Goal: Task Accomplishment & Management: Manage account settings

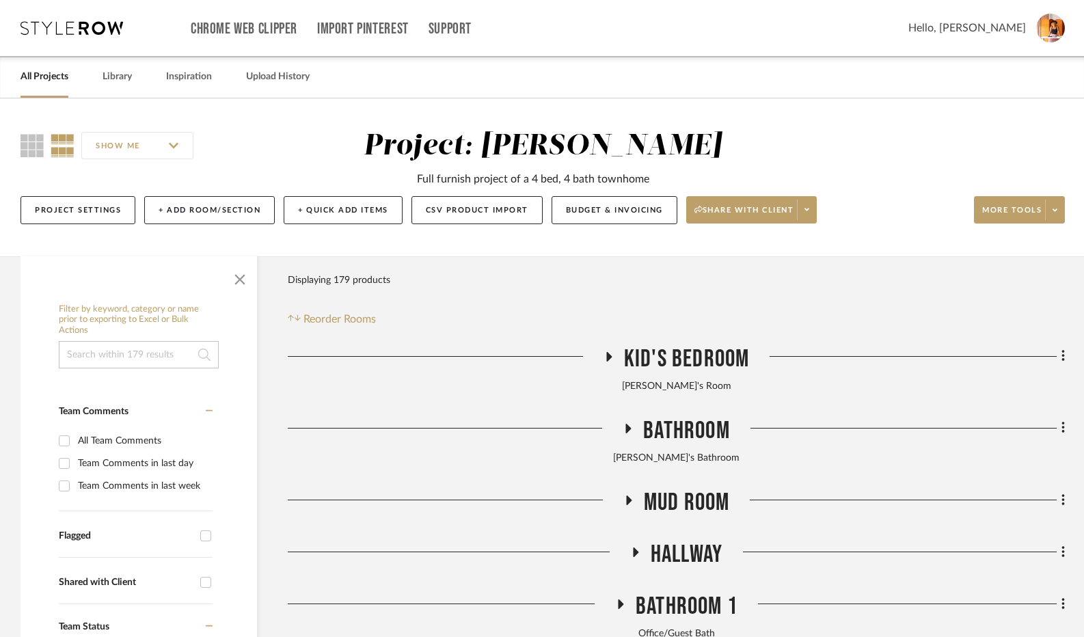
click at [616, 356] on icon at bounding box center [608, 356] width 16 height 10
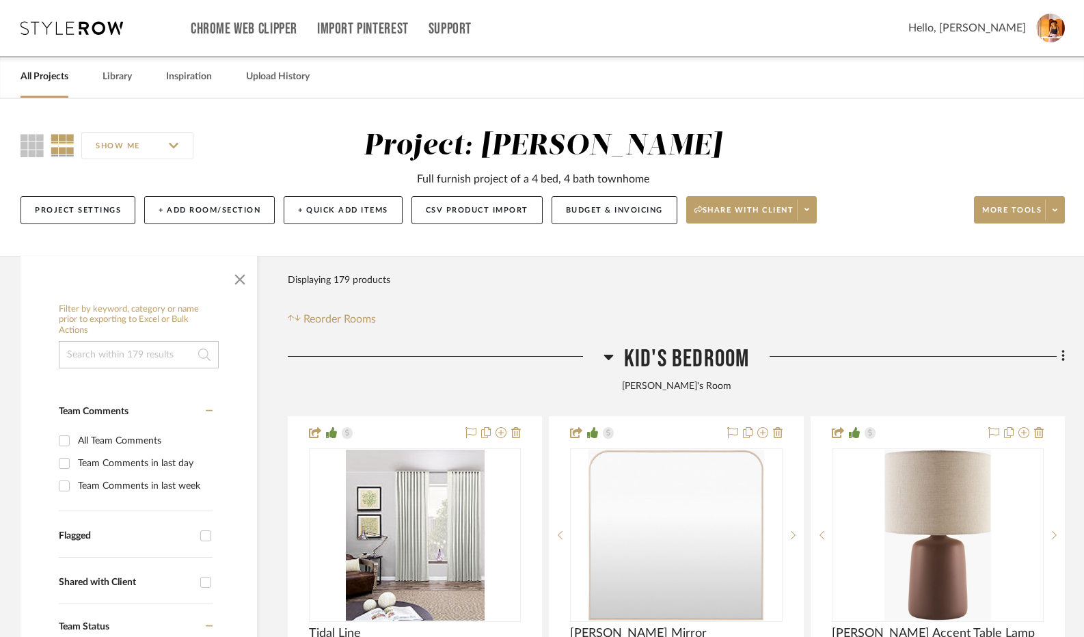
click at [608, 362] on icon at bounding box center [609, 357] width 10 height 16
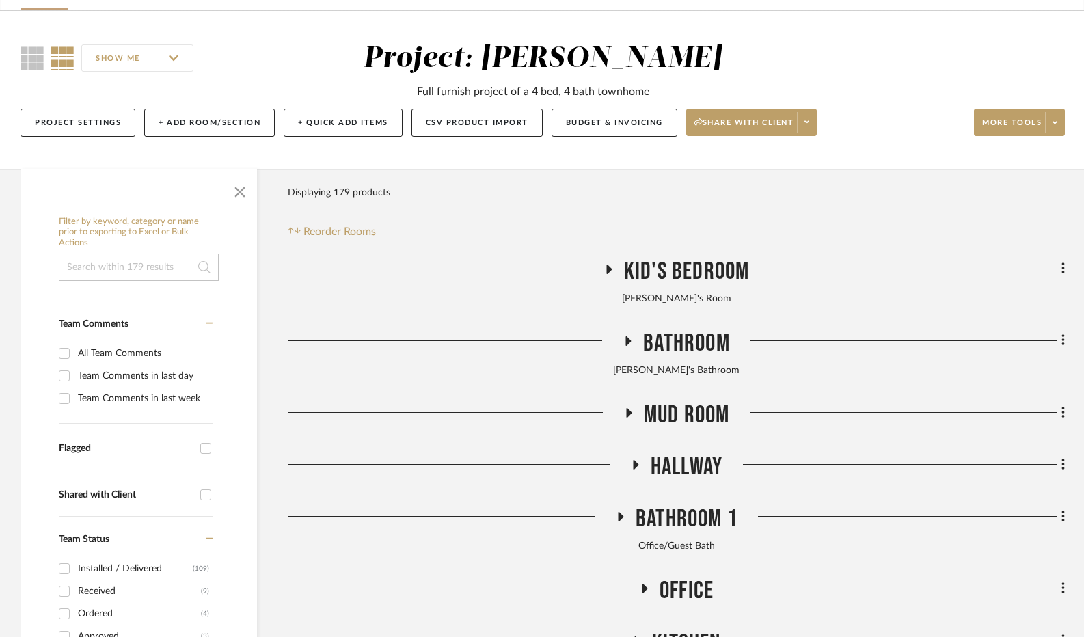
scroll to position [137, 0]
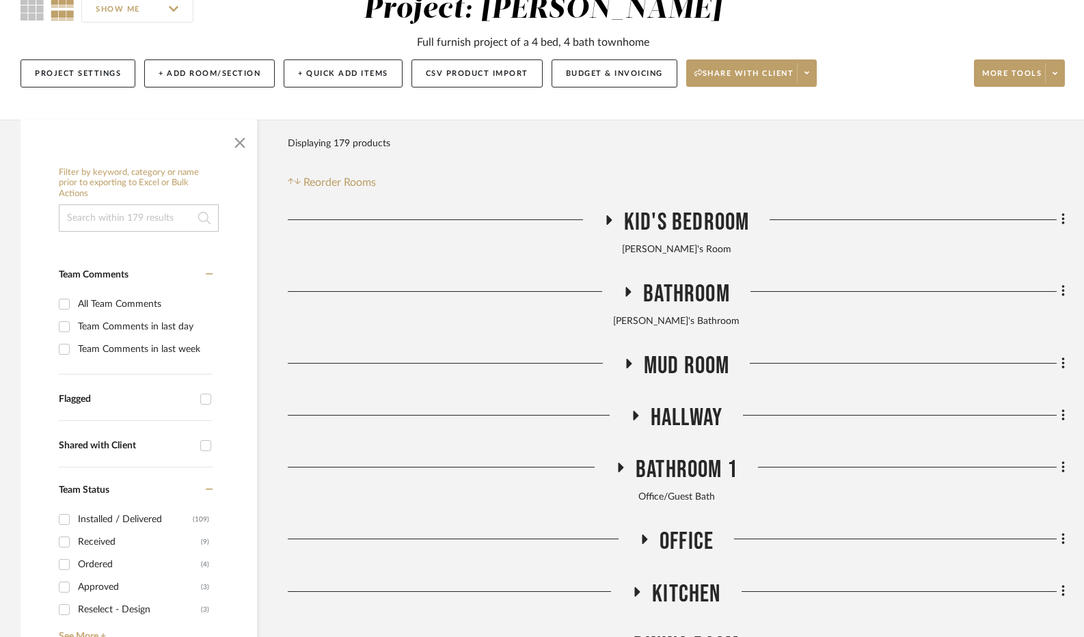
click at [625, 368] on icon at bounding box center [628, 363] width 16 height 10
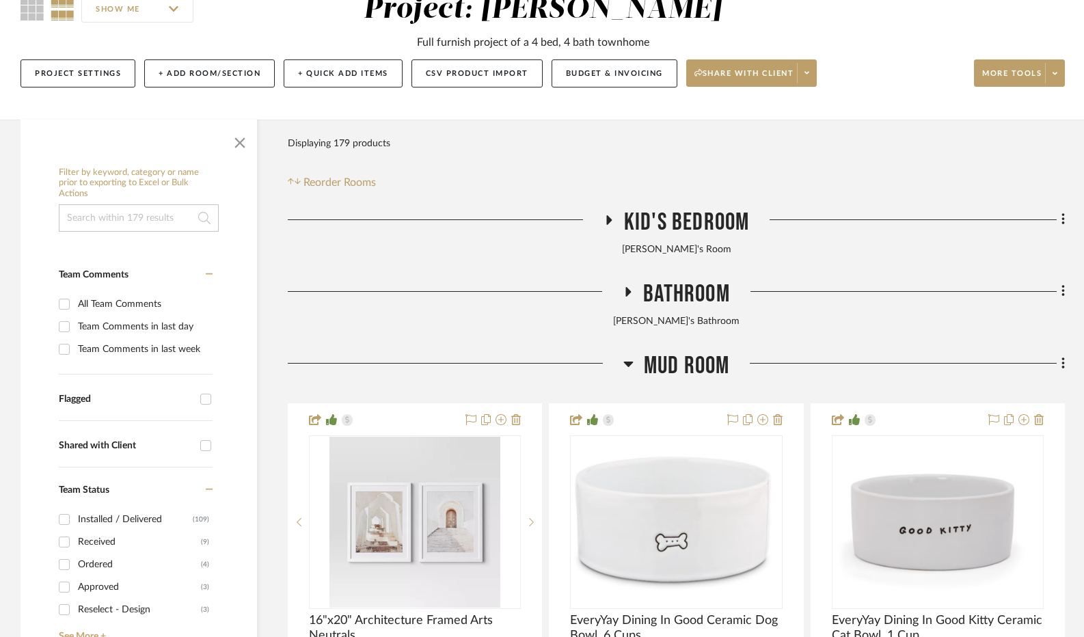
click at [623, 370] on icon at bounding box center [628, 363] width 10 height 16
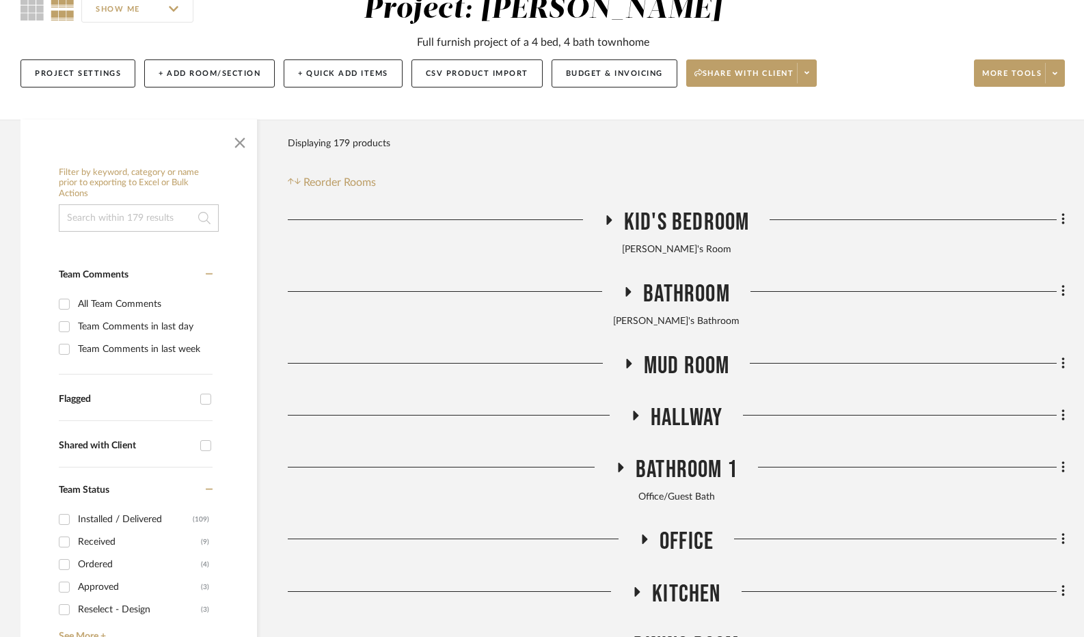
click at [634, 414] on icon at bounding box center [635, 416] width 5 height 10
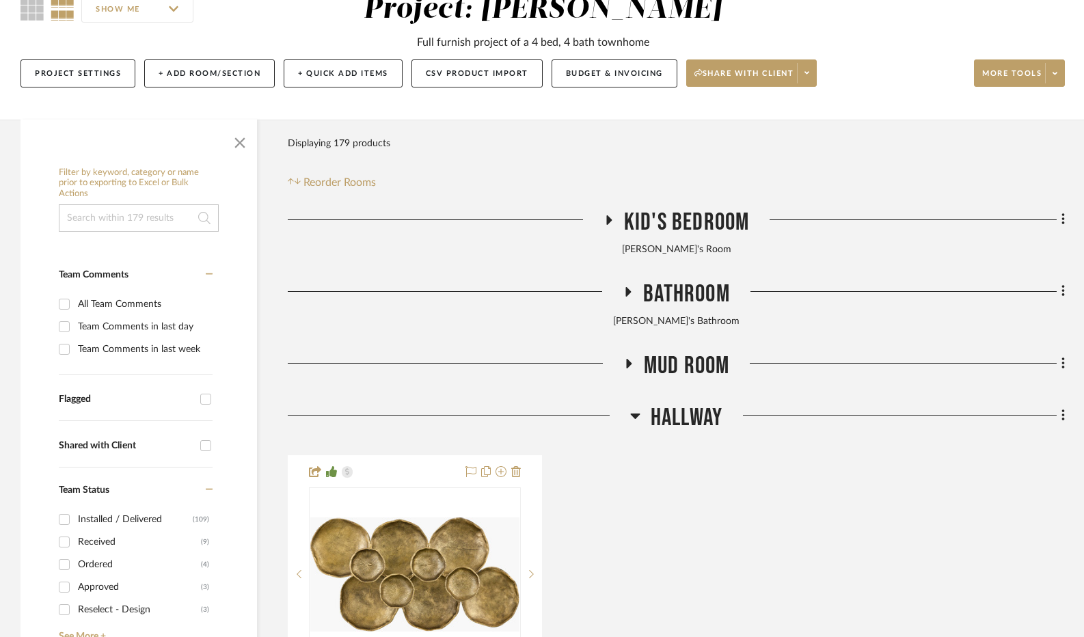
click at [634, 414] on icon at bounding box center [635, 416] width 10 height 5
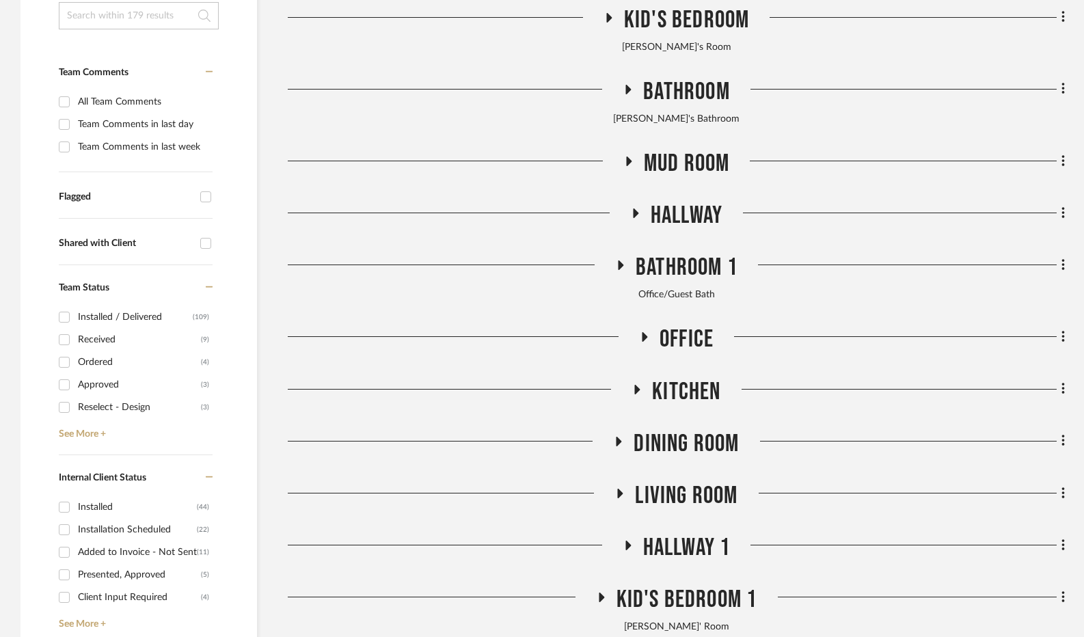
scroll to position [342, 0]
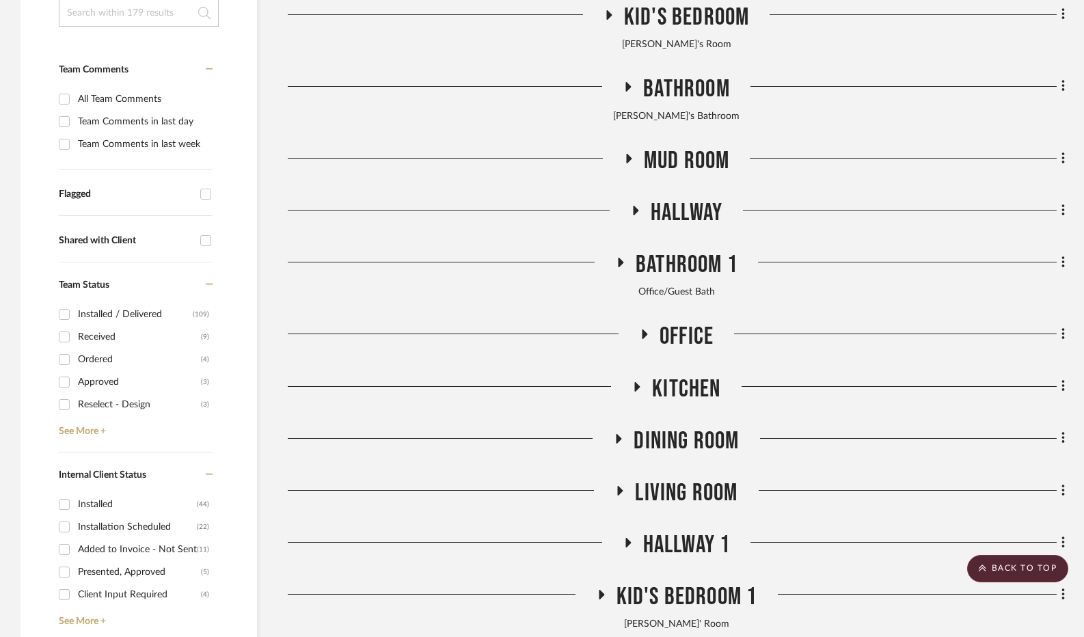
click at [649, 341] on h3 "Office" at bounding box center [676, 336] width 75 height 29
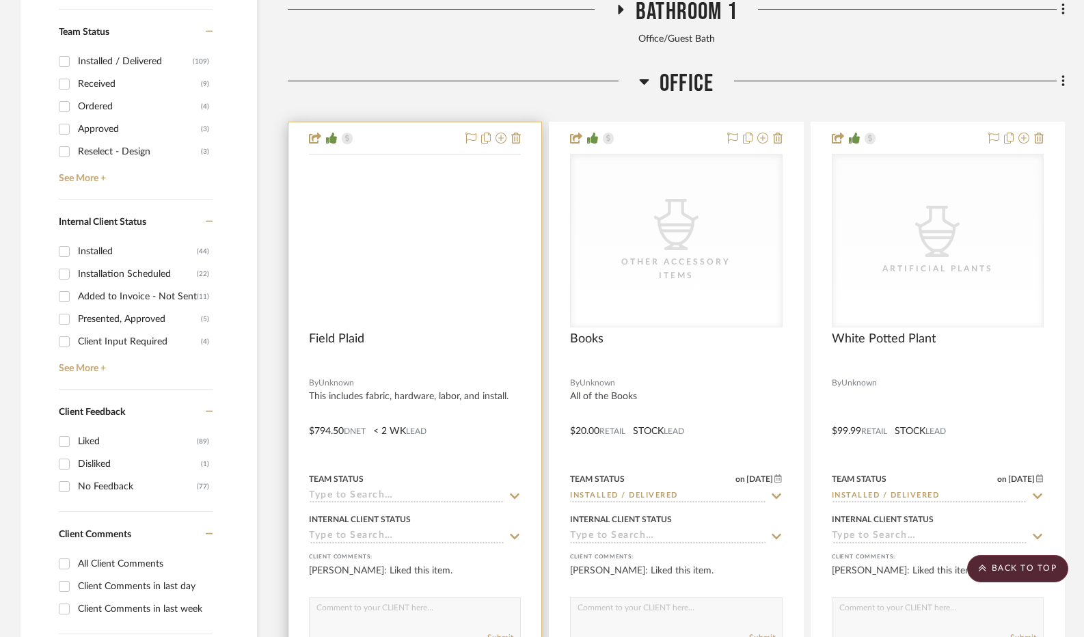
scroll to position [479, 0]
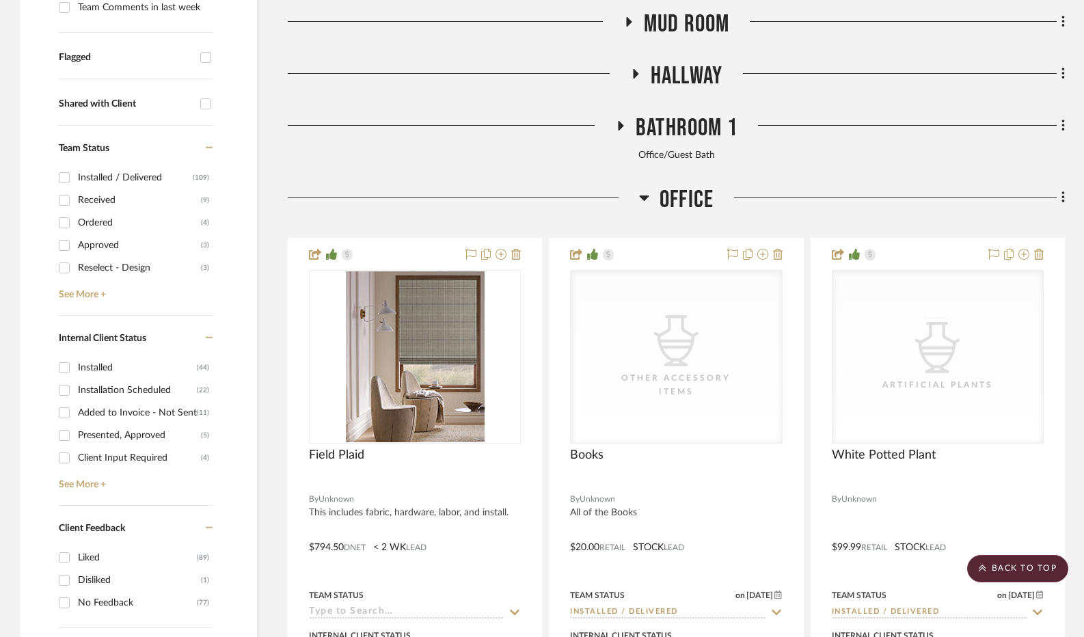
click at [649, 207] on h3 "Office" at bounding box center [676, 199] width 75 height 29
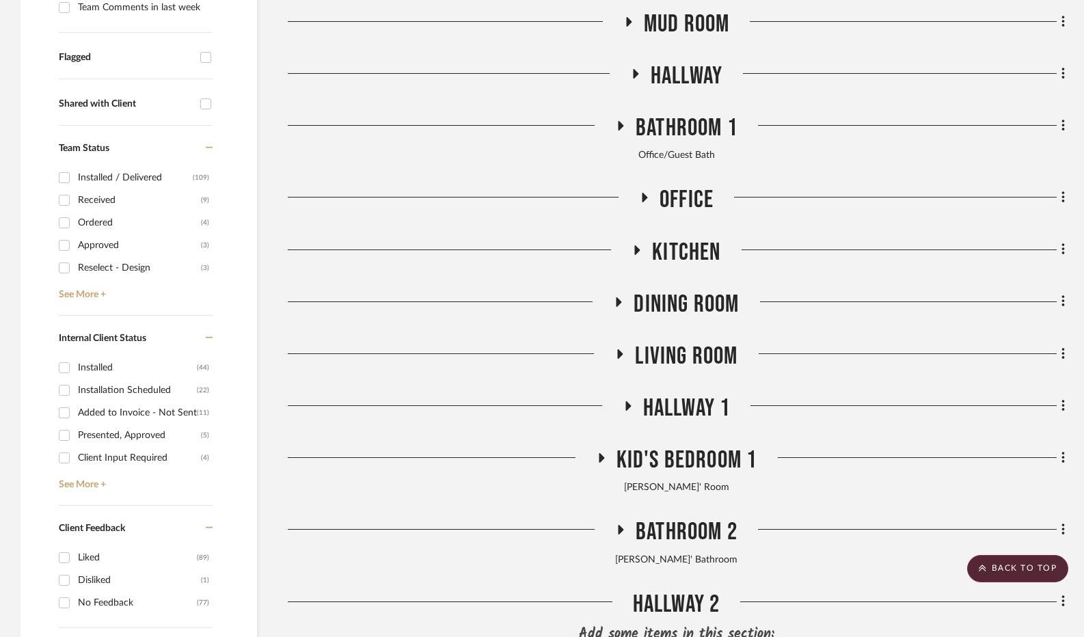
click at [636, 255] on icon at bounding box center [637, 250] width 5 height 10
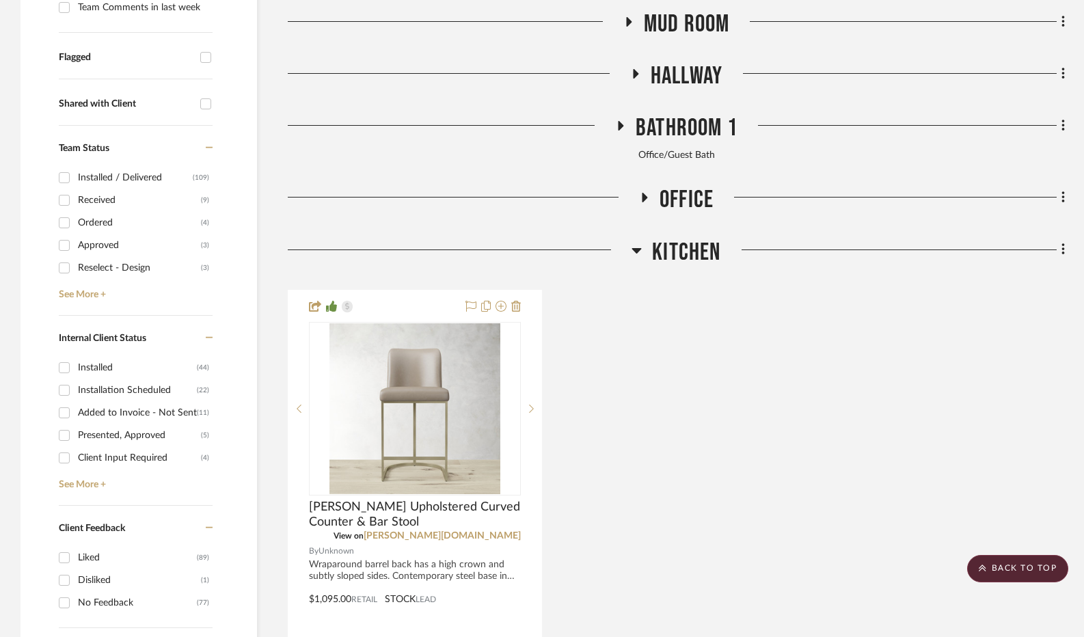
click at [636, 255] on icon at bounding box center [637, 250] width 10 height 16
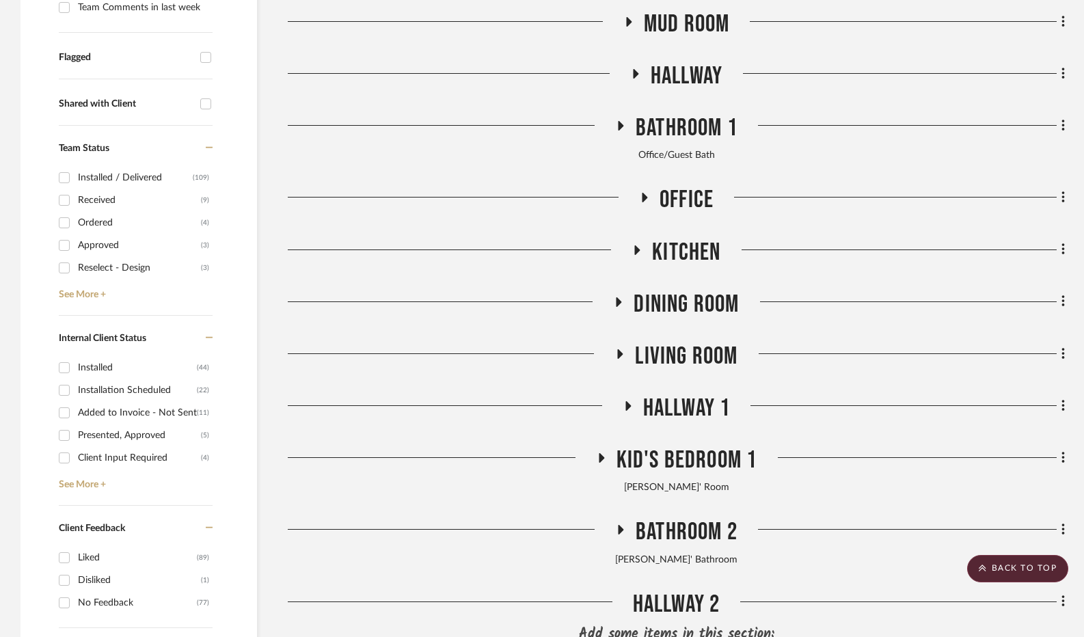
click at [612, 304] on icon at bounding box center [618, 302] width 16 height 10
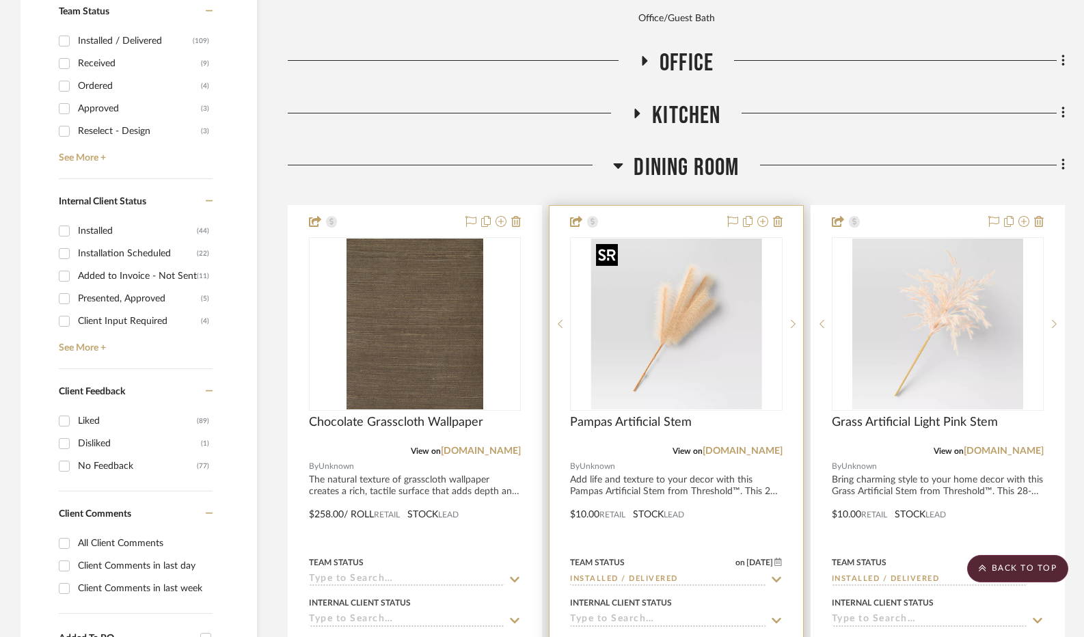
scroll to position [615, 0]
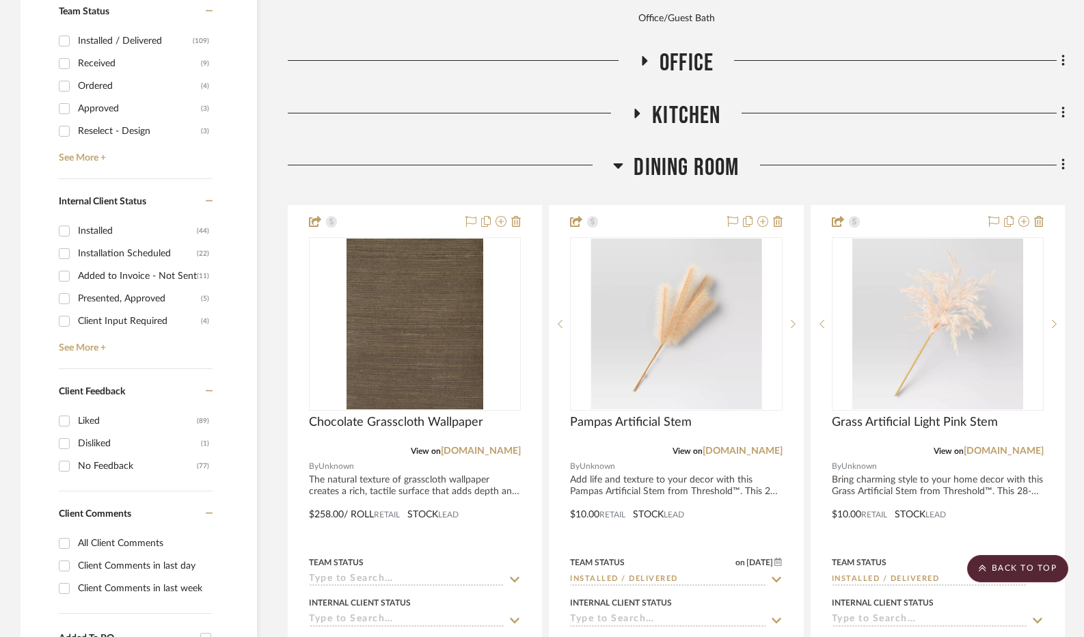
click at [622, 168] on icon at bounding box center [618, 165] width 10 height 16
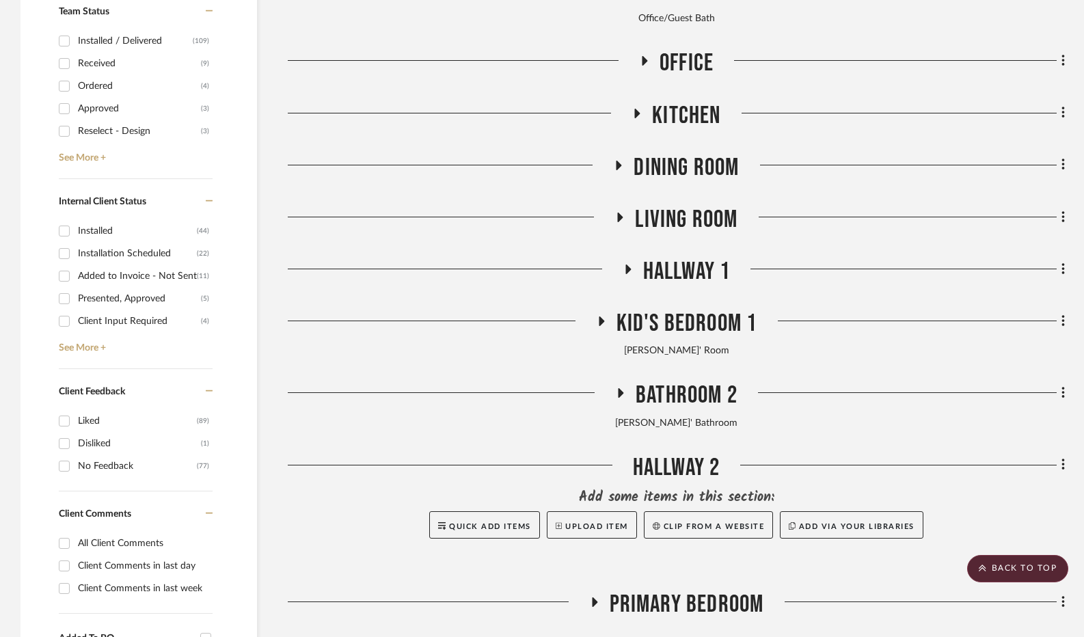
click at [615, 221] on icon at bounding box center [620, 217] width 16 height 10
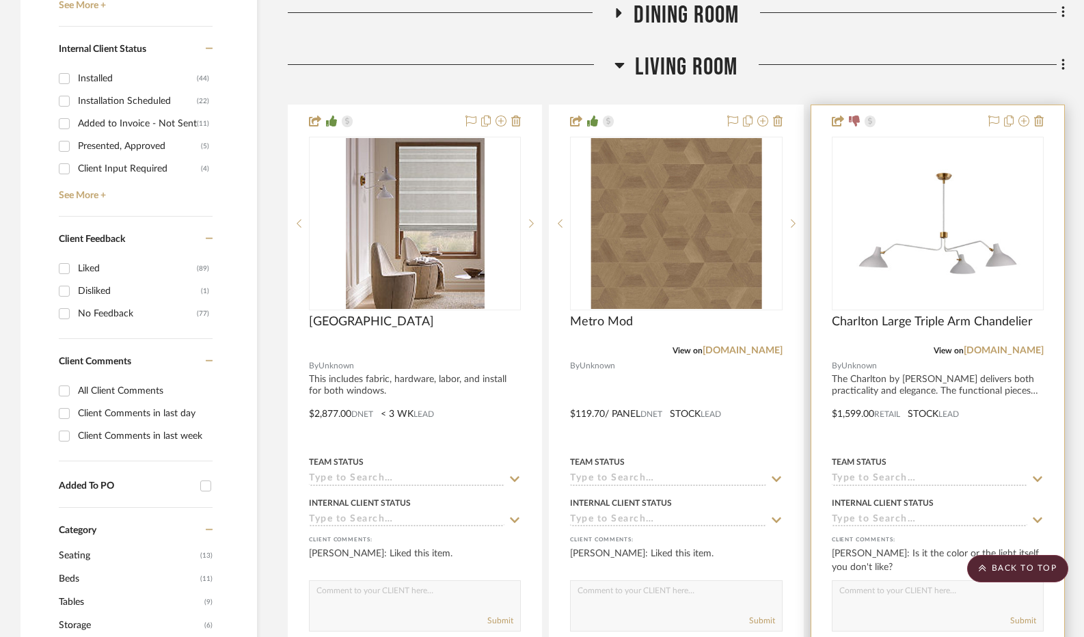
scroll to position [752, 0]
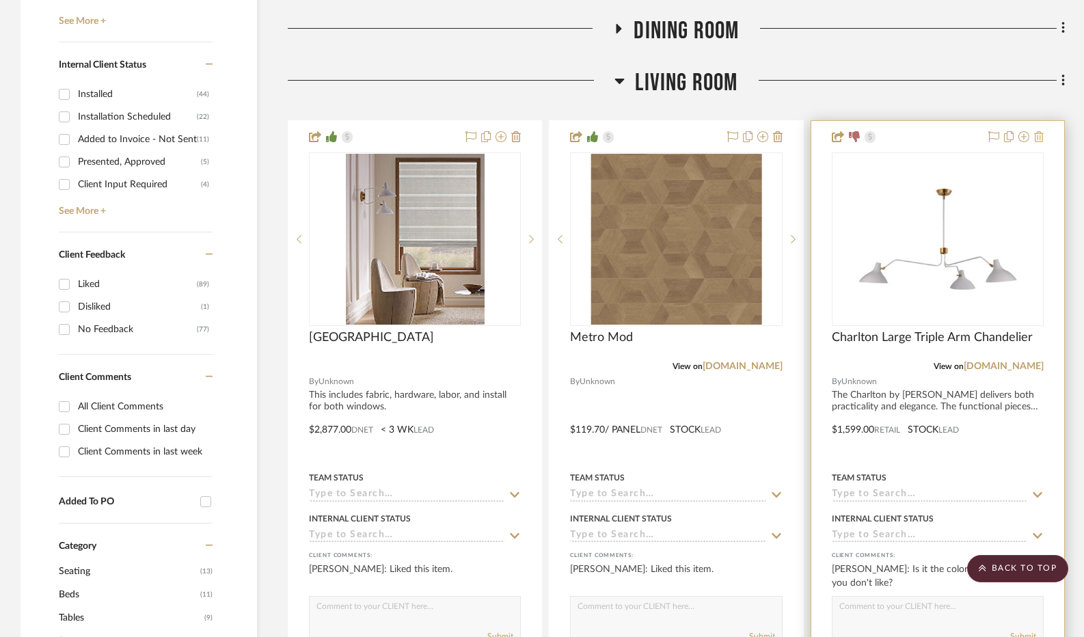
click at [1041, 135] on icon at bounding box center [1039, 136] width 10 height 11
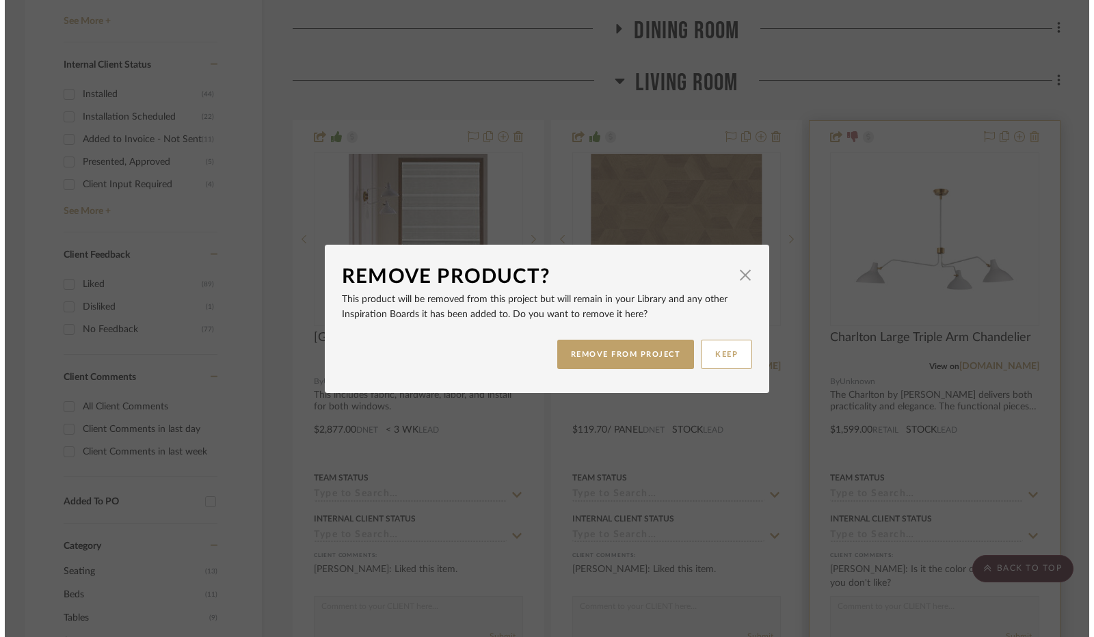
scroll to position [0, 0]
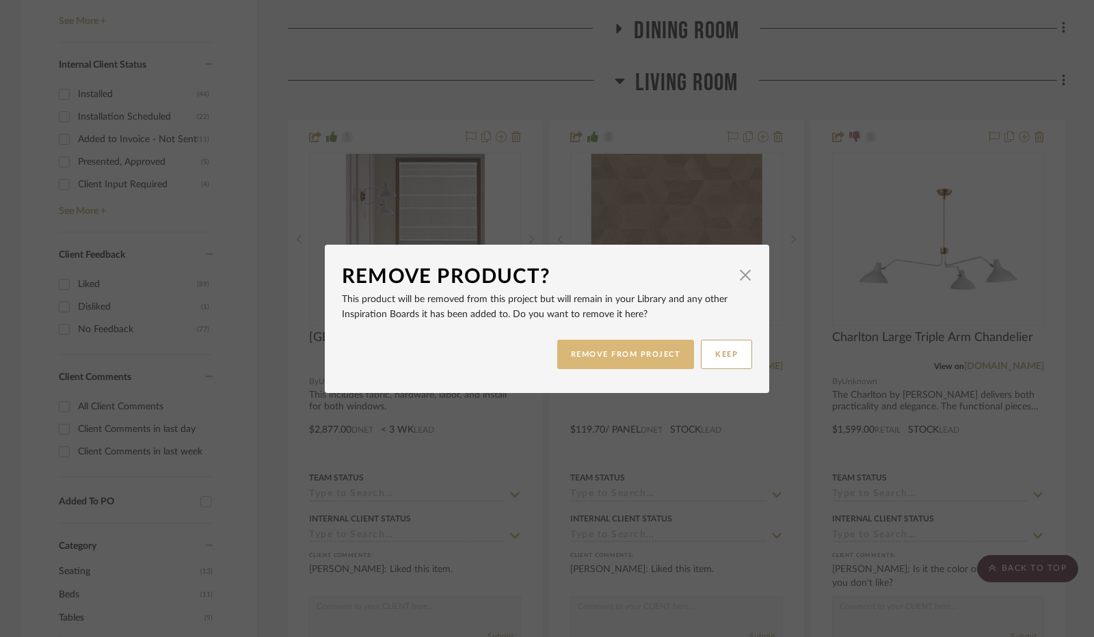
click at [634, 348] on button "REMOVE FROM PROJECT" at bounding box center [625, 354] width 137 height 29
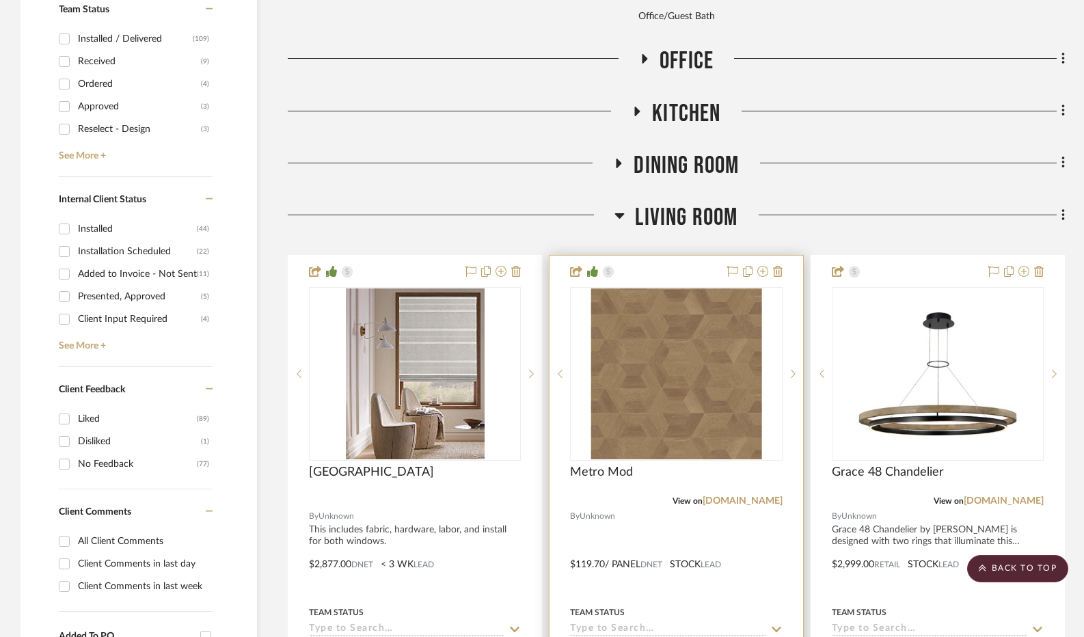
scroll to position [615, 0]
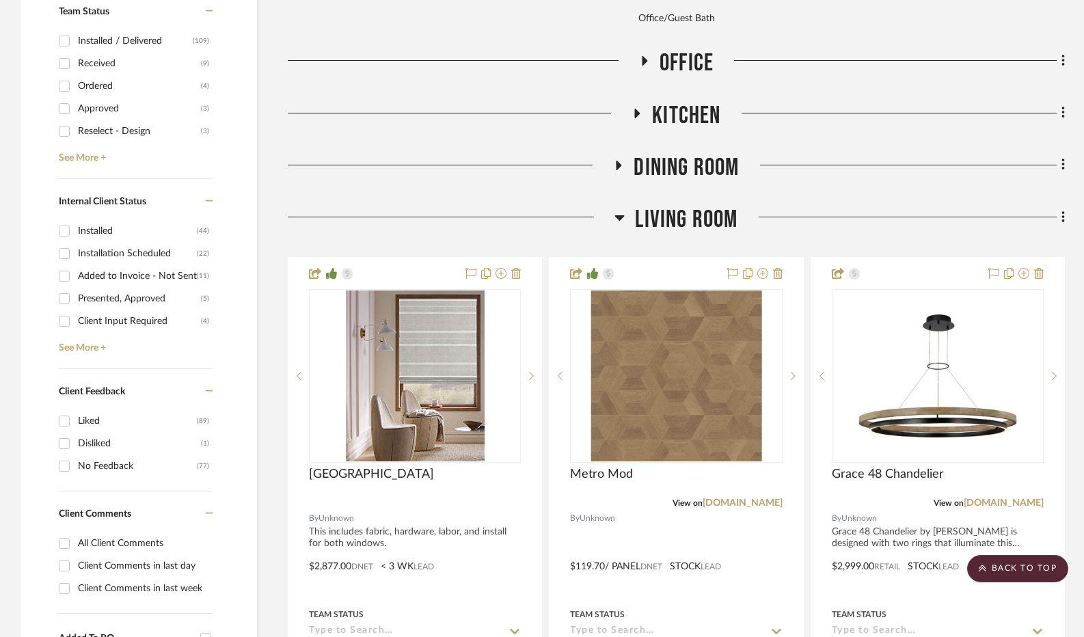
click at [625, 220] on h3 "Living Room" at bounding box center [676, 219] width 123 height 29
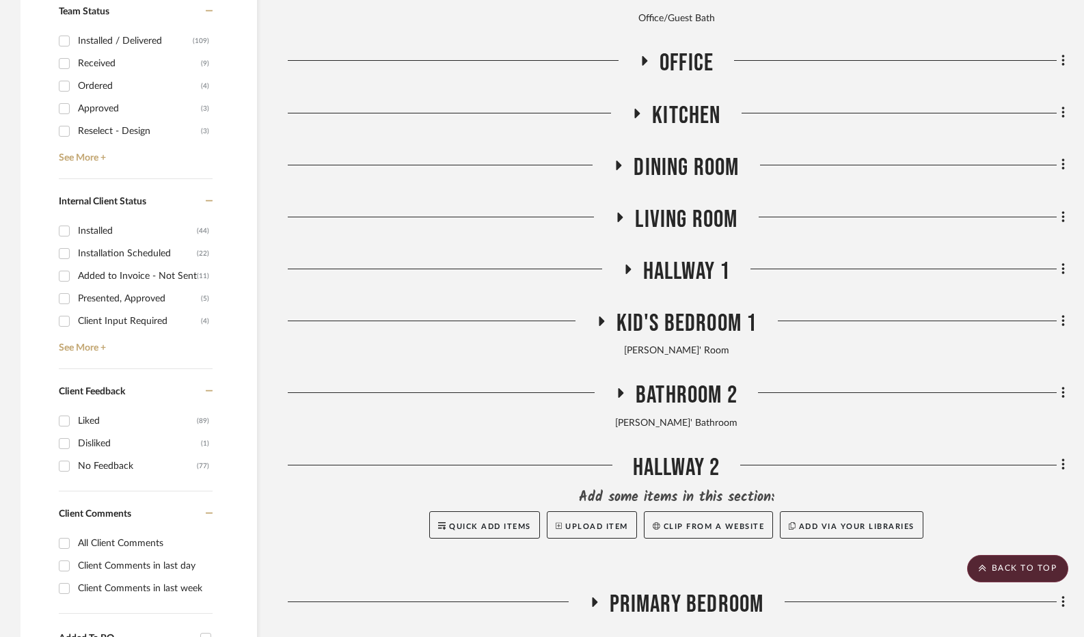
click at [623, 219] on icon at bounding box center [620, 217] width 16 height 10
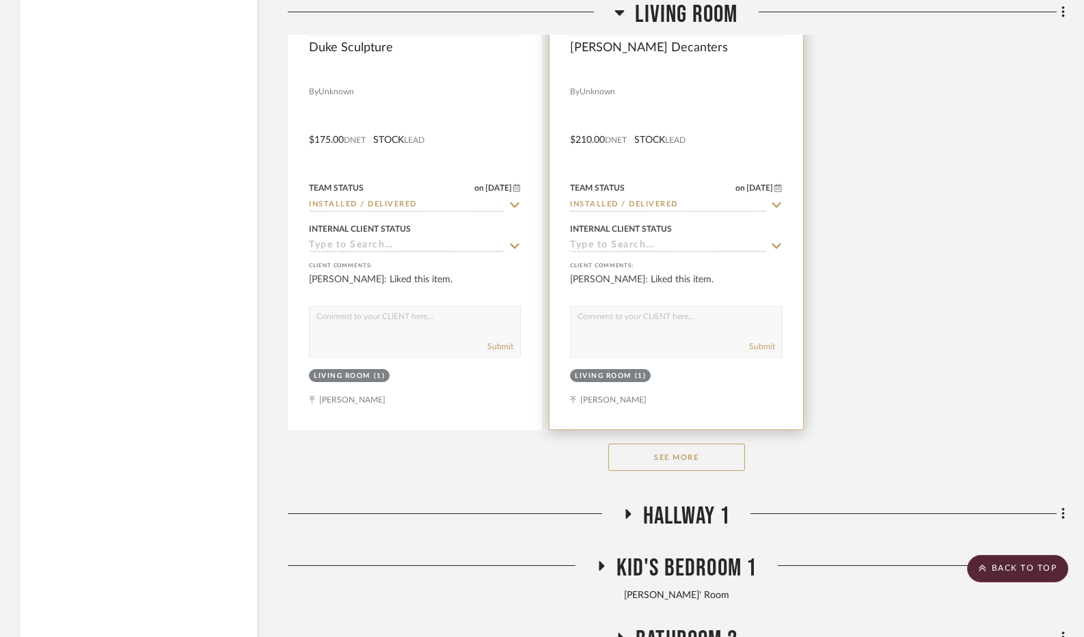
scroll to position [2256, 0]
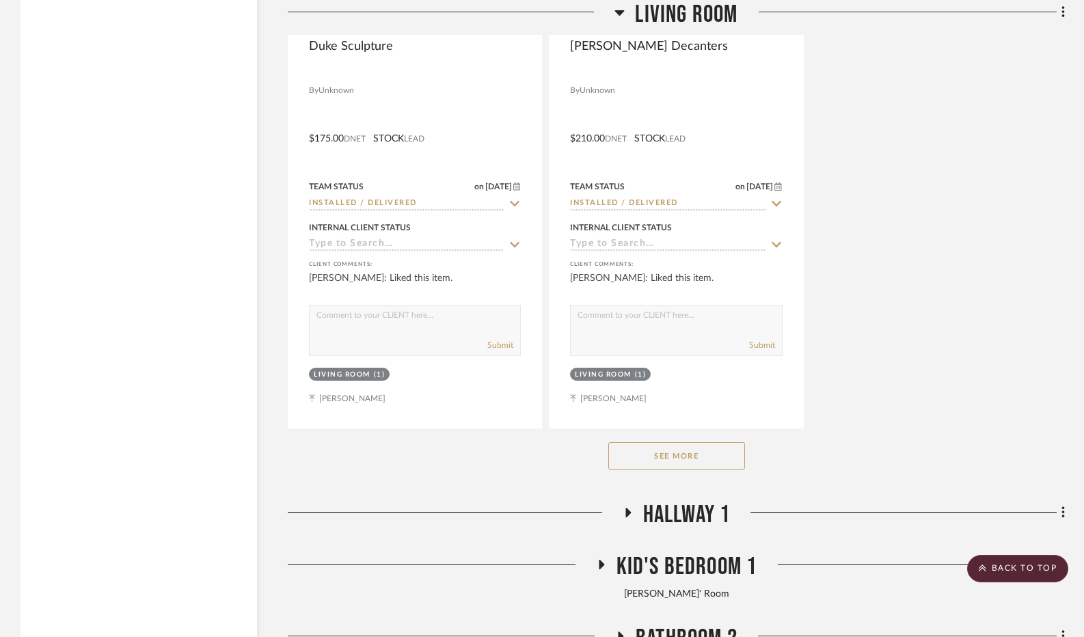
click at [704, 453] on button "See More" at bounding box center [676, 455] width 137 height 27
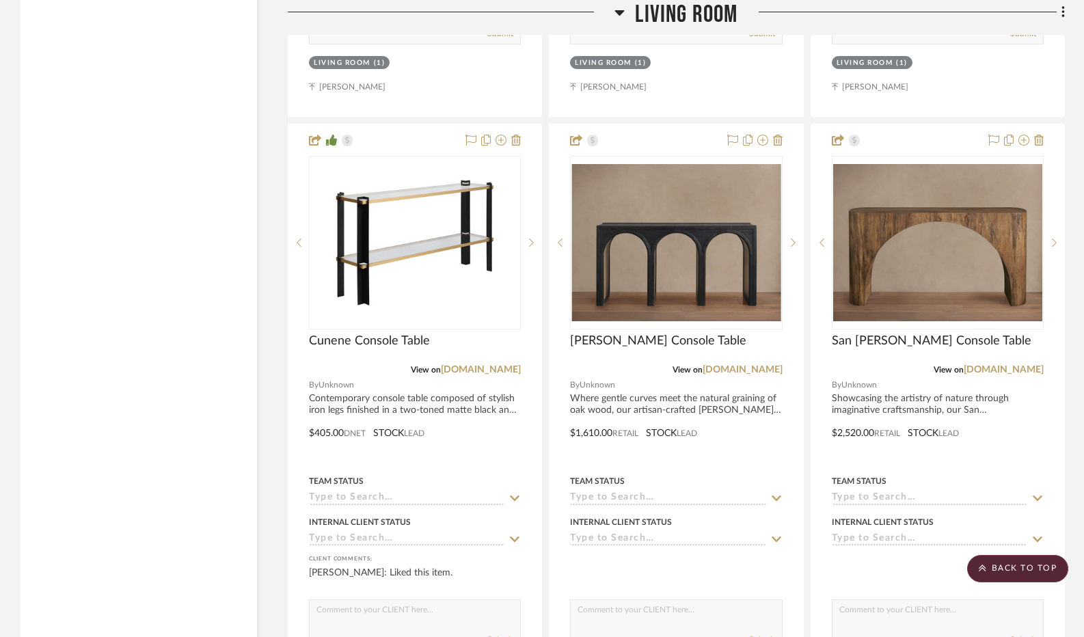
scroll to position [4990, 0]
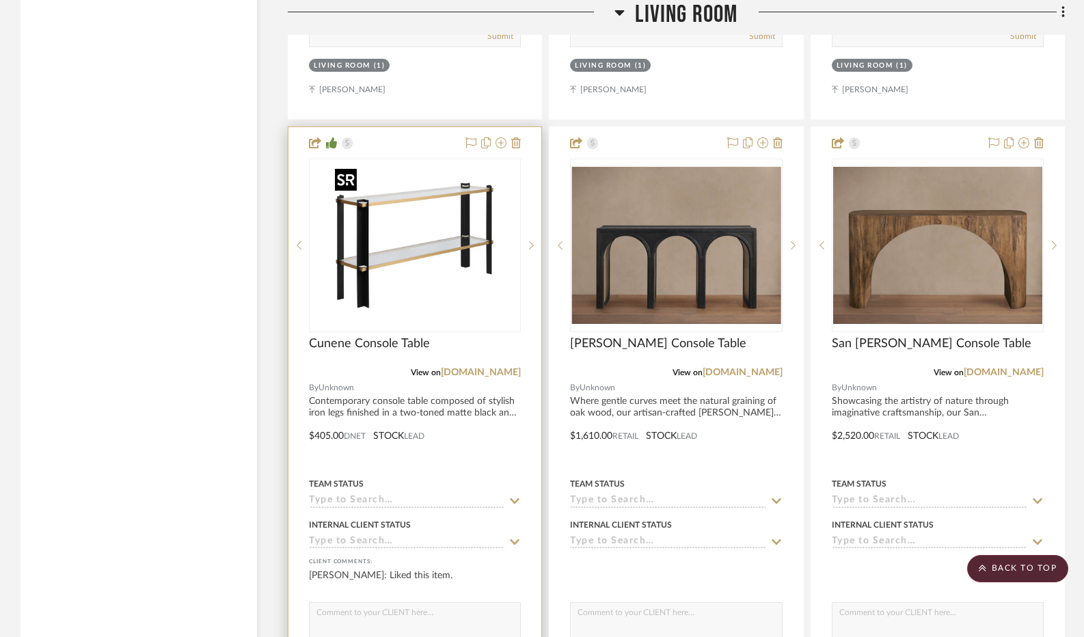
click at [414, 264] on img "0" at bounding box center [414, 245] width 171 height 171
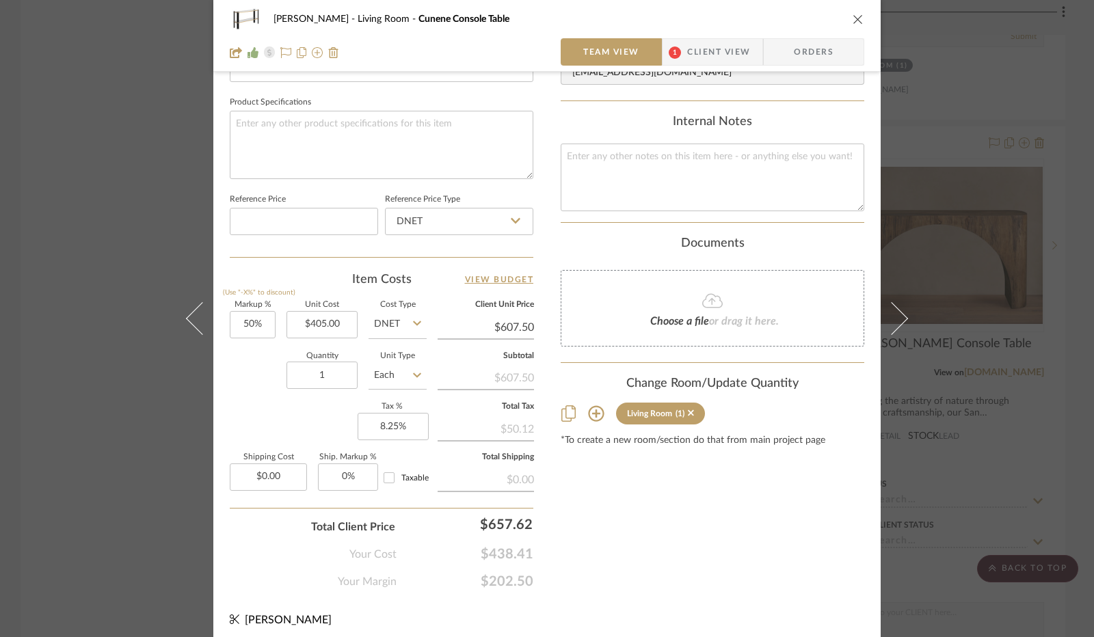
scroll to position [633, 0]
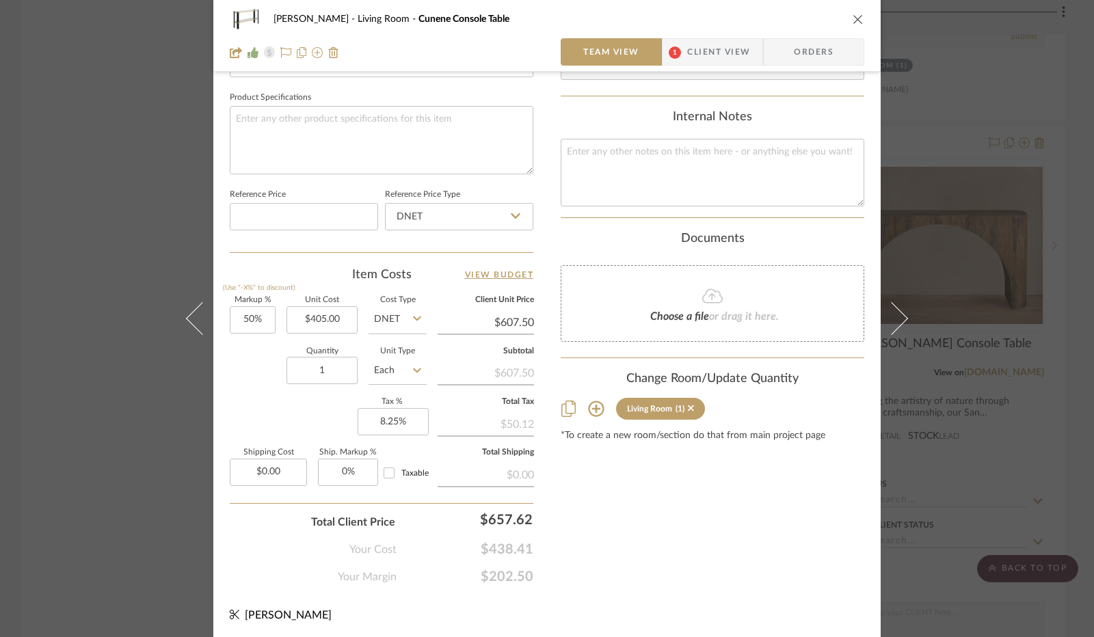
click at [680, 56] on span "1" at bounding box center [674, 51] width 25 height 27
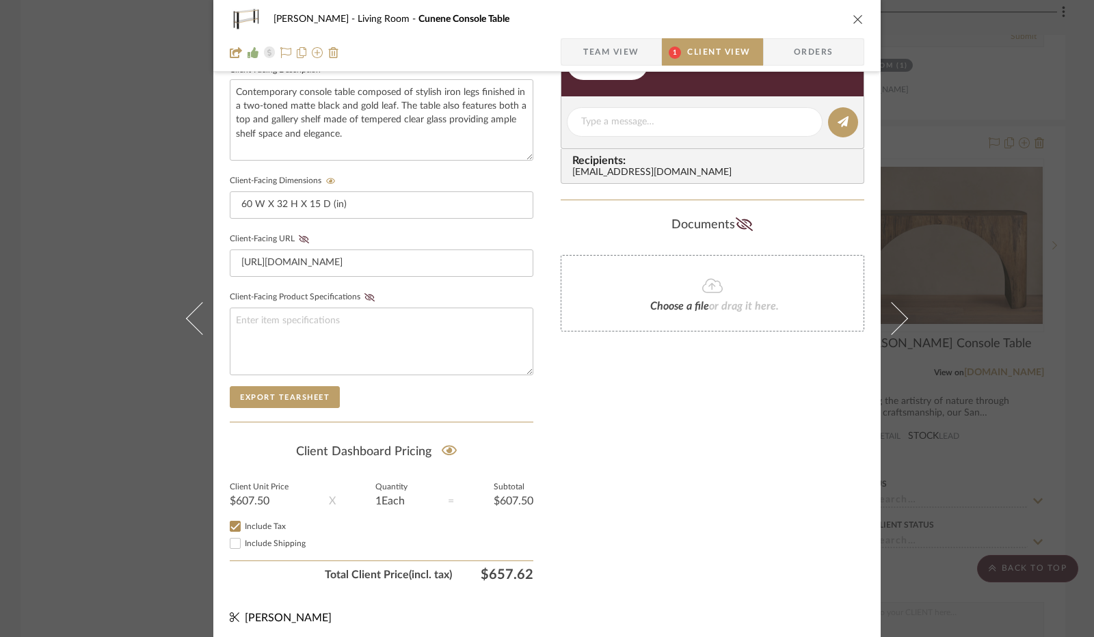
scroll to position [369, 0]
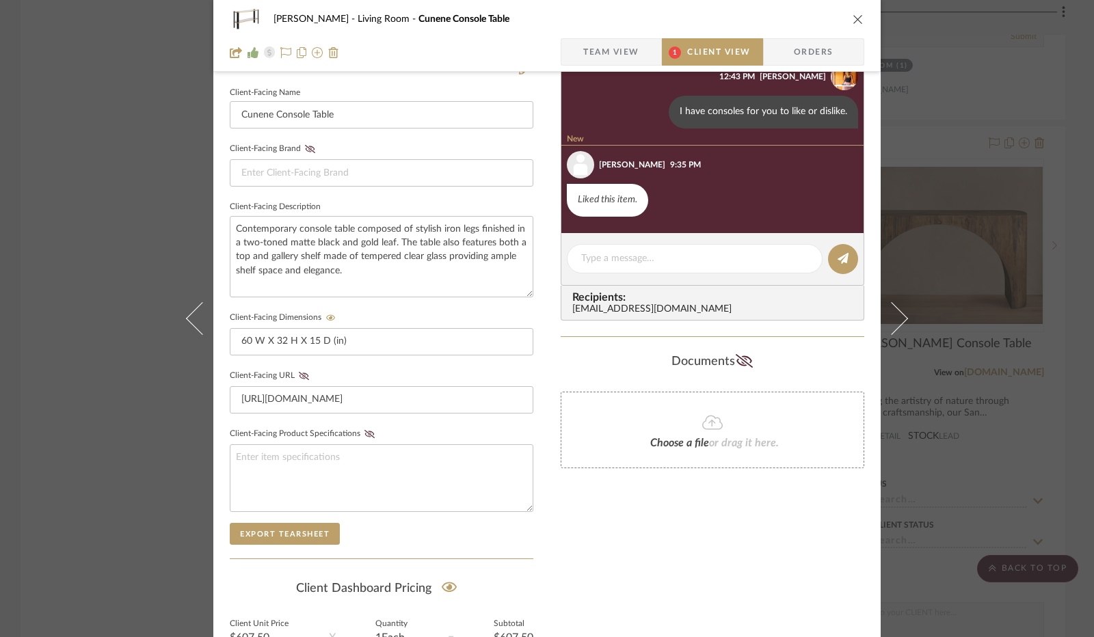
click at [855, 25] on div "[PERSON_NAME] Living Room Cunene Console Table" at bounding box center [547, 18] width 634 height 27
click at [854, 21] on icon "close" at bounding box center [857, 19] width 11 height 11
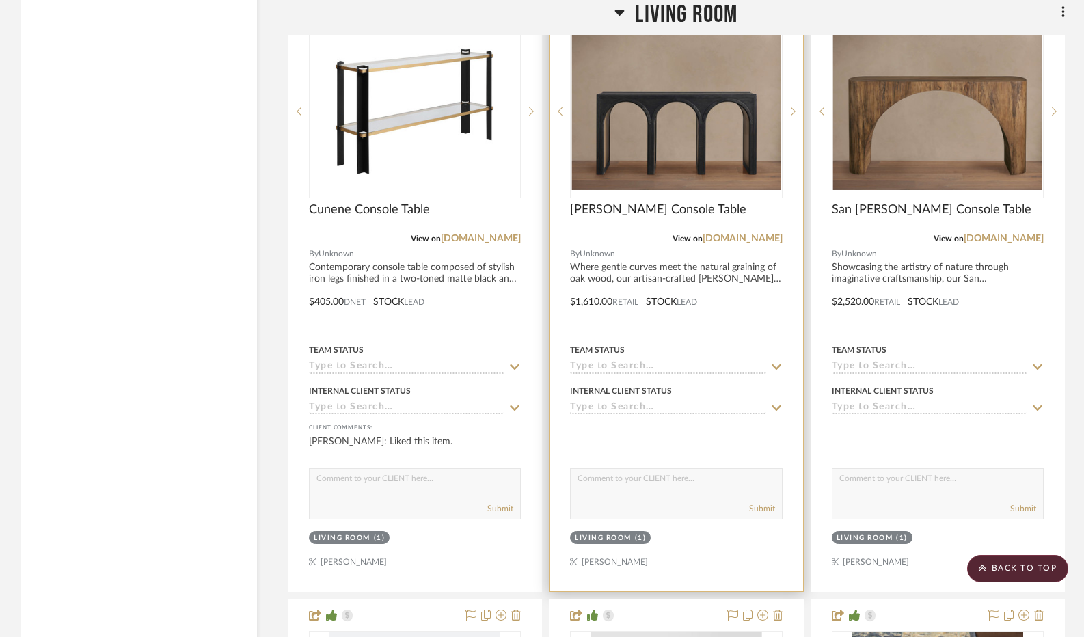
scroll to position [4990, 0]
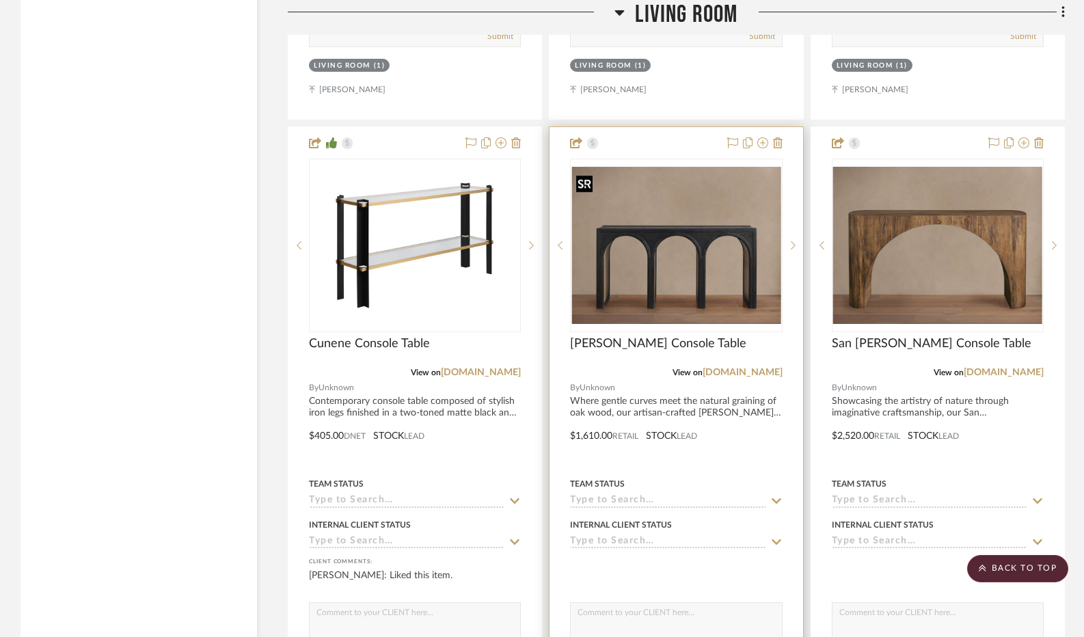
click at [664, 193] on img "0" at bounding box center [675, 245] width 209 height 157
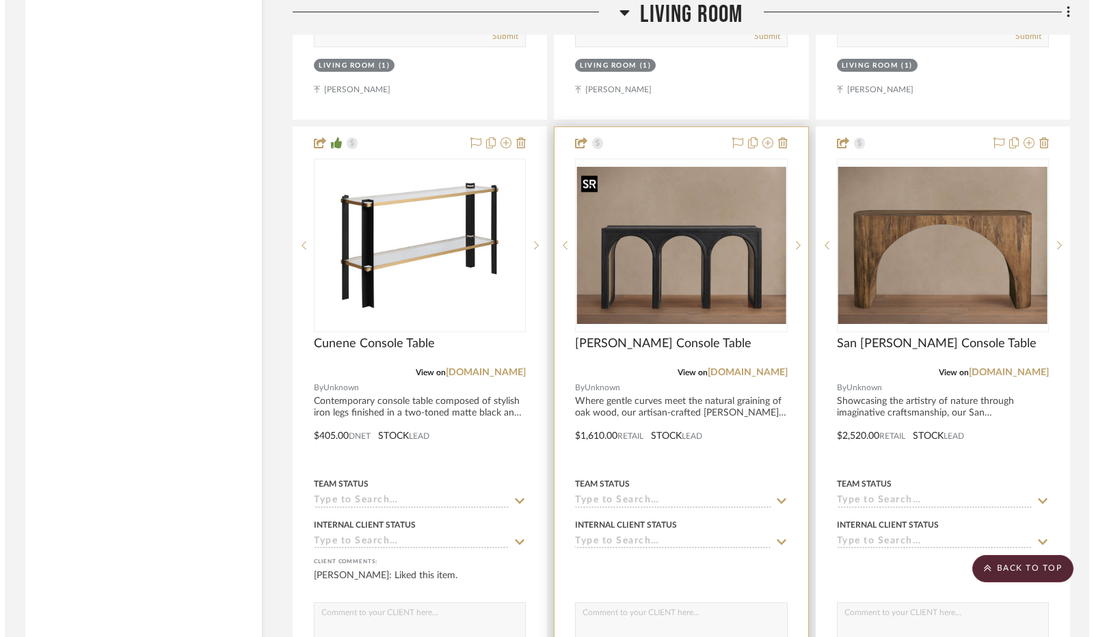
scroll to position [0, 0]
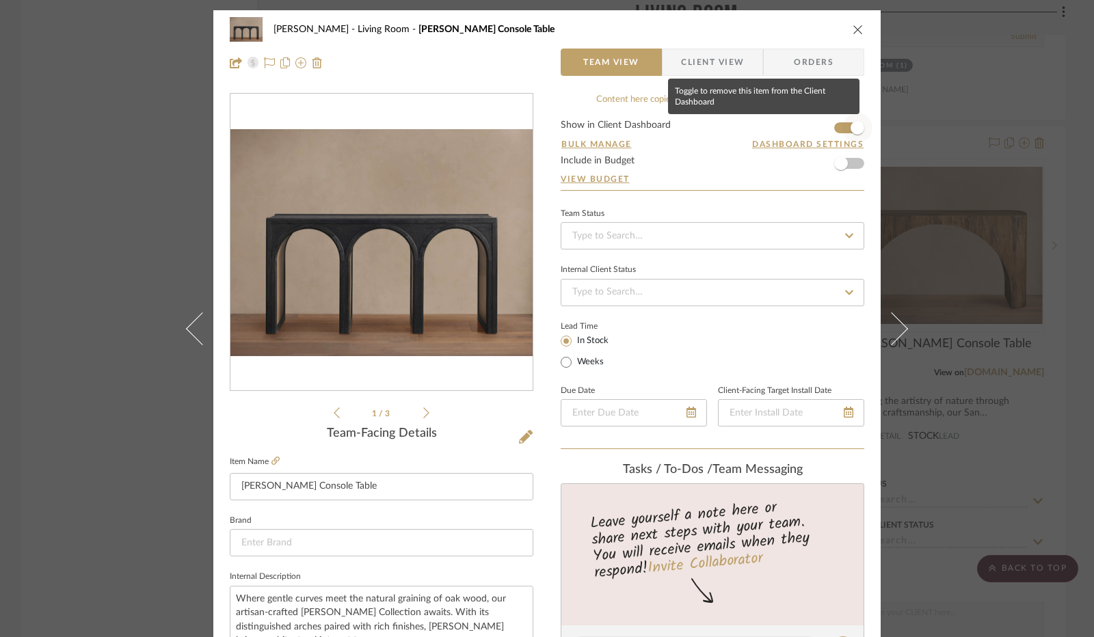
click at [844, 124] on span "button" at bounding box center [857, 128] width 30 height 30
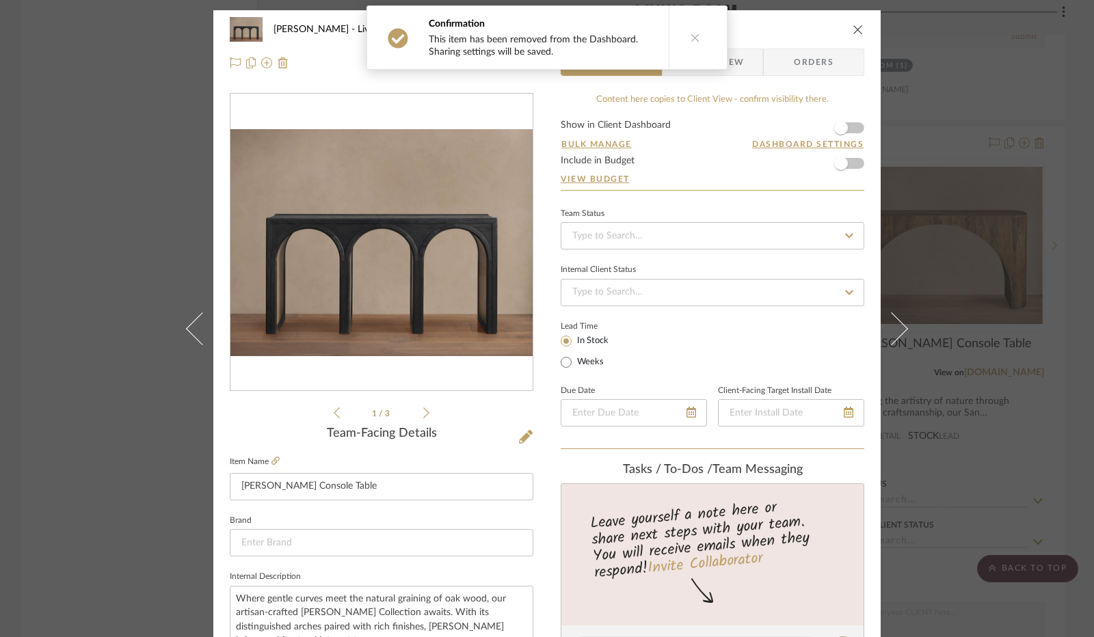
click at [852, 30] on icon "close" at bounding box center [857, 29] width 11 height 11
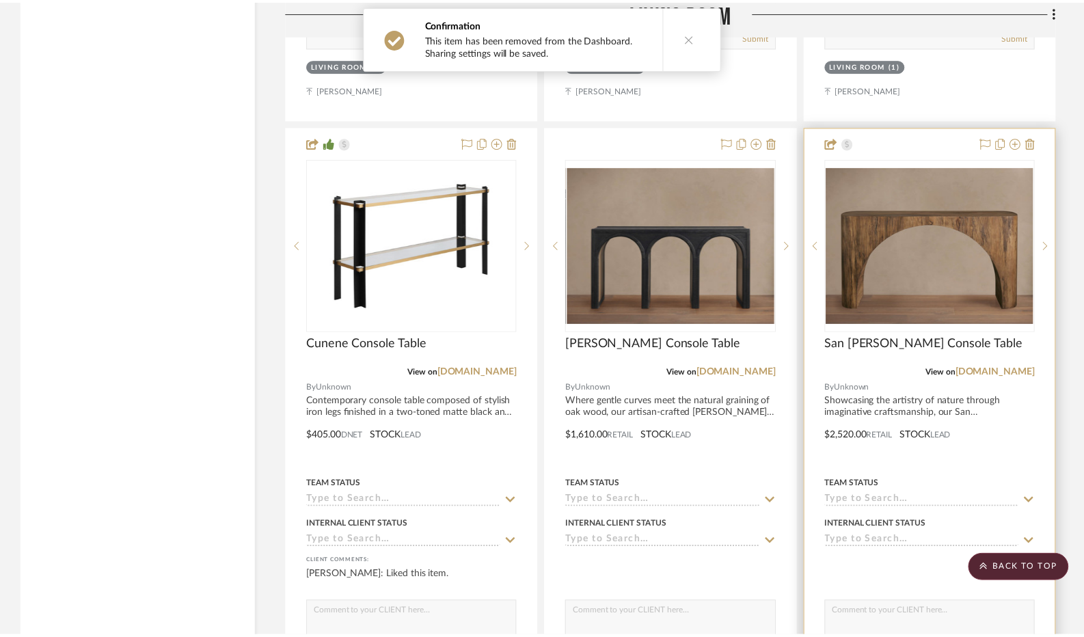
scroll to position [4990, 0]
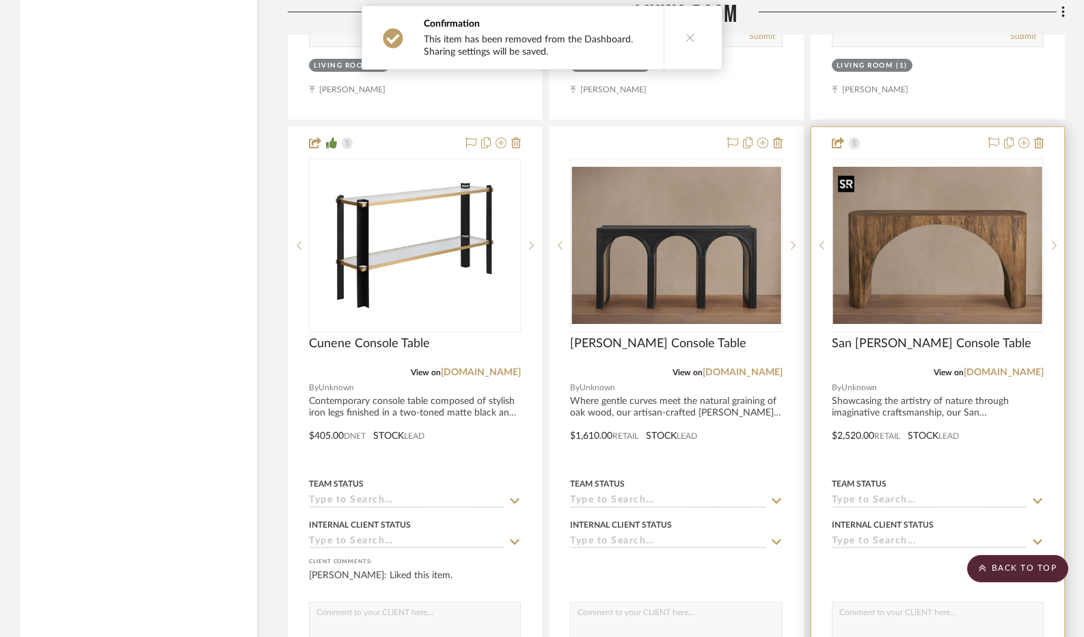
click at [932, 213] on img "0" at bounding box center [937, 245] width 209 height 157
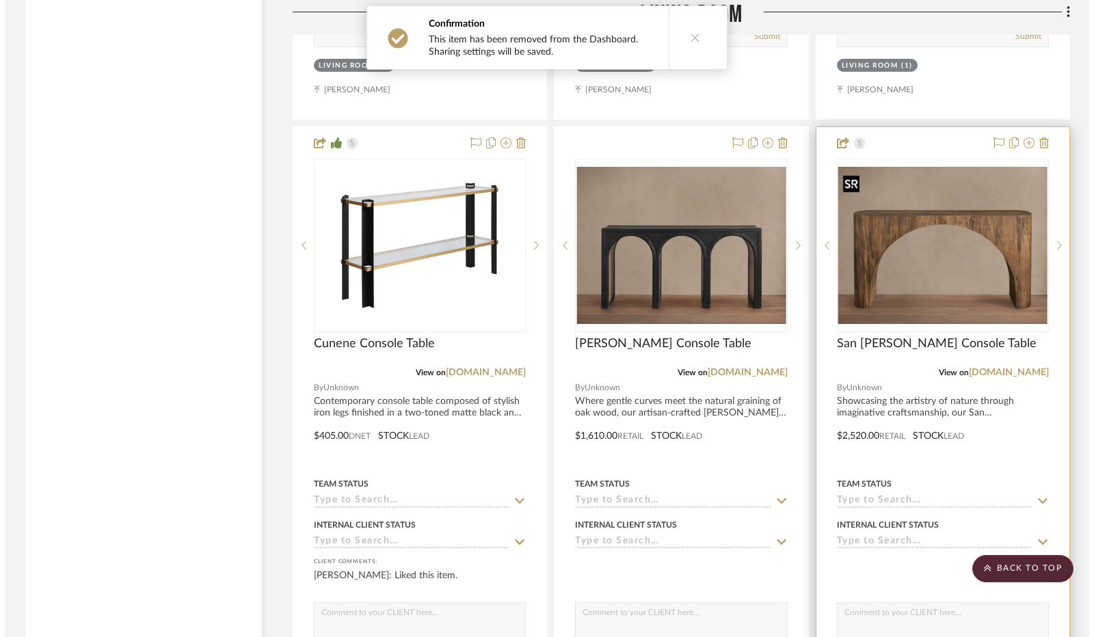
scroll to position [0, 0]
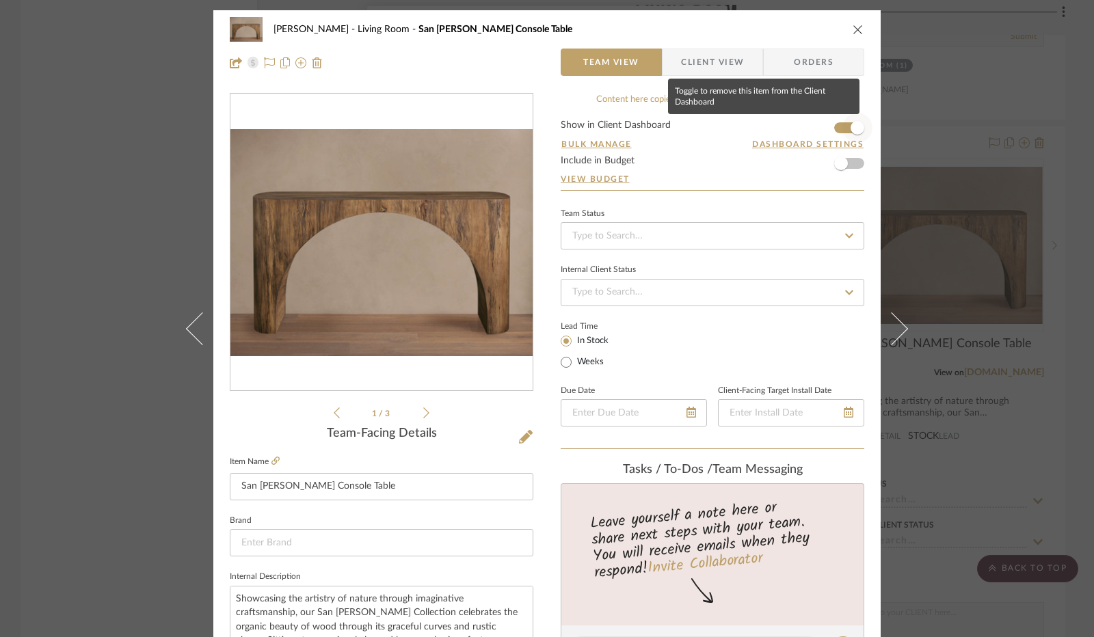
click at [850, 130] on span "button" at bounding box center [857, 128] width 14 height 14
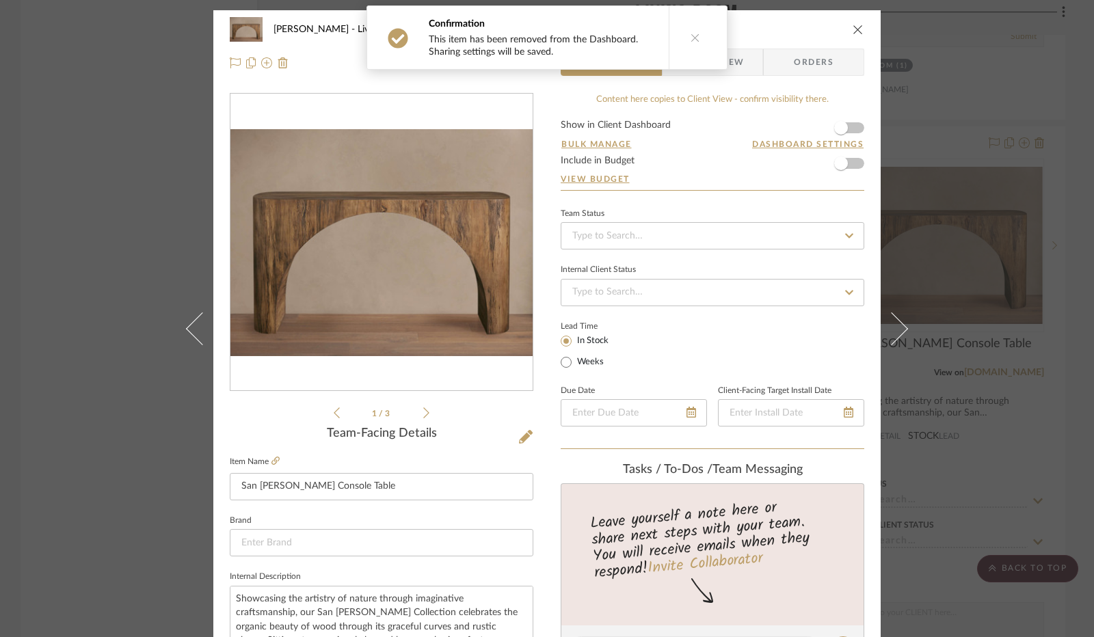
click at [856, 31] on icon "close" at bounding box center [857, 29] width 11 height 11
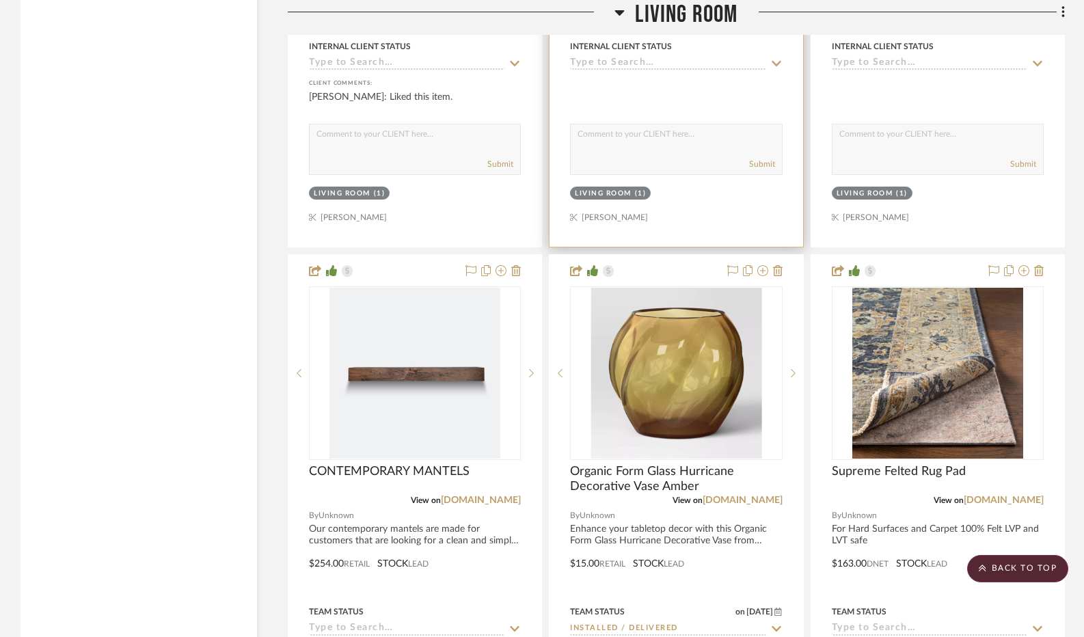
scroll to position [5264, 0]
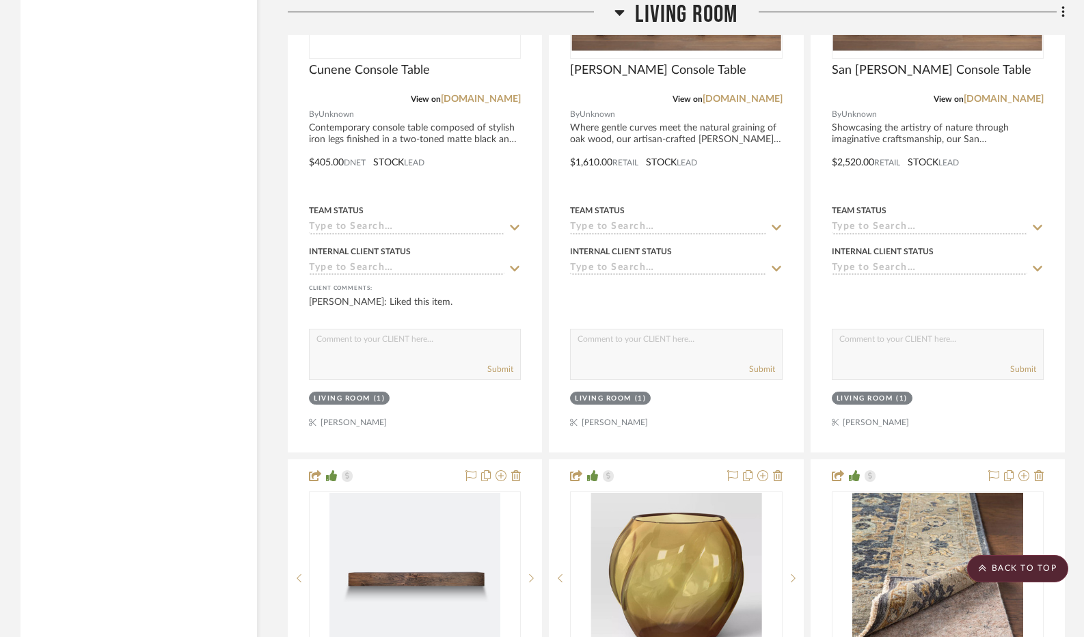
click at [621, 21] on fa-icon at bounding box center [620, 17] width 10 height 20
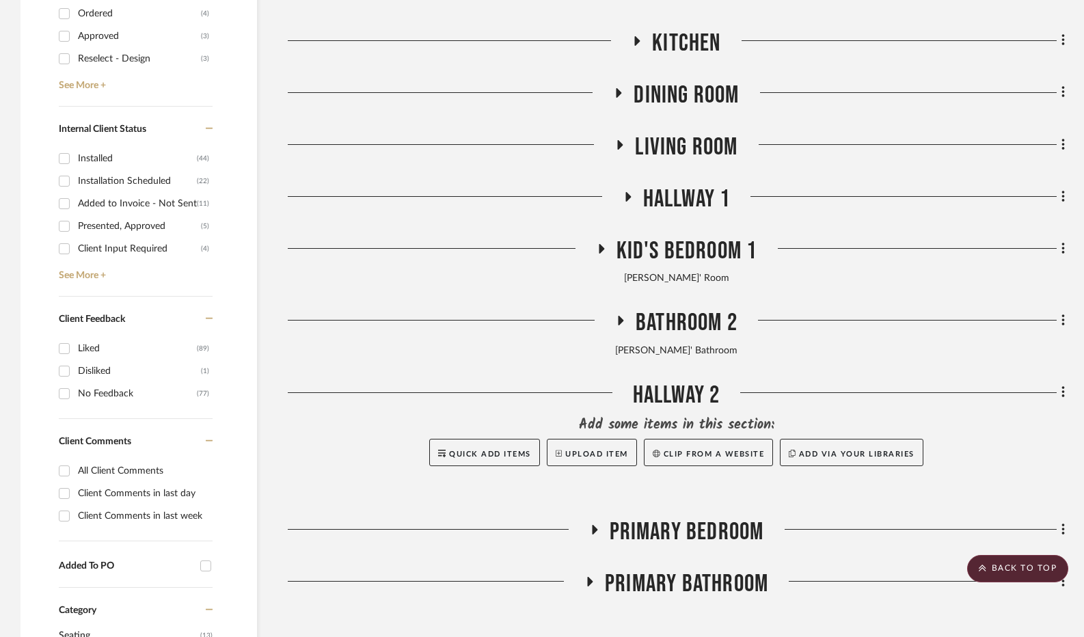
scroll to position [687, 0]
click at [609, 250] on icon at bounding box center [601, 250] width 16 height 10
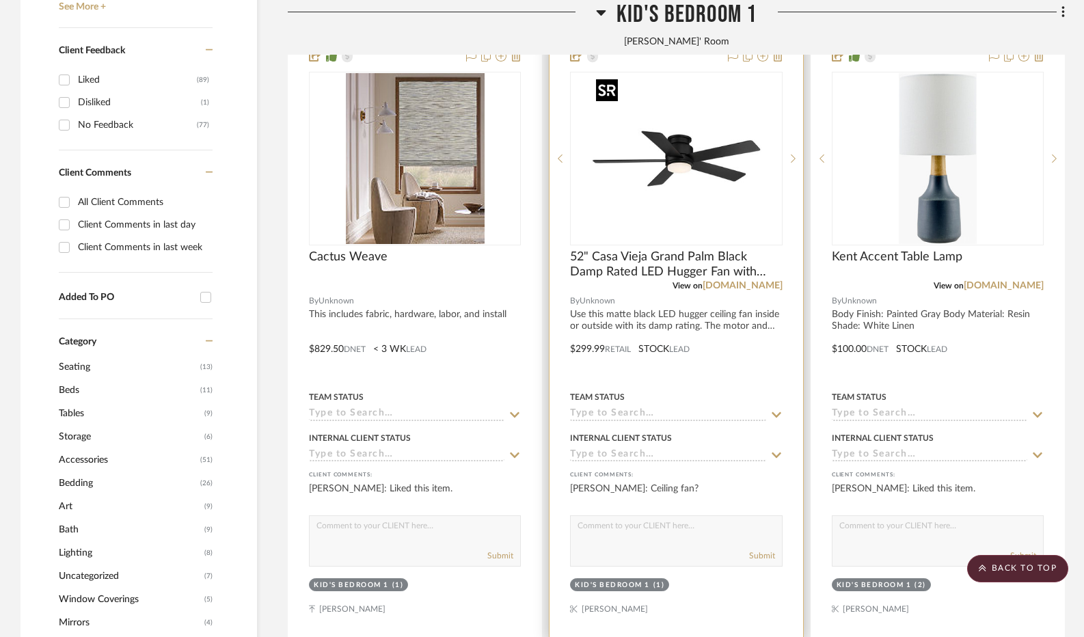
scroll to position [892, 0]
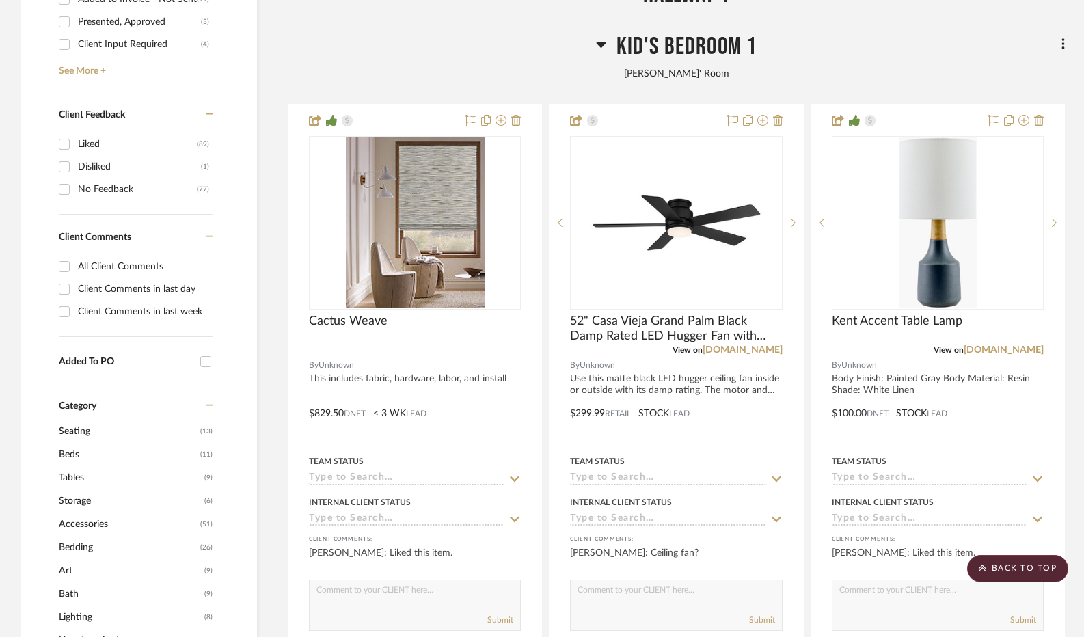
click at [596, 49] on icon at bounding box center [601, 44] width 10 height 16
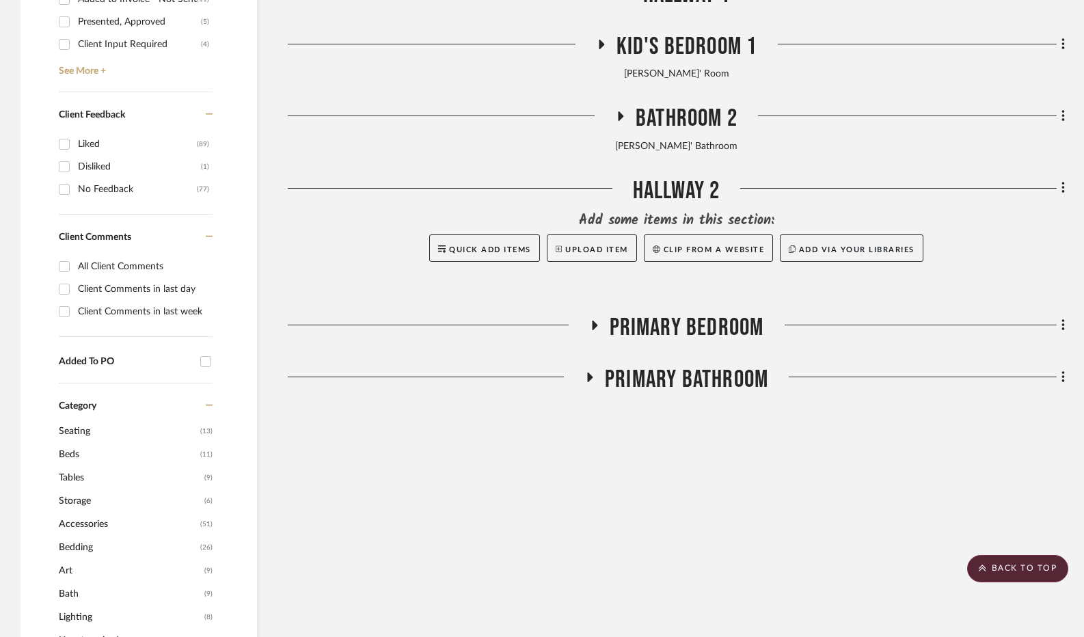
click at [596, 325] on icon at bounding box center [594, 325] width 16 height 10
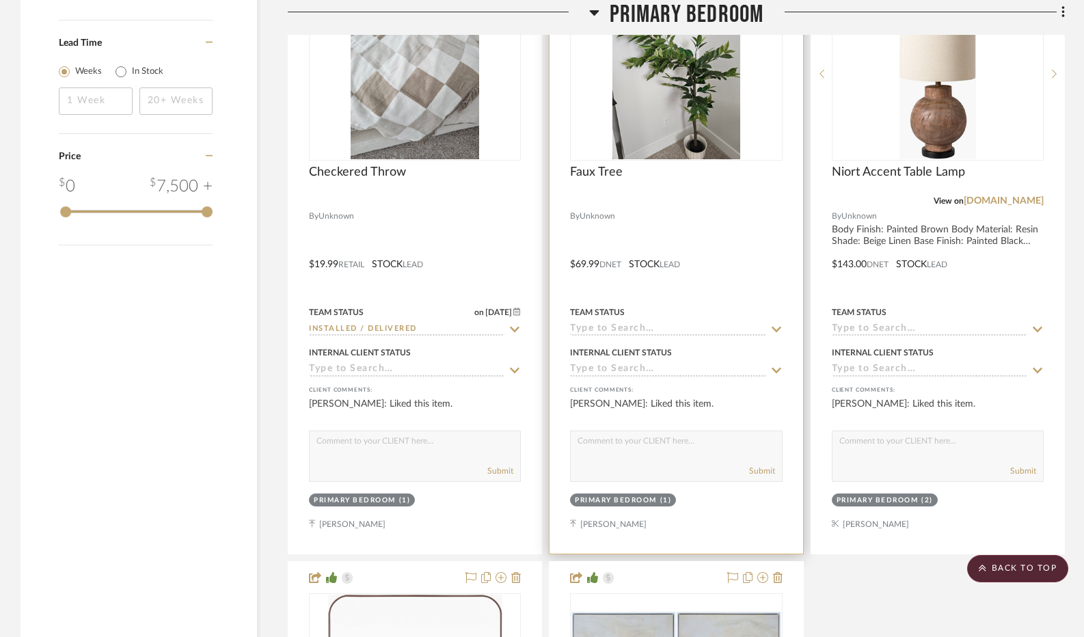
scroll to position [1623, 0]
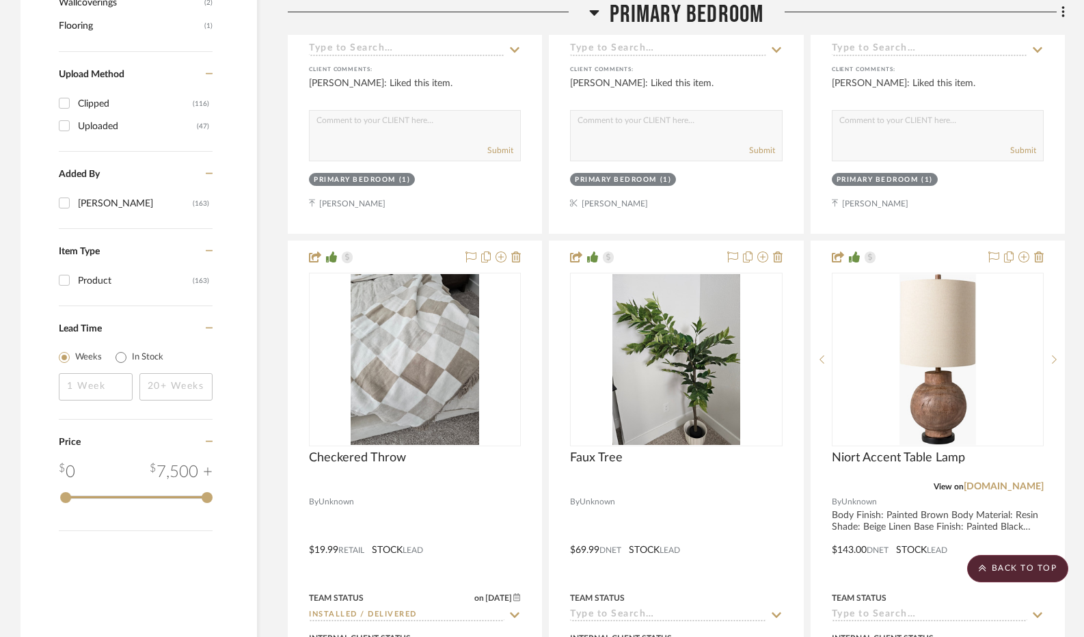
click at [593, 15] on icon at bounding box center [594, 12] width 10 height 16
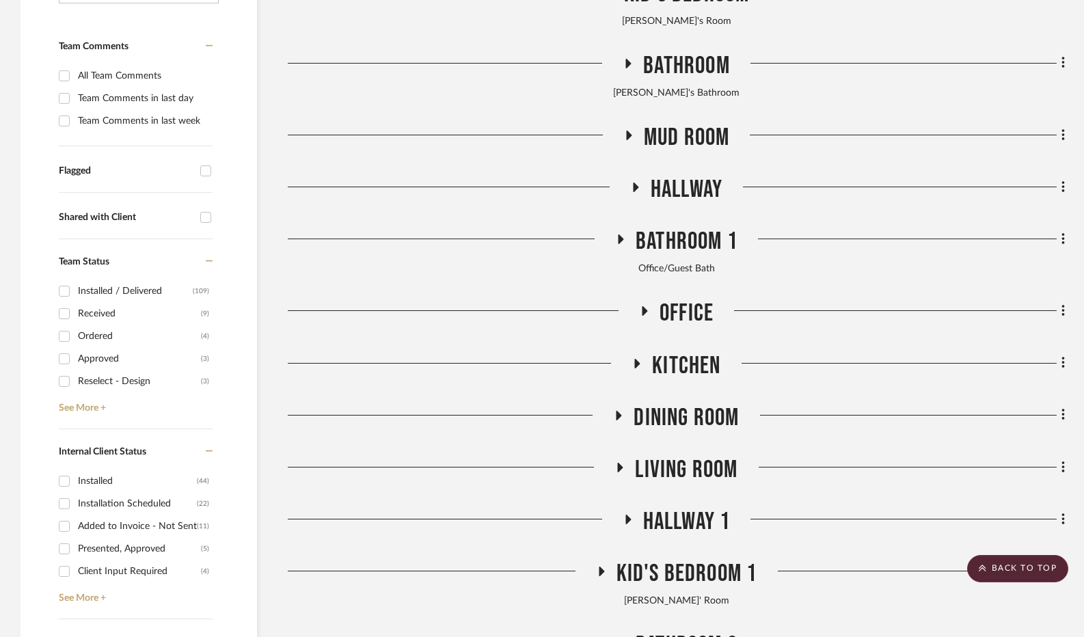
scroll to position [345, 0]
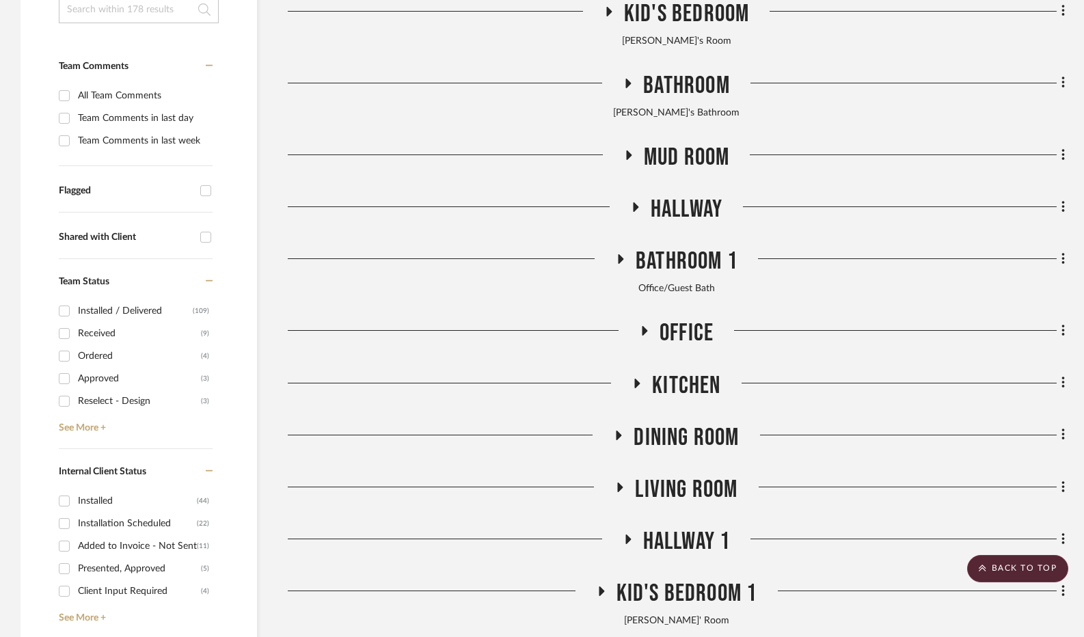
click at [644, 333] on icon at bounding box center [644, 331] width 5 height 10
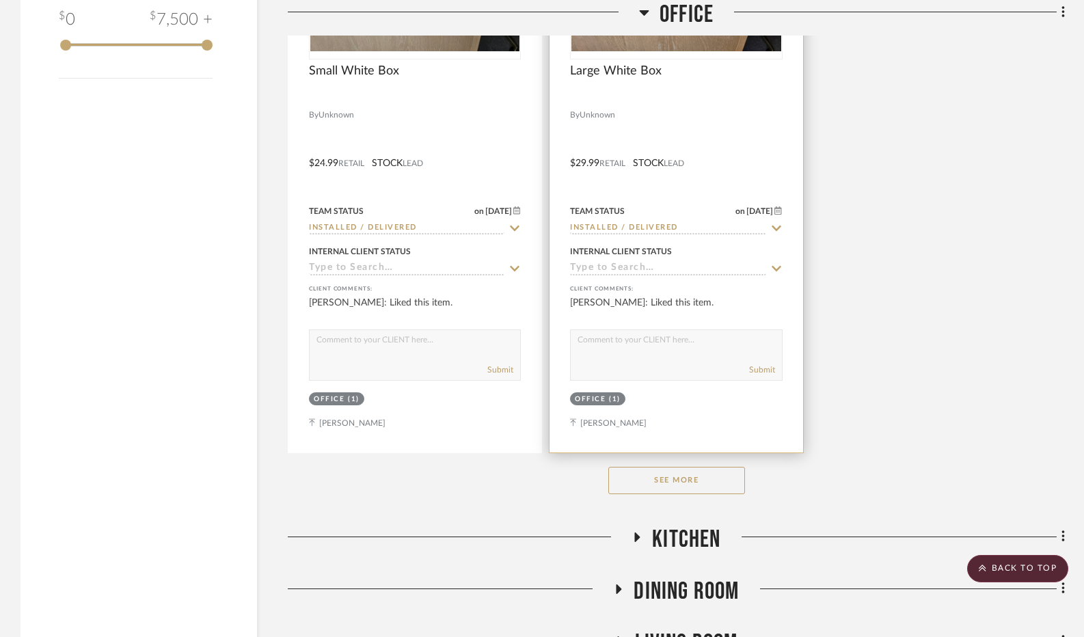
scroll to position [2191, 0]
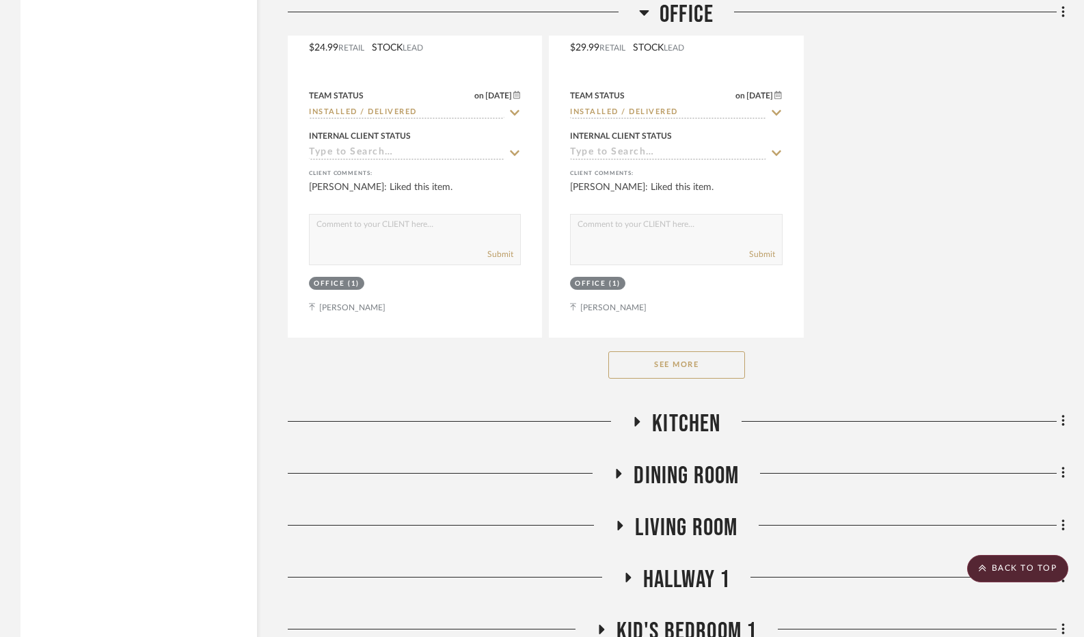
click at [704, 363] on button "See More" at bounding box center [676, 364] width 137 height 27
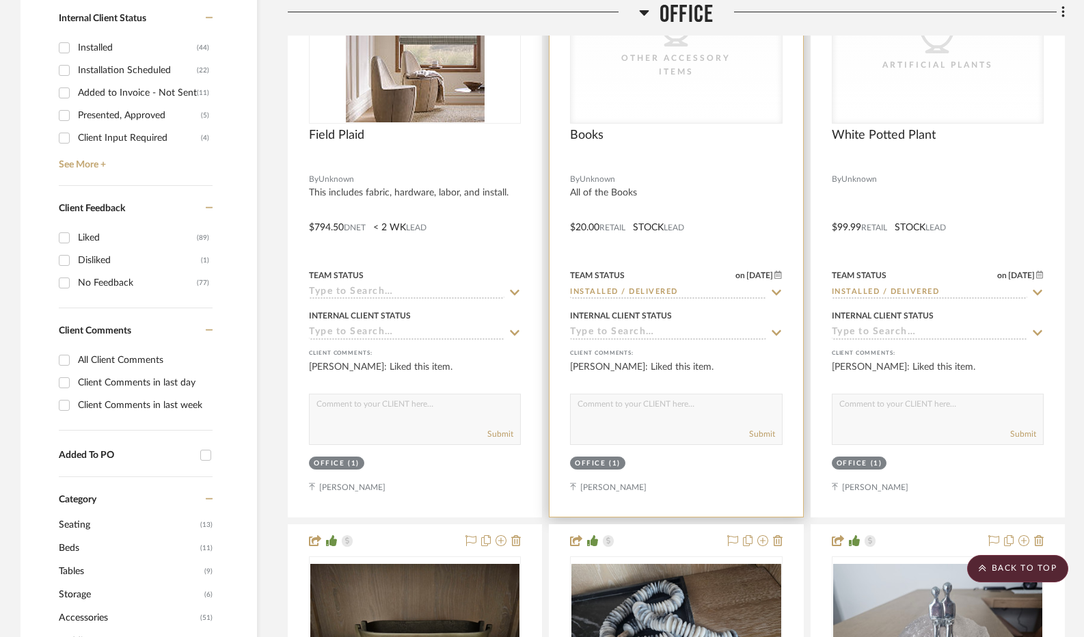
scroll to position [644, 0]
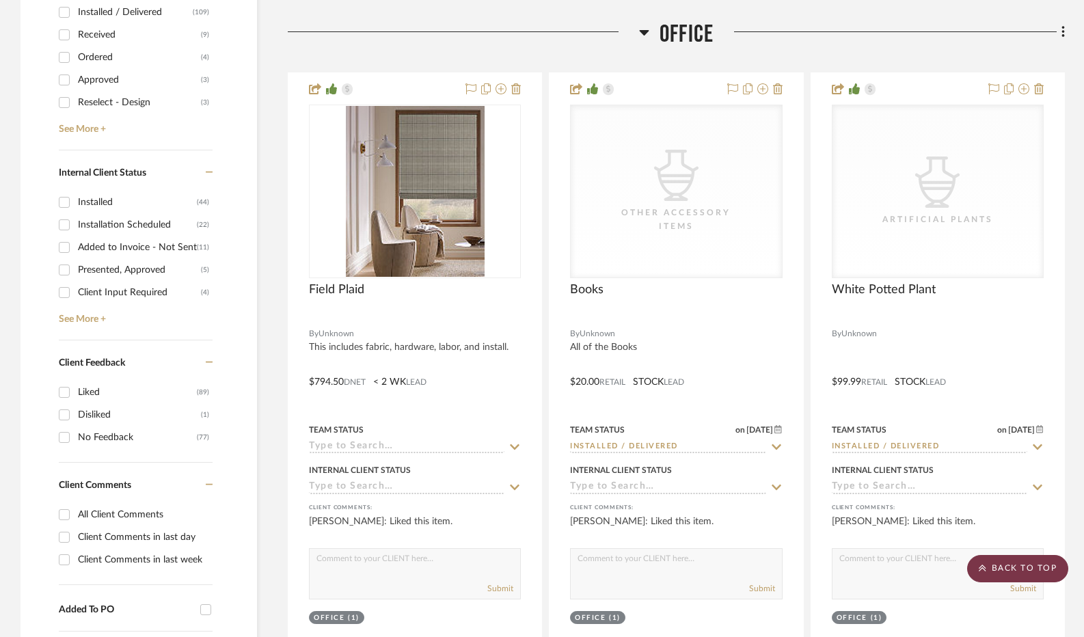
click at [982, 568] on icon at bounding box center [982, 568] width 7 height 7
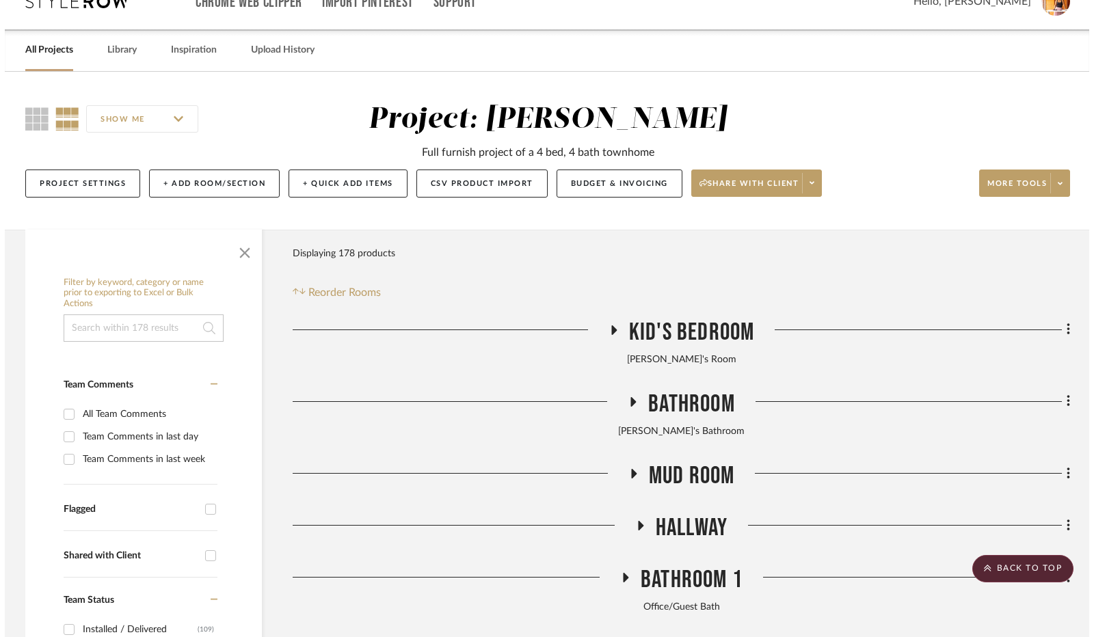
scroll to position [0, 0]
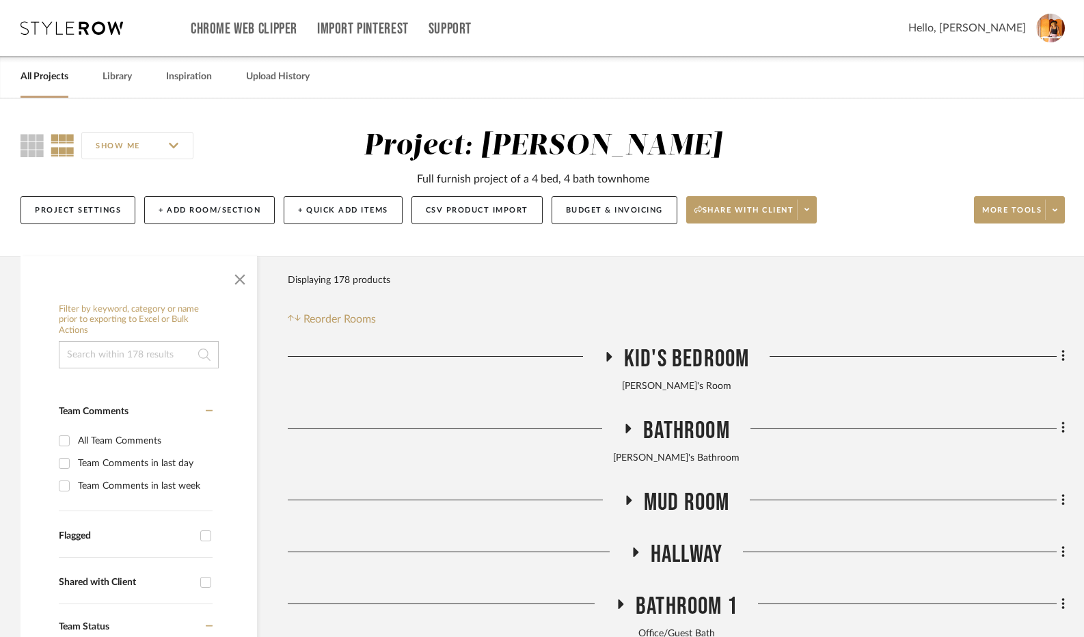
click at [606, 362] on icon at bounding box center [608, 356] width 16 height 10
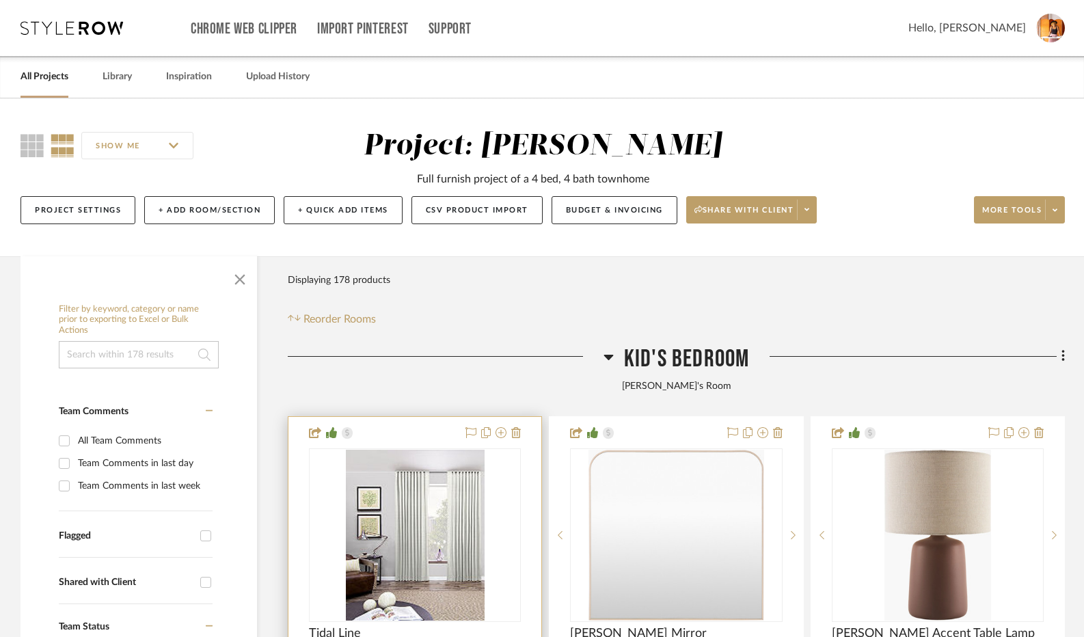
click at [435, 496] on img "0" at bounding box center [415, 535] width 139 height 171
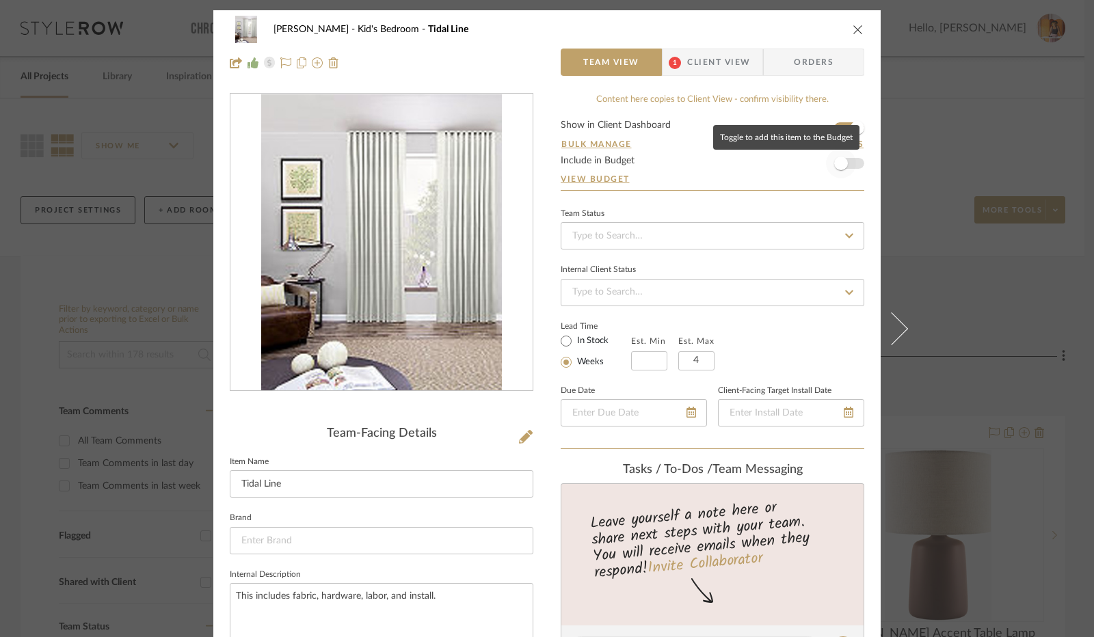
click at [846, 171] on span "button" at bounding box center [841, 163] width 30 height 30
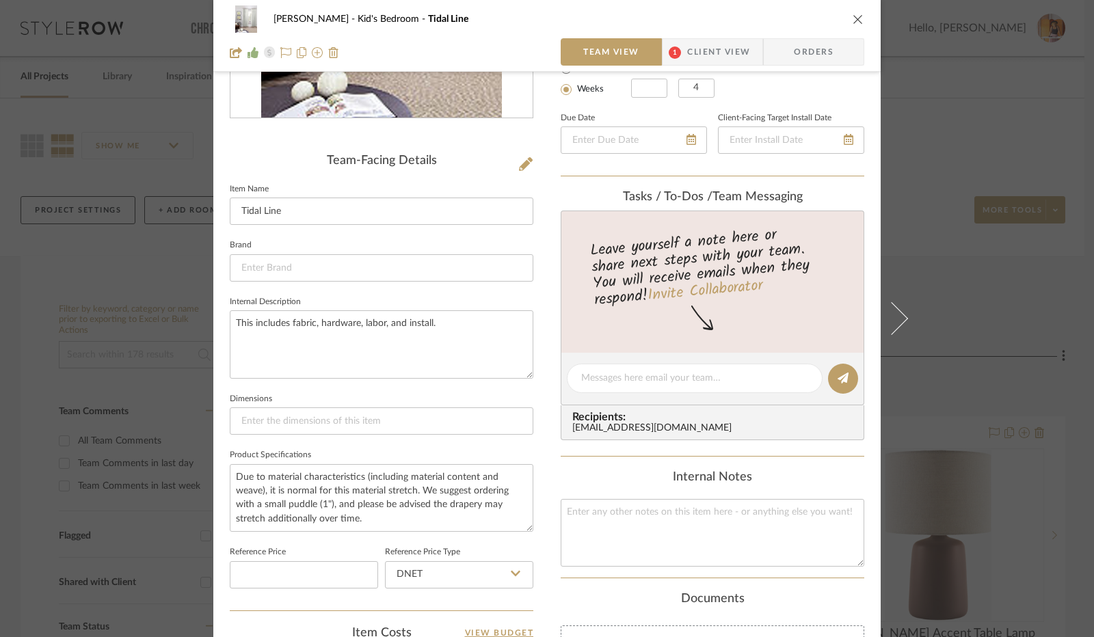
scroll to position [342, 0]
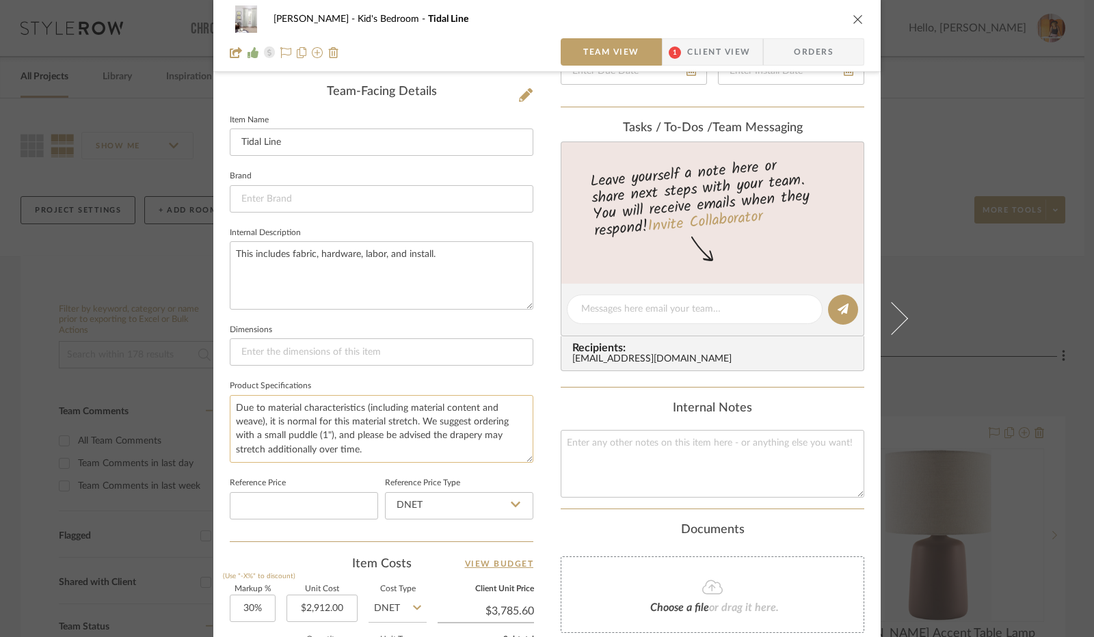
click at [422, 420] on textarea "Due to material characteristics (including material content and weave), it is n…" at bounding box center [382, 429] width 304 height 68
drag, startPoint x: 416, startPoint y: 419, endPoint x: 506, endPoint y: 446, distance: 94.3
click at [506, 446] on textarea "Due to material characteristics (including material content and weave), it is n…" at bounding box center [382, 429] width 304 height 68
click at [351, 431] on textarea "Due to material characteristics (including material content and weave), it is n…" at bounding box center [382, 429] width 304 height 68
drag, startPoint x: 414, startPoint y: 417, endPoint x: 333, endPoint y: 433, distance: 82.9
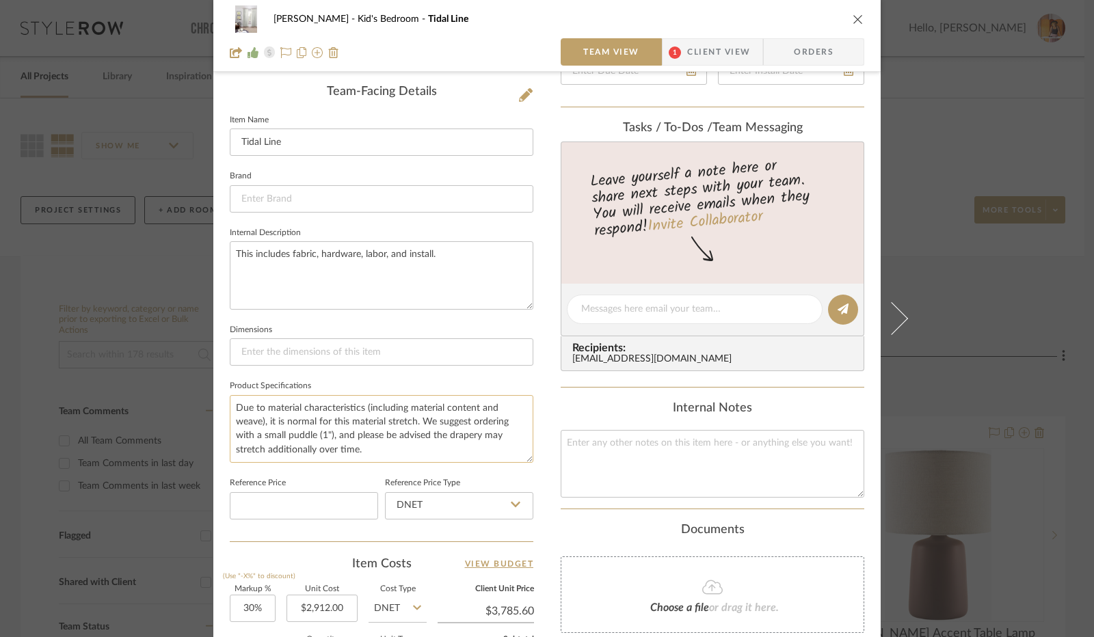
click at [333, 433] on textarea "Due to material characteristics (including material content and weave), it is n…" at bounding box center [382, 429] width 304 height 68
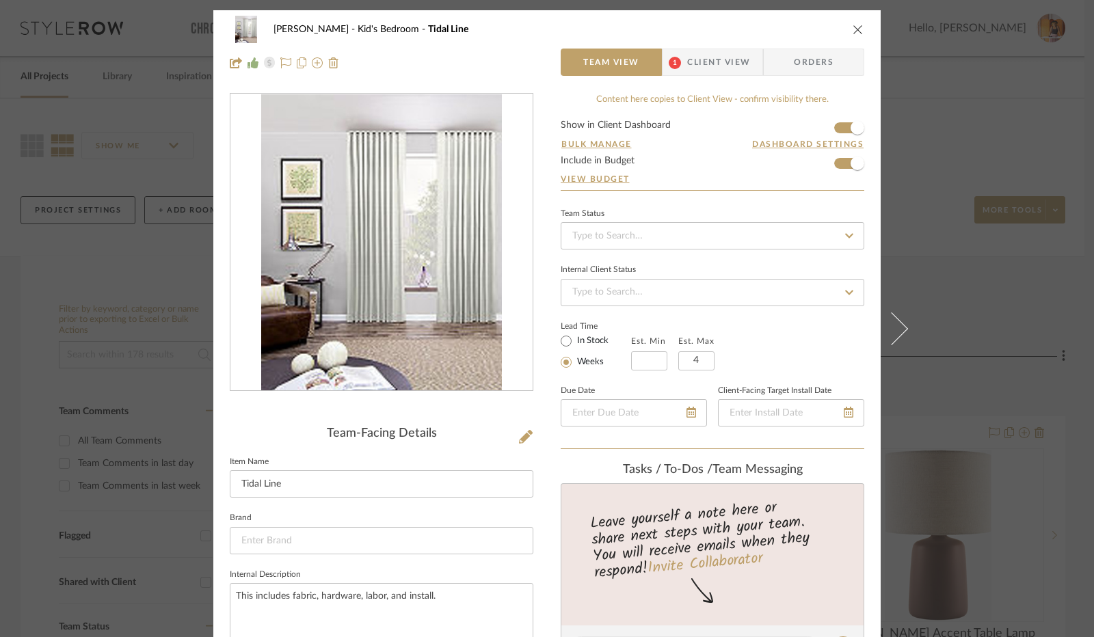
scroll to position [0, 0]
type textarea "Due to material characteristics (including material content and weave), it is n…"
click at [687, 58] on span "Client View" at bounding box center [718, 62] width 63 height 27
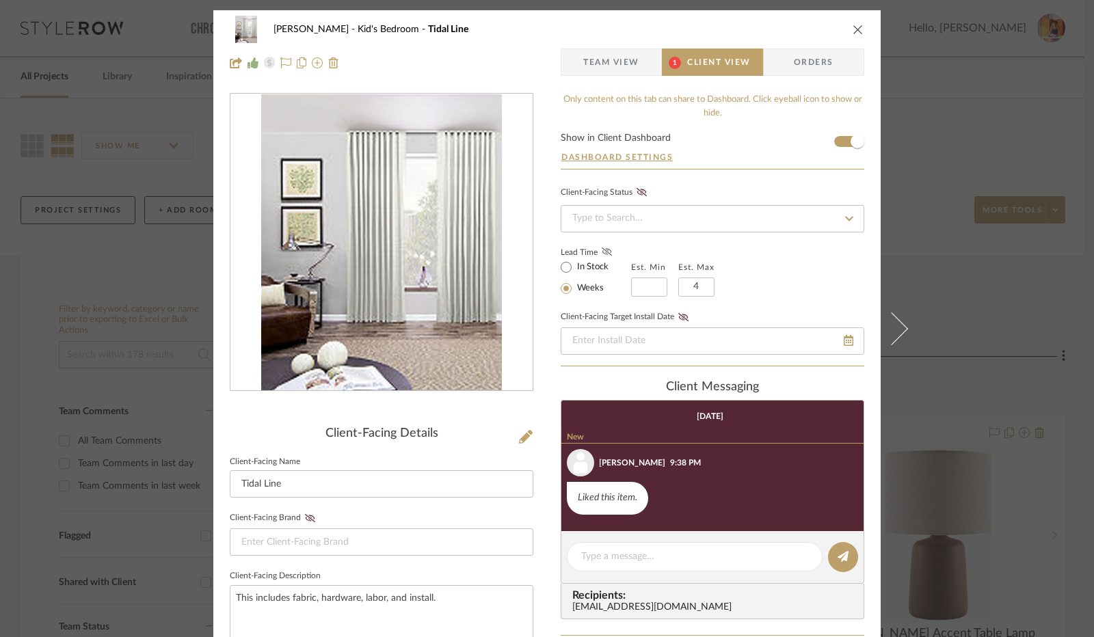
click at [602, 250] on icon at bounding box center [607, 251] width 10 height 8
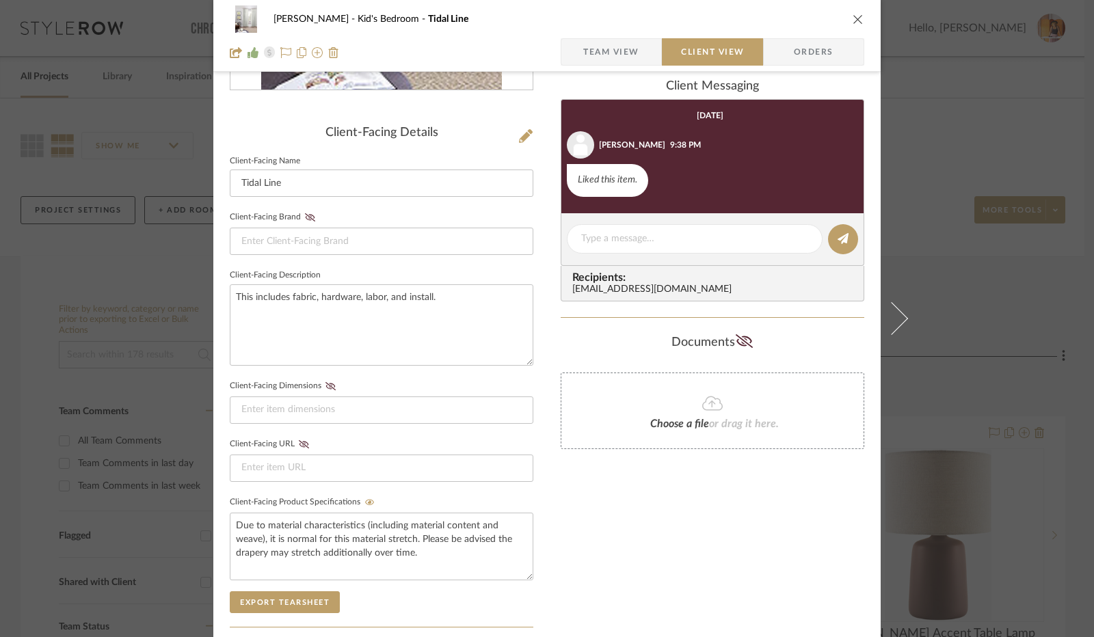
scroll to position [96, 0]
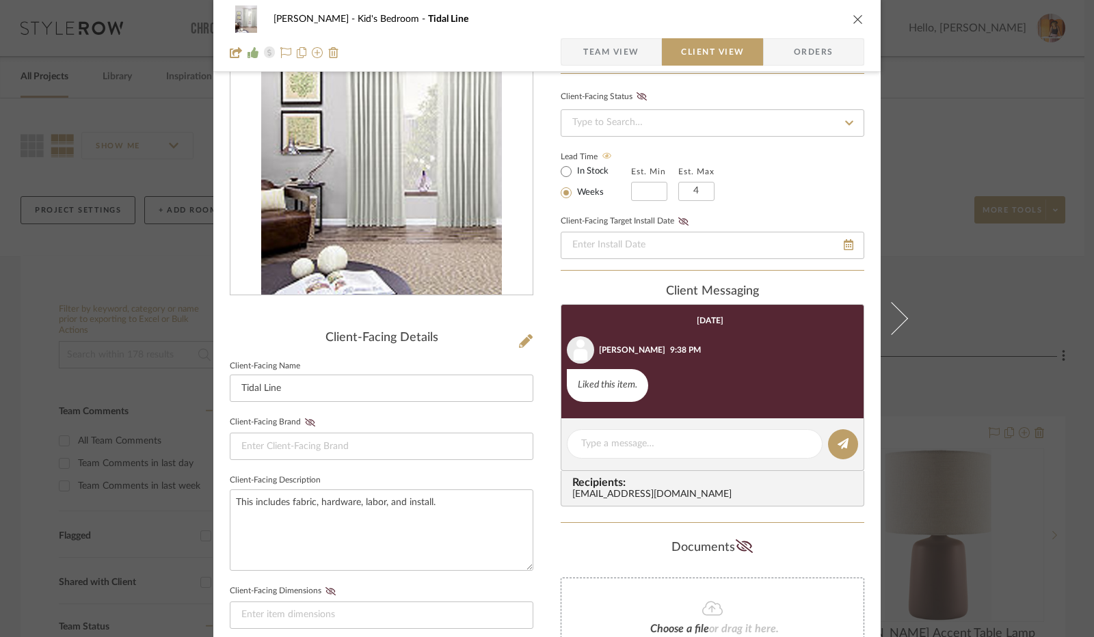
click at [578, 49] on span "button" at bounding box center [572, 51] width 22 height 27
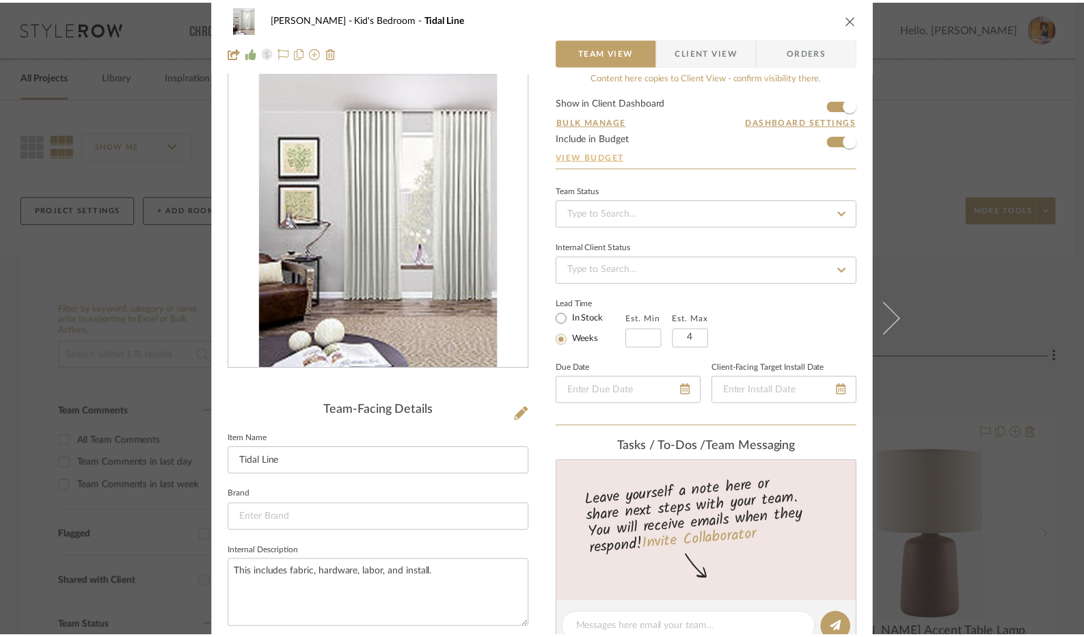
scroll to position [0, 0]
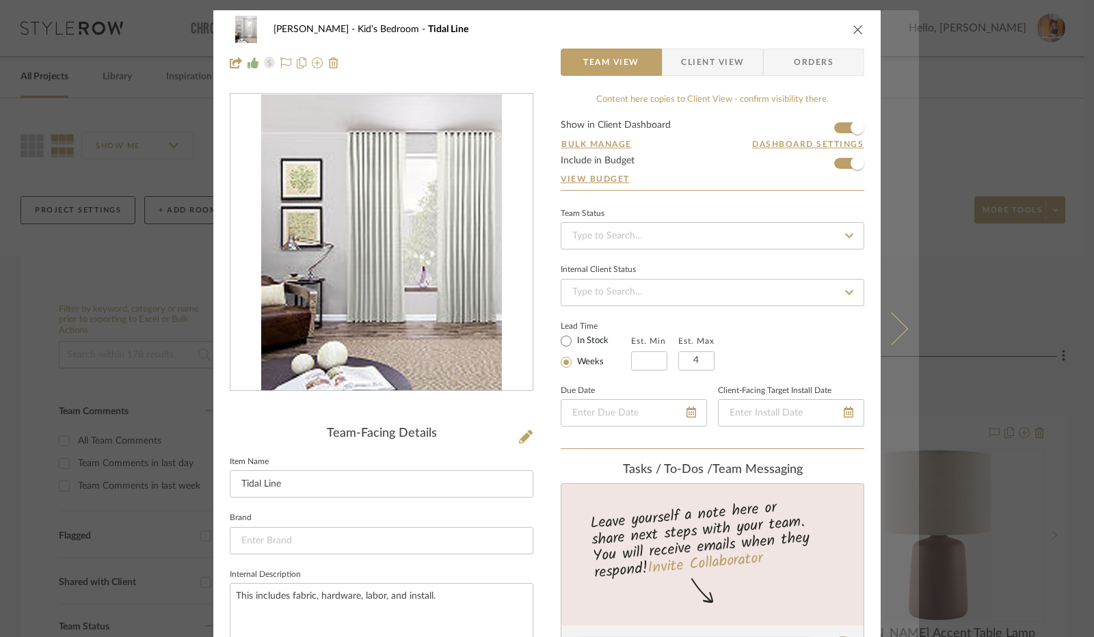
click at [909, 332] on button at bounding box center [899, 328] width 38 height 637
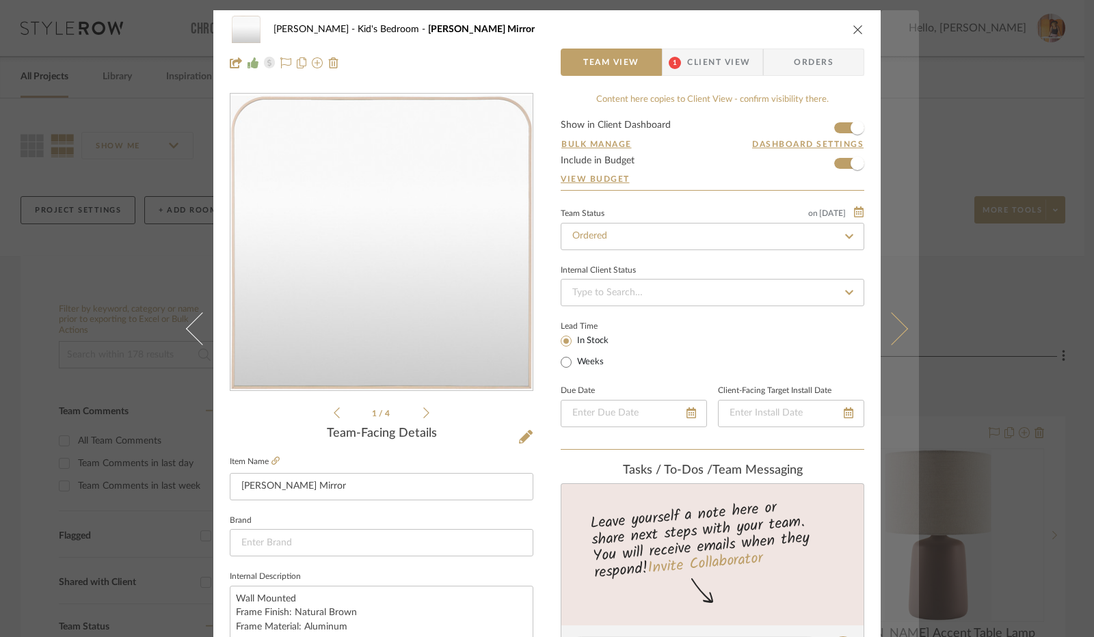
click at [893, 352] on button at bounding box center [899, 328] width 38 height 637
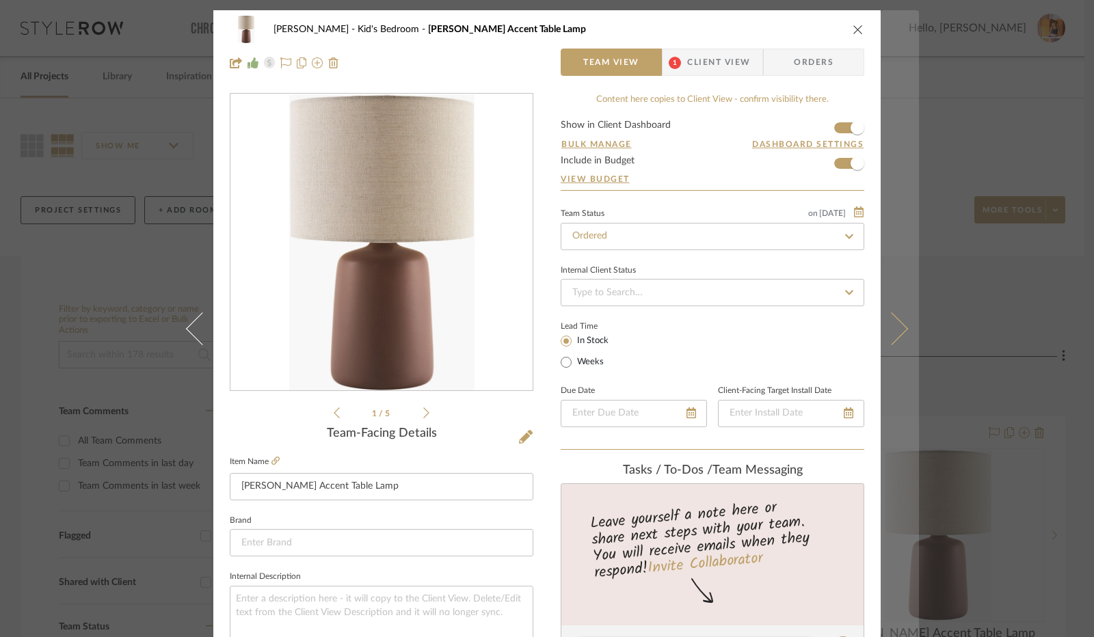
click at [893, 353] on button at bounding box center [899, 328] width 38 height 637
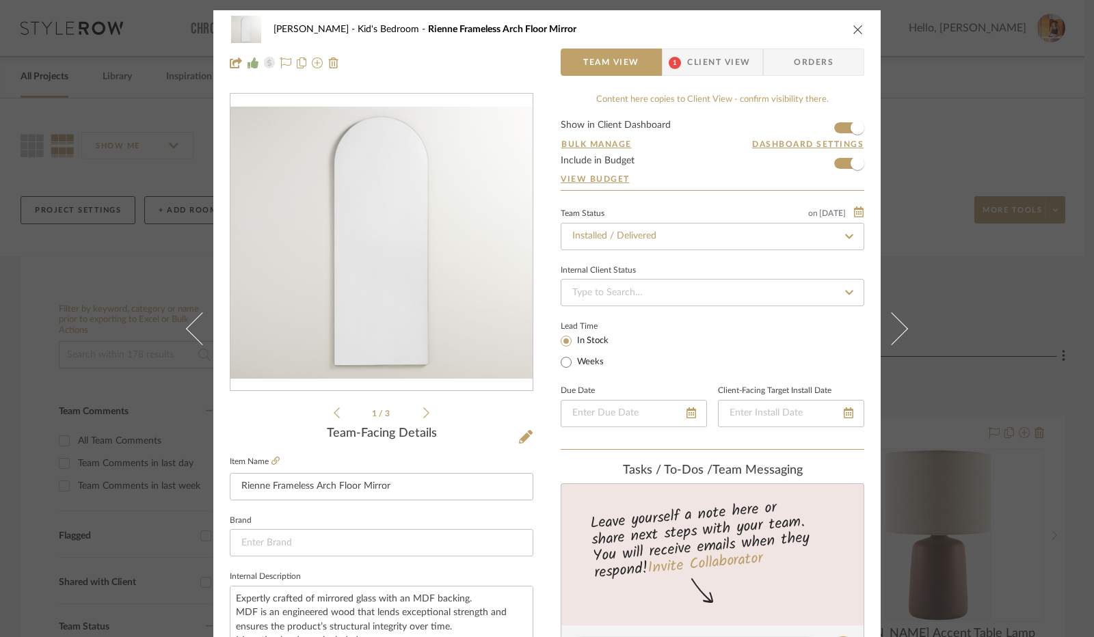
click at [881, 339] on icon at bounding box center [891, 328] width 33 height 33
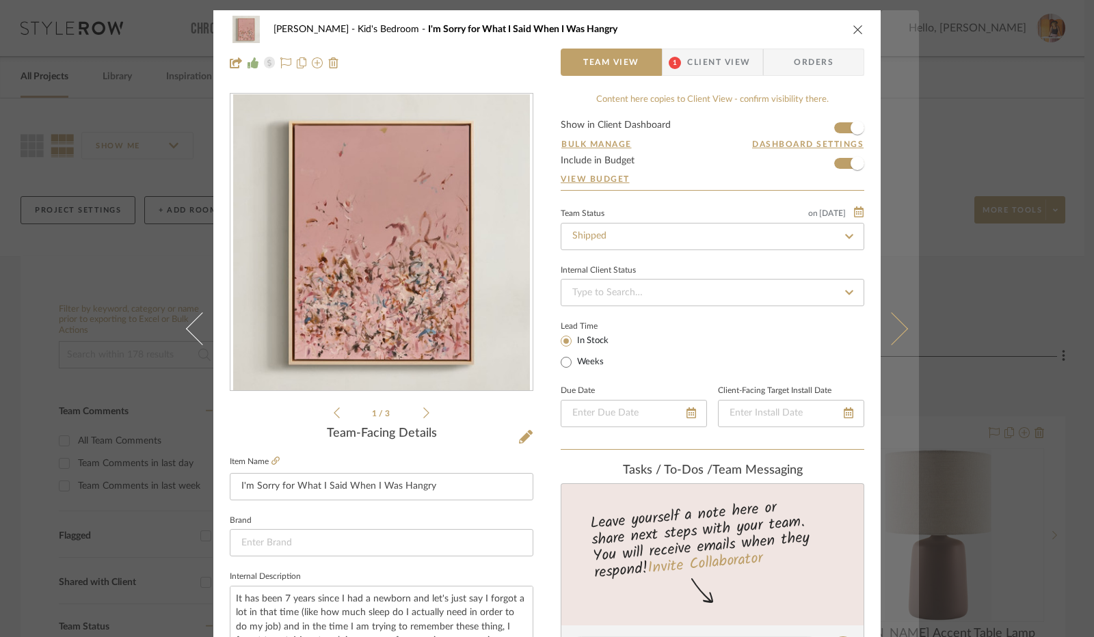
click at [894, 340] on button at bounding box center [899, 328] width 38 height 637
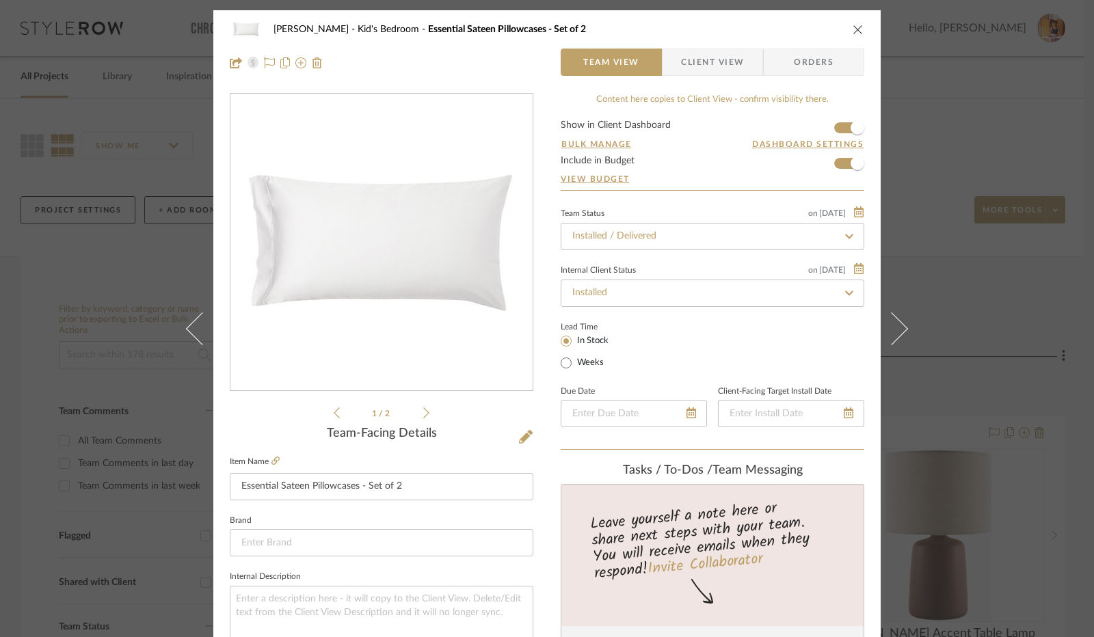
click at [852, 31] on icon "close" at bounding box center [857, 29] width 11 height 11
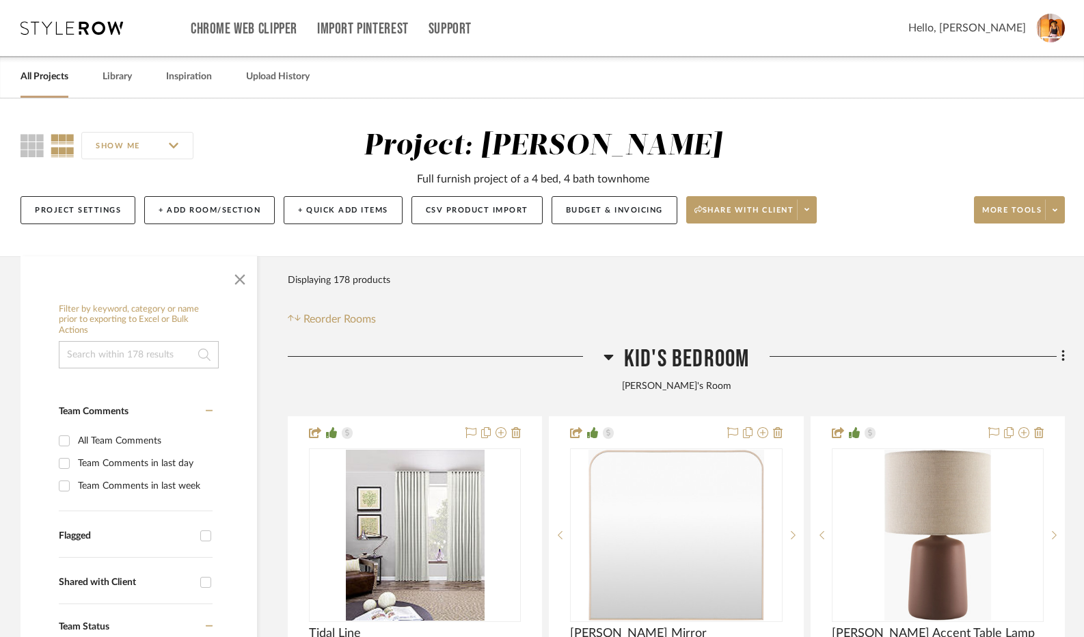
click at [617, 363] on h3 "Kid's Bedroom" at bounding box center [677, 359] width 146 height 29
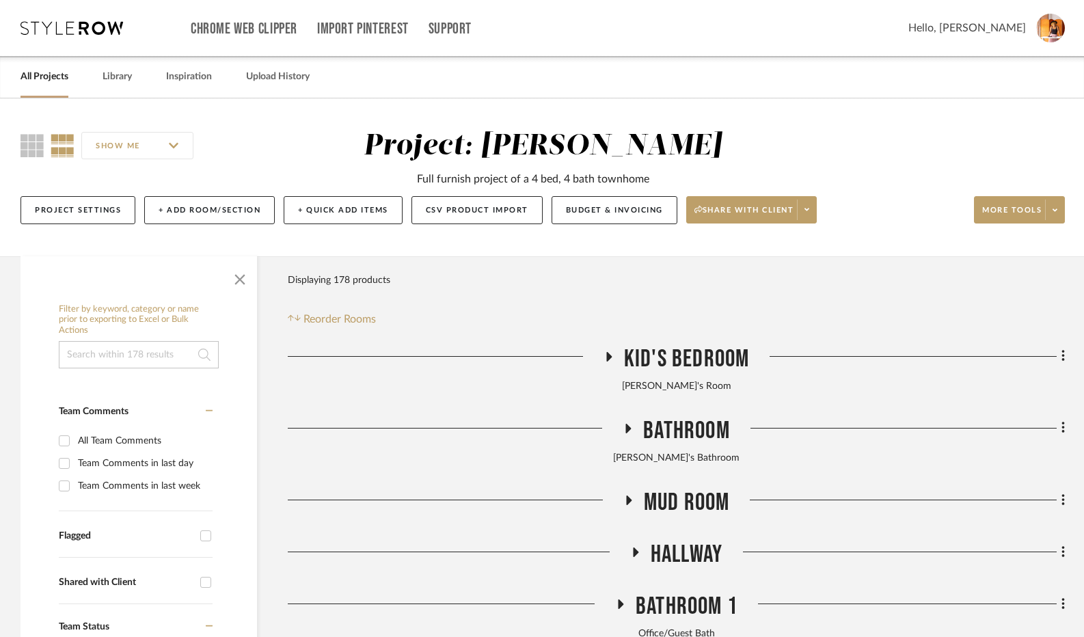
click at [628, 423] on h3 "Bathroom" at bounding box center [676, 430] width 107 height 29
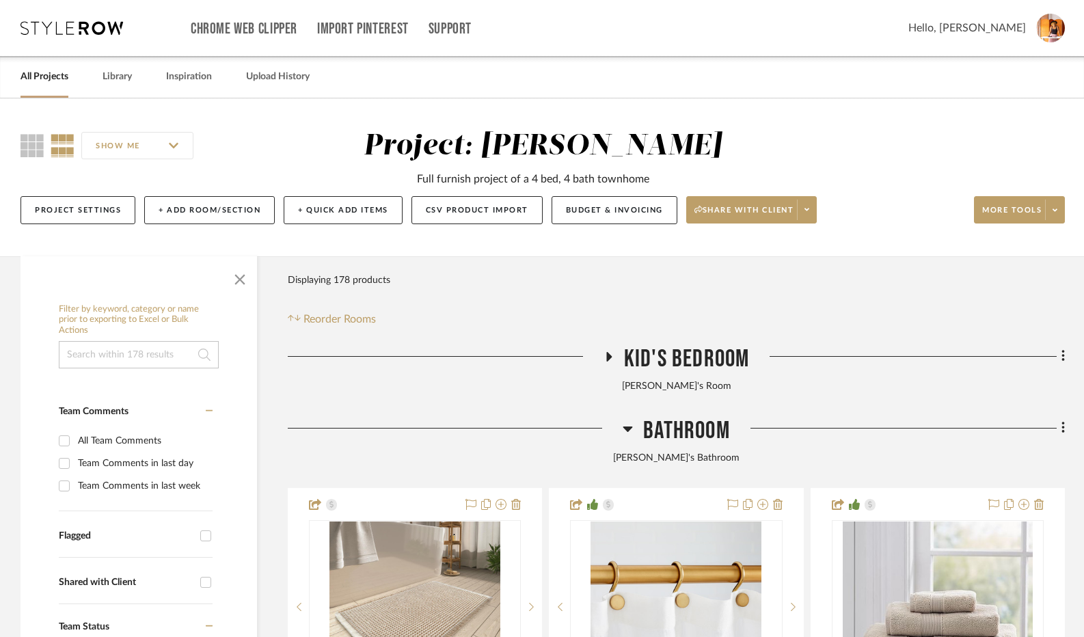
click at [628, 423] on icon at bounding box center [628, 428] width 10 height 16
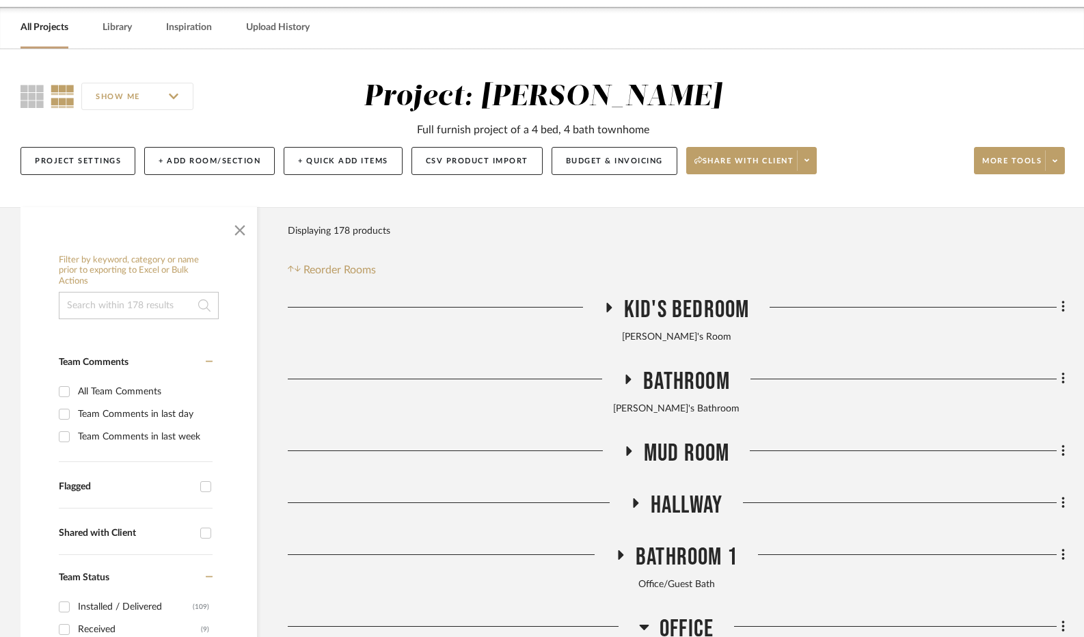
scroll to position [137, 0]
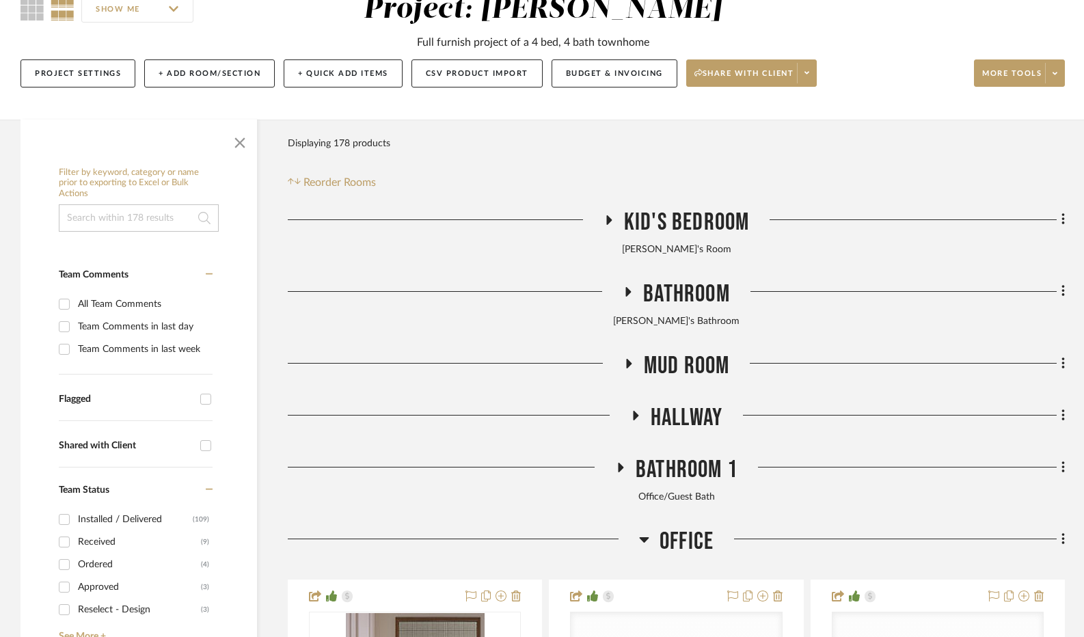
click at [628, 363] on icon at bounding box center [628, 364] width 5 height 10
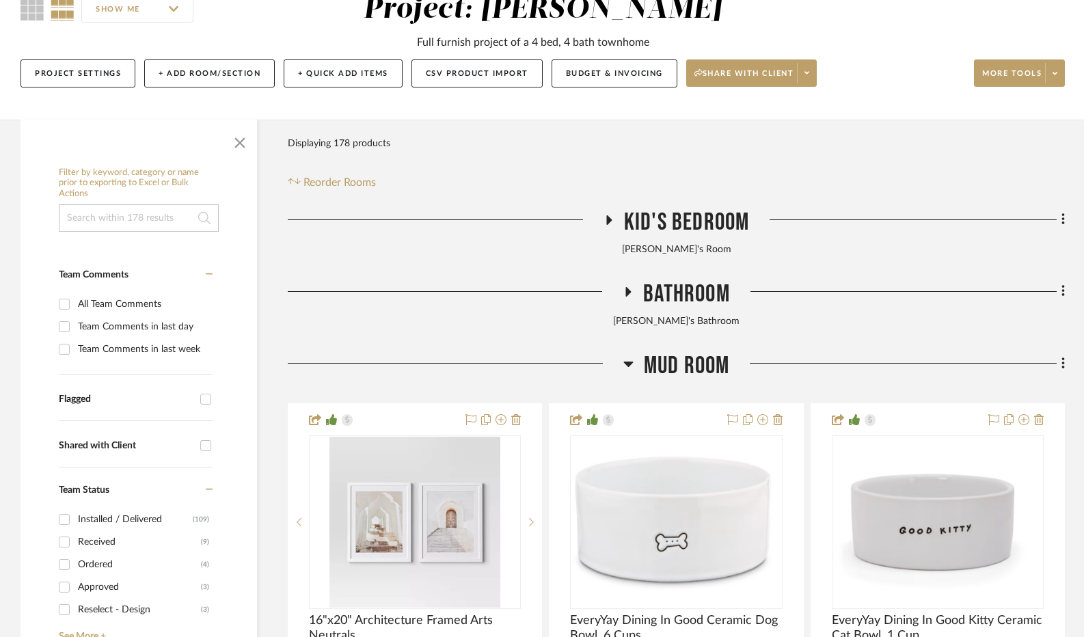
click at [628, 363] on icon at bounding box center [628, 364] width 10 height 5
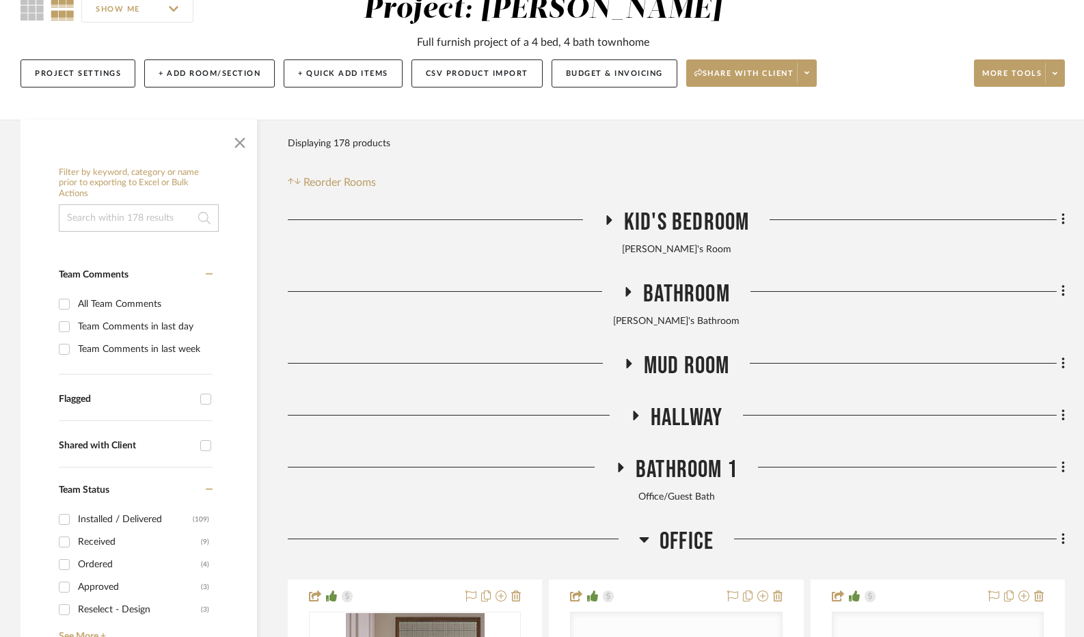
click at [627, 412] on icon at bounding box center [635, 416] width 16 height 10
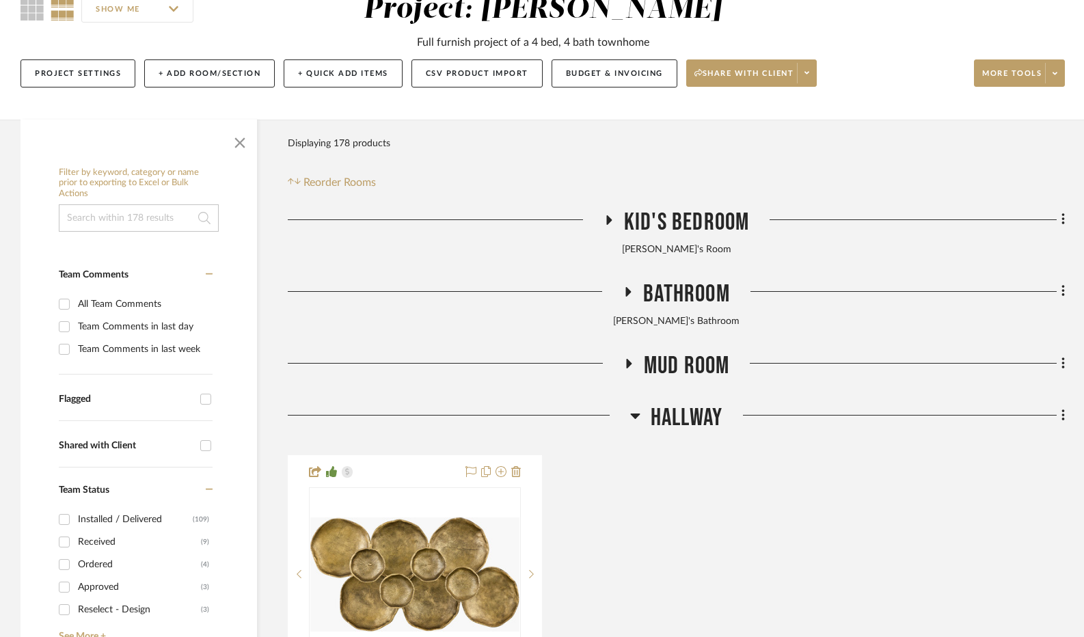
click at [627, 416] on div at bounding box center [459, 420] width 342 height 35
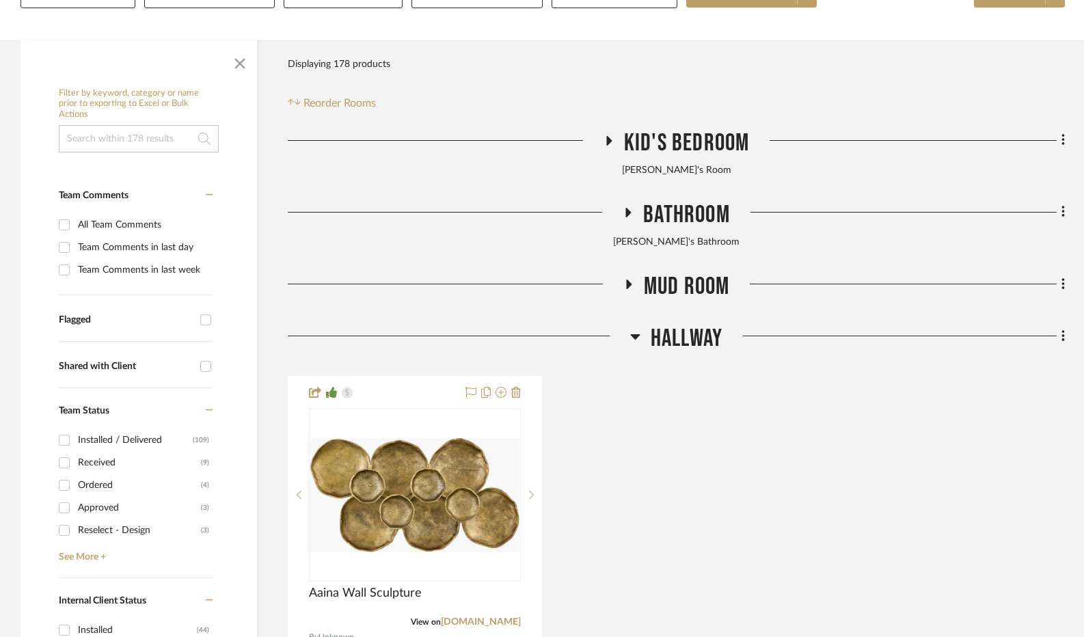
scroll to position [273, 0]
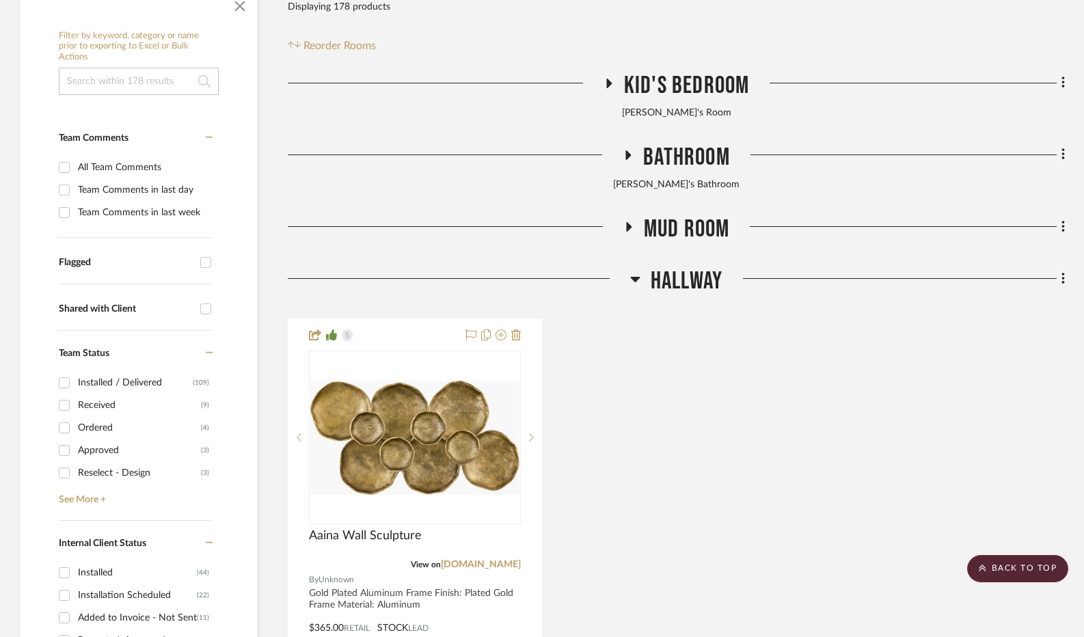
click at [632, 280] on icon at bounding box center [635, 279] width 10 height 5
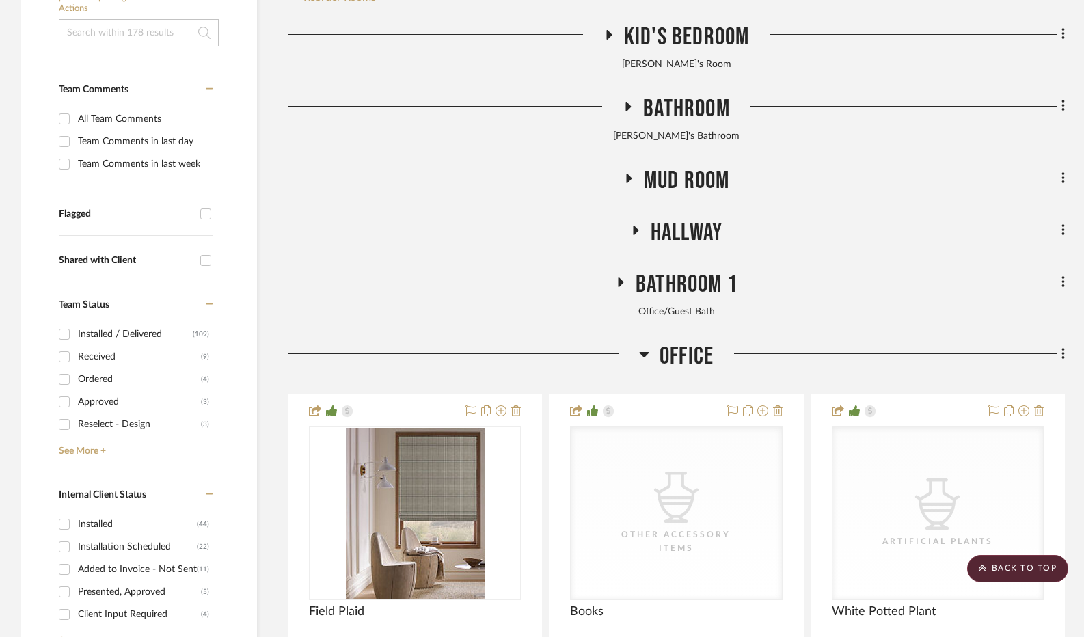
scroll to position [342, 0]
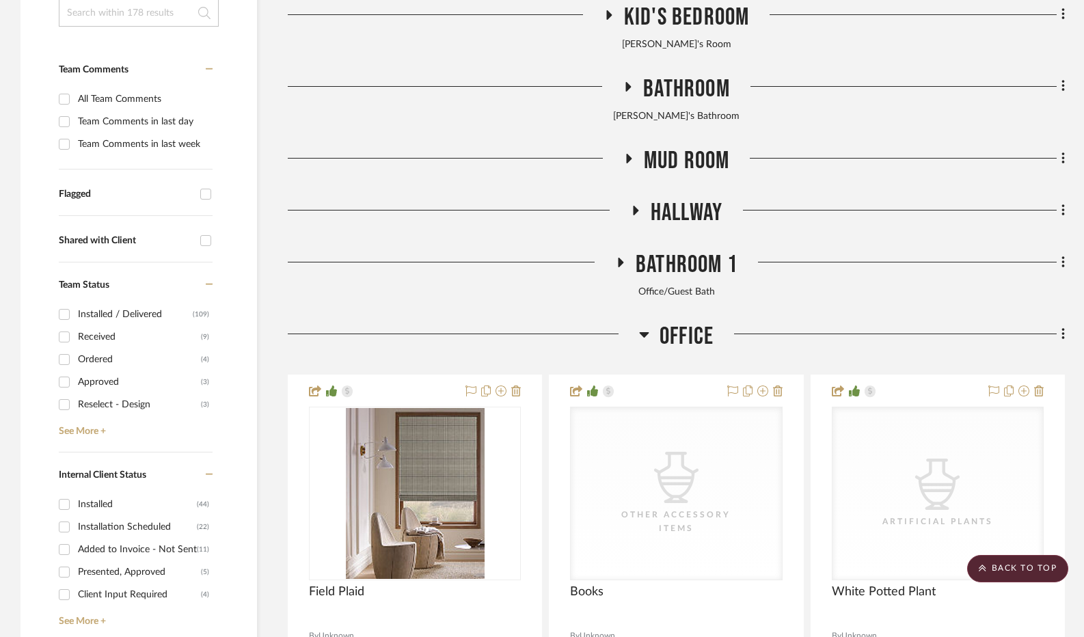
click at [622, 271] on fa-icon at bounding box center [620, 267] width 10 height 20
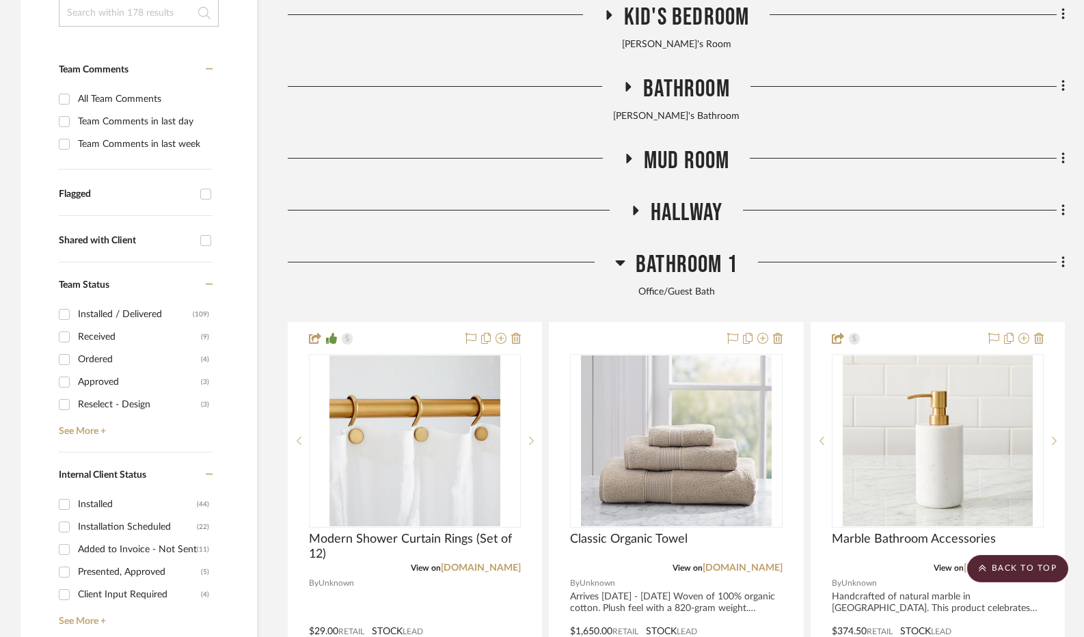
click at [622, 271] on fa-icon at bounding box center [620, 267] width 10 height 20
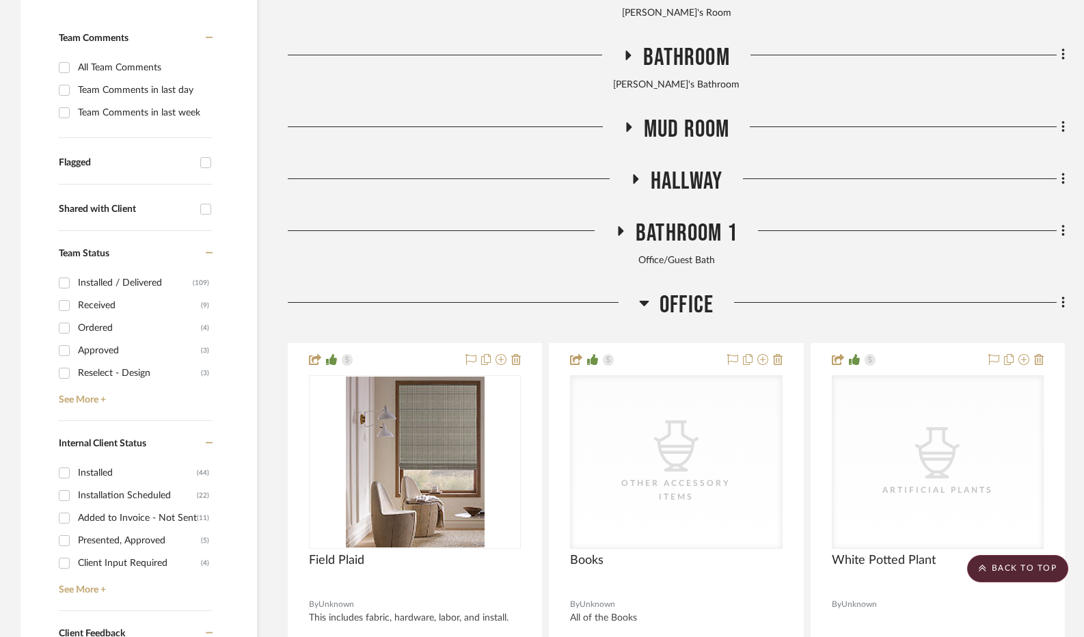
scroll to position [547, 0]
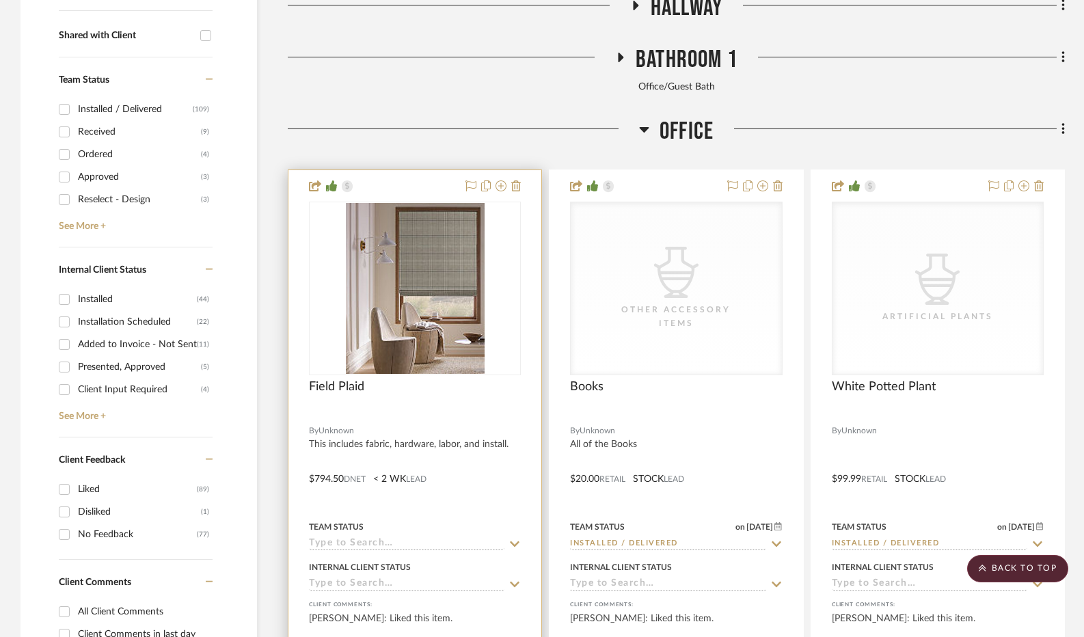
click at [442, 293] on img "0" at bounding box center [415, 288] width 139 height 171
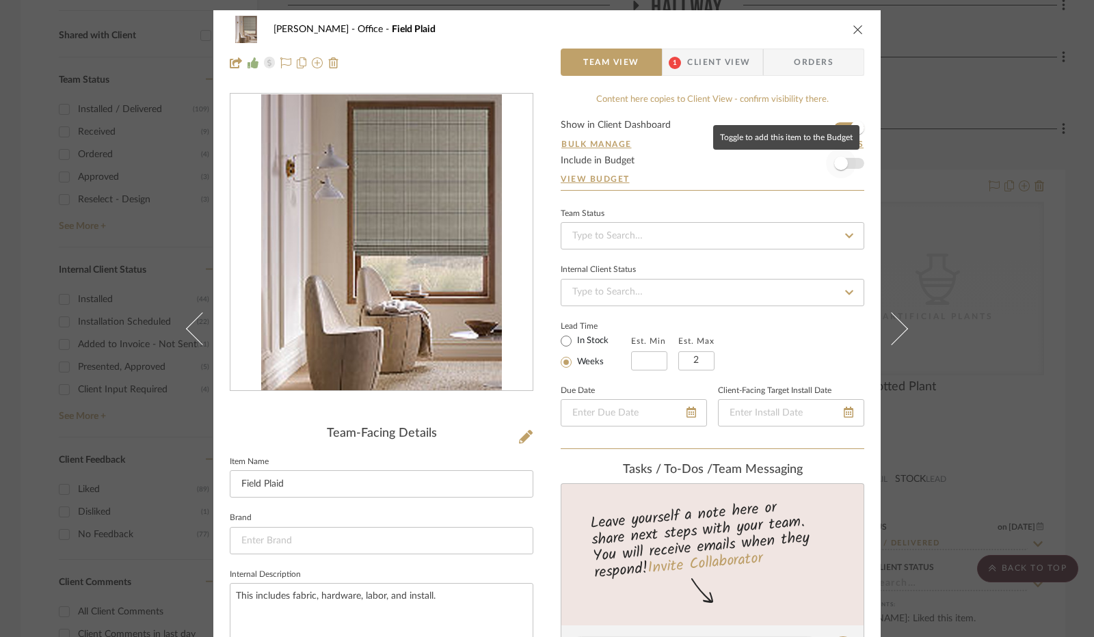
click at [834, 160] on span "button" at bounding box center [841, 164] width 14 height 14
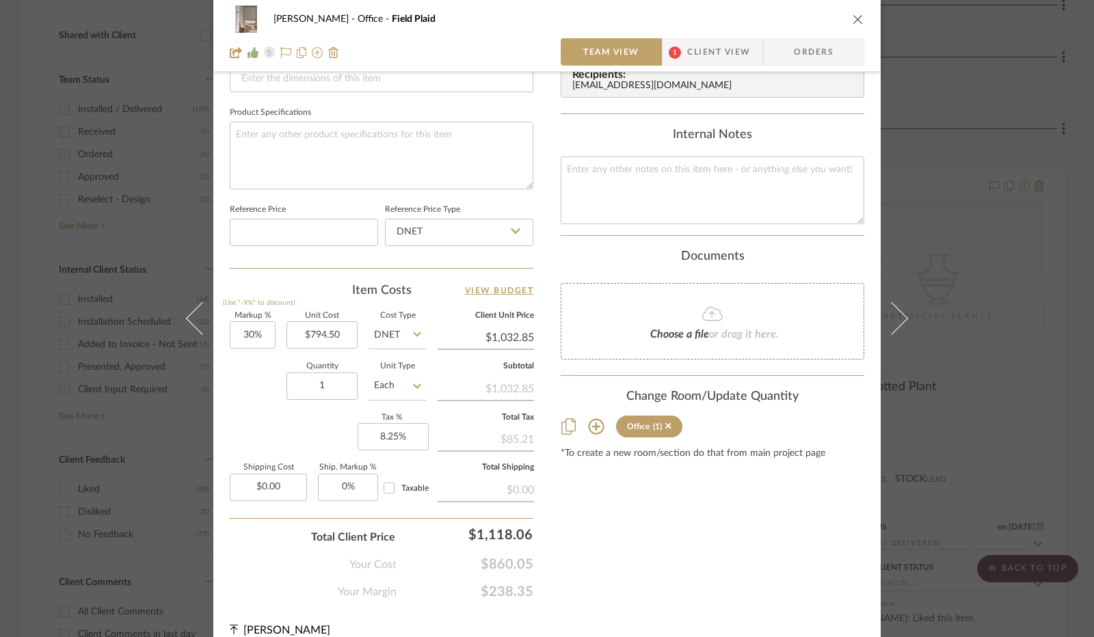
scroll to position [630, 0]
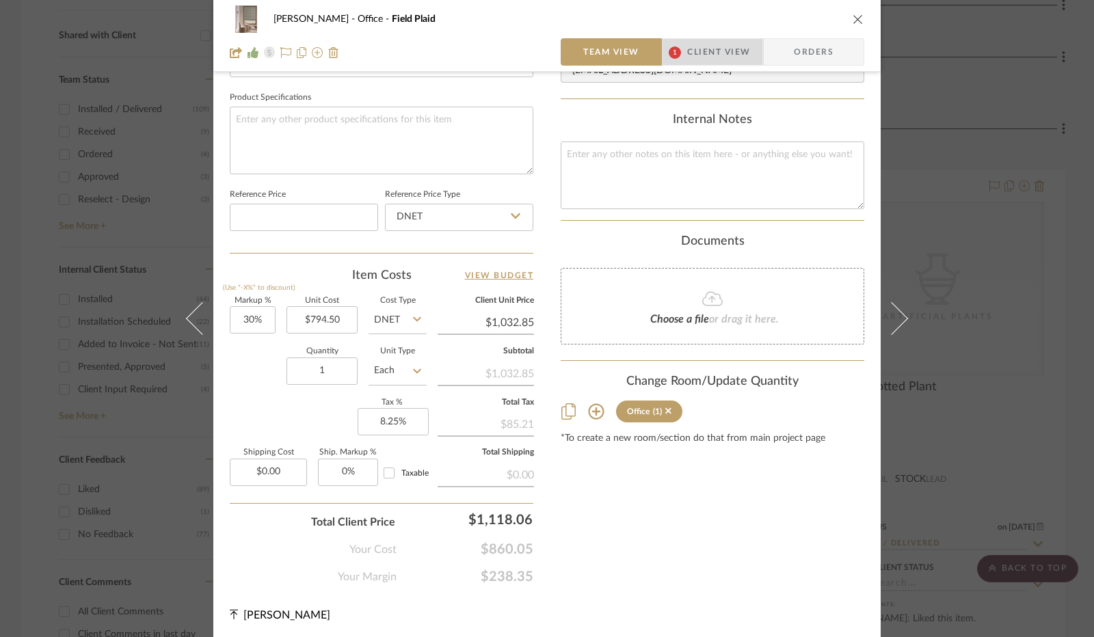
click at [704, 55] on span "Client View" at bounding box center [718, 51] width 63 height 27
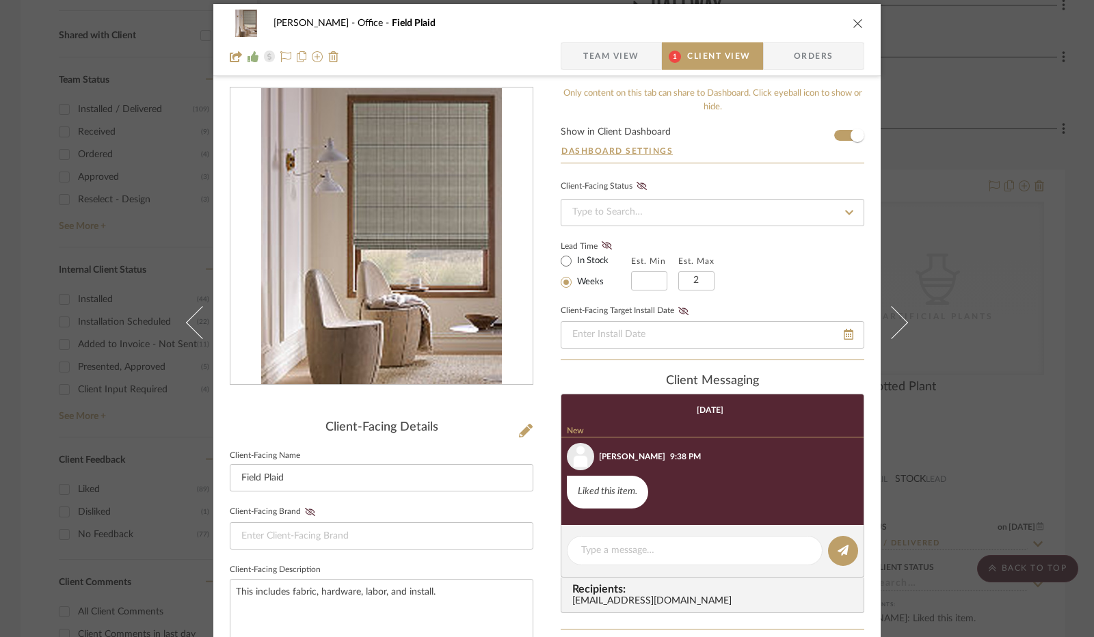
scroll to position [0, 0]
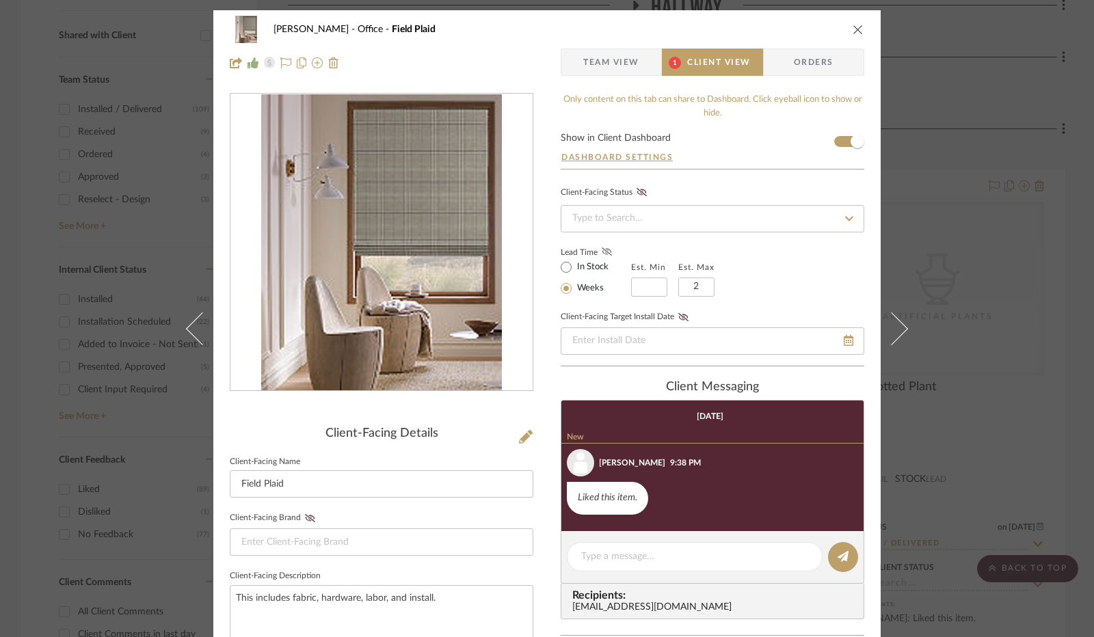
click at [607, 250] on fa-icon at bounding box center [606, 252] width 17 height 12
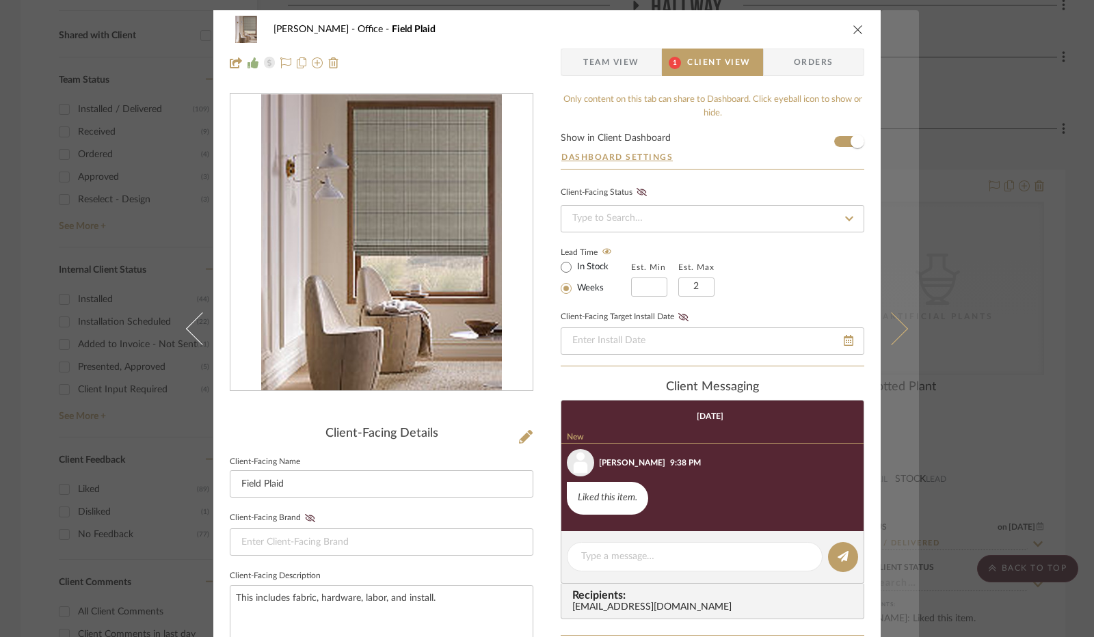
click at [887, 290] on button at bounding box center [899, 328] width 38 height 637
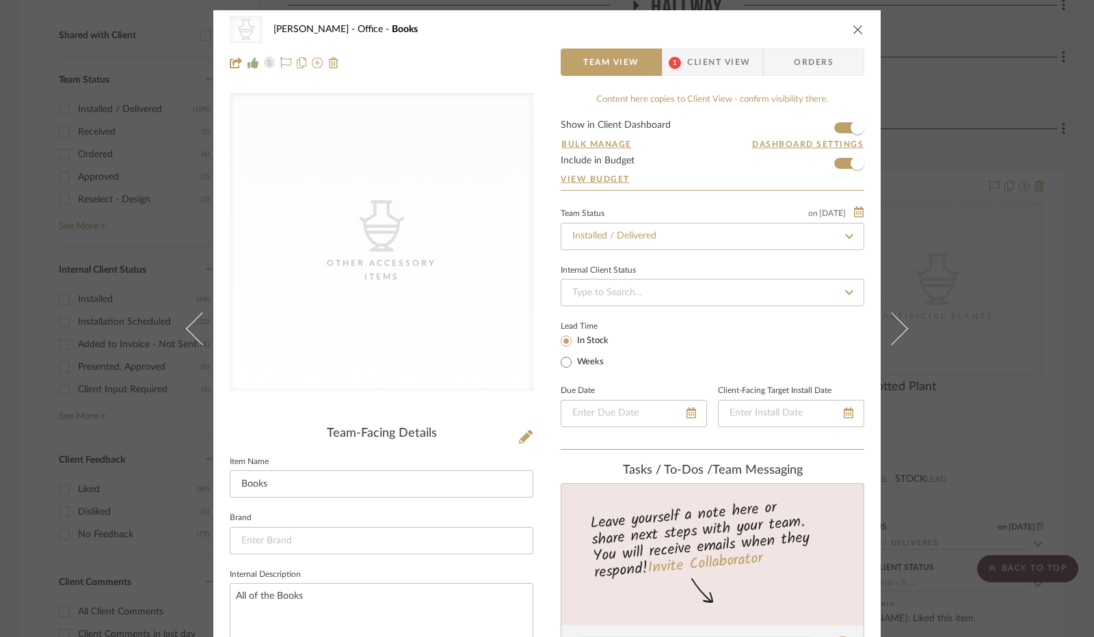
click at [852, 28] on icon "close" at bounding box center [857, 29] width 11 height 11
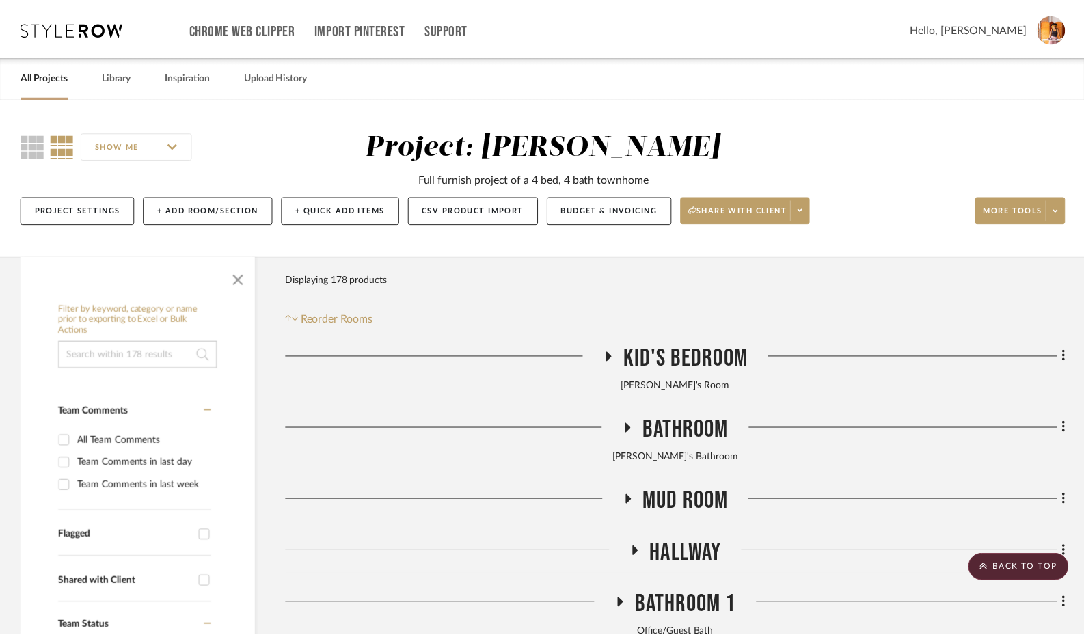
scroll to position [547, 0]
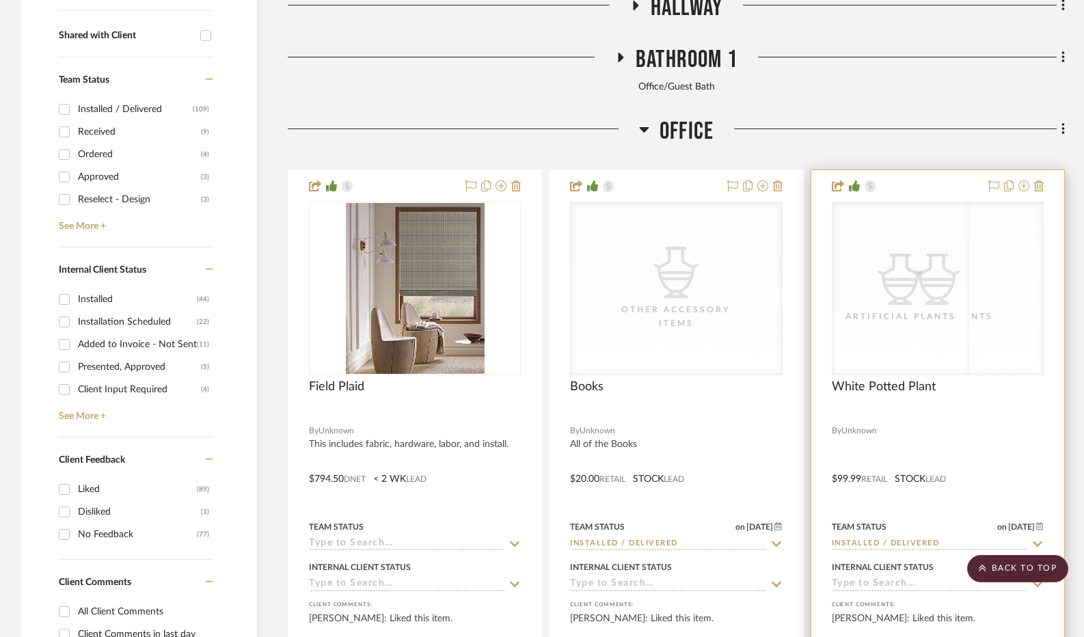
click at [904, 286] on div "CategoryIconAccessories Created with Sketch. Artificial Plants CategoryIconAcce…" at bounding box center [938, 289] width 212 height 174
click at [899, 252] on div "CategoryIconAccessories Created with Sketch. Artificial Plants" at bounding box center [938, 288] width 211 height 172
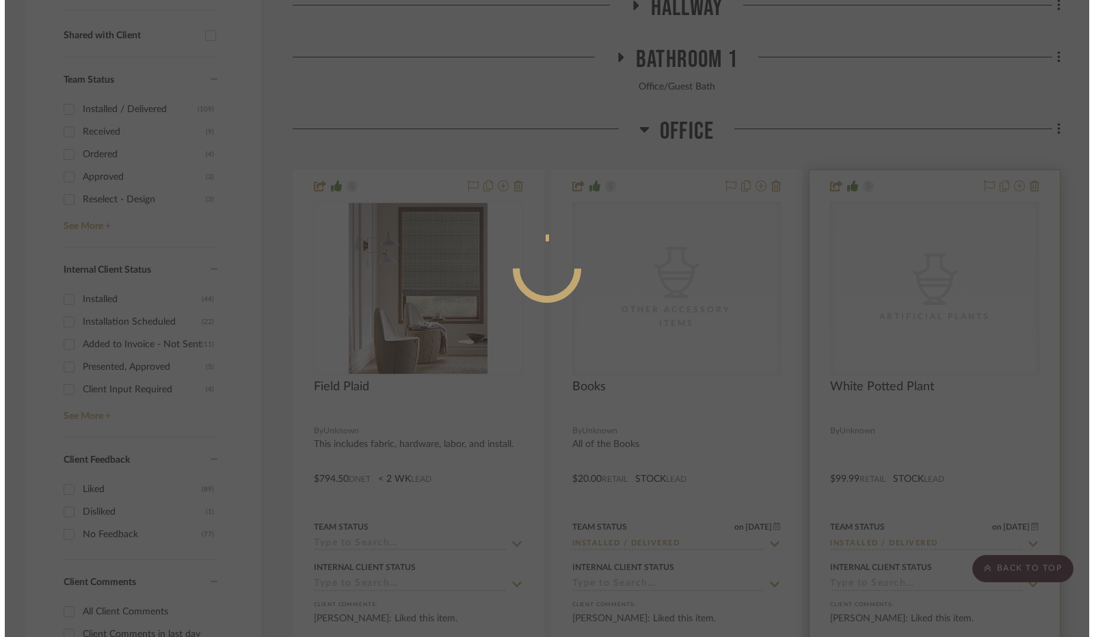
scroll to position [0, 0]
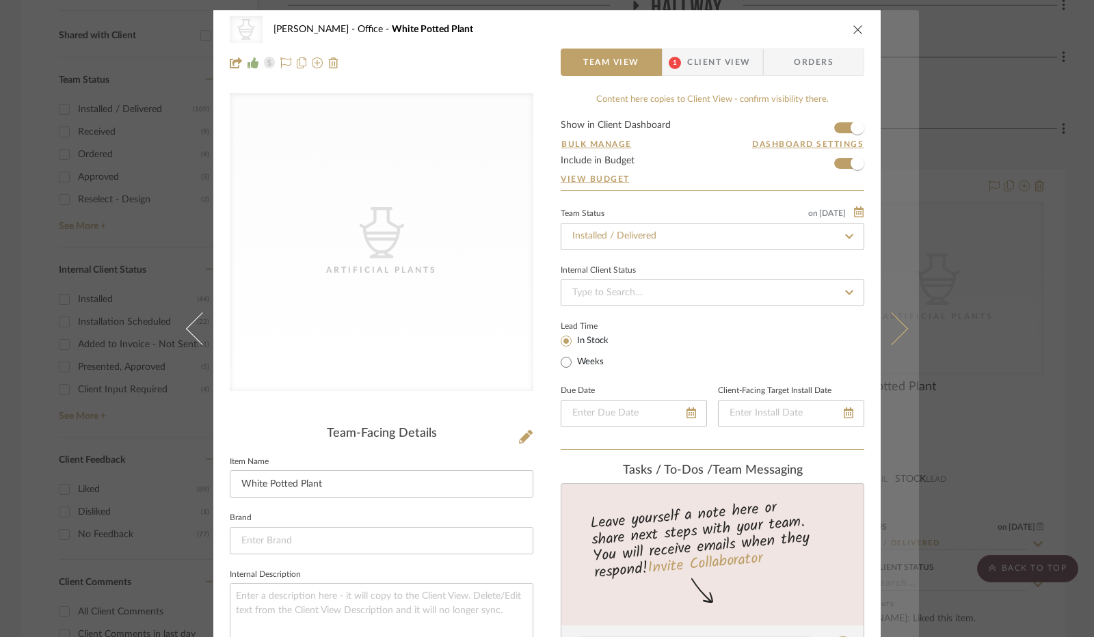
click at [905, 297] on button at bounding box center [899, 328] width 38 height 637
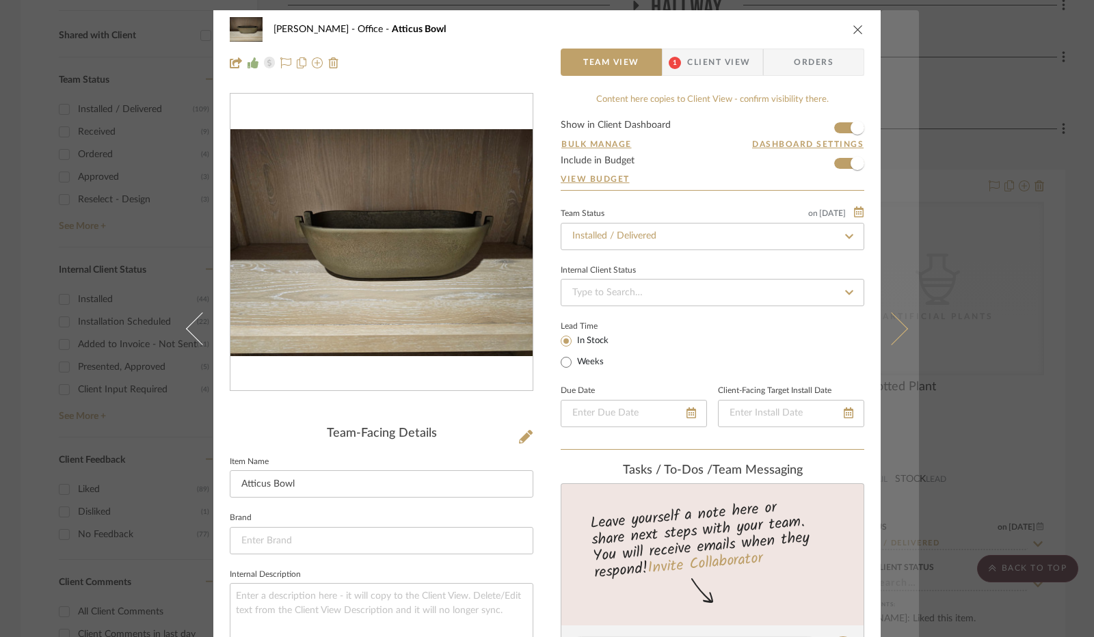
click at [908, 306] on button at bounding box center [899, 328] width 38 height 637
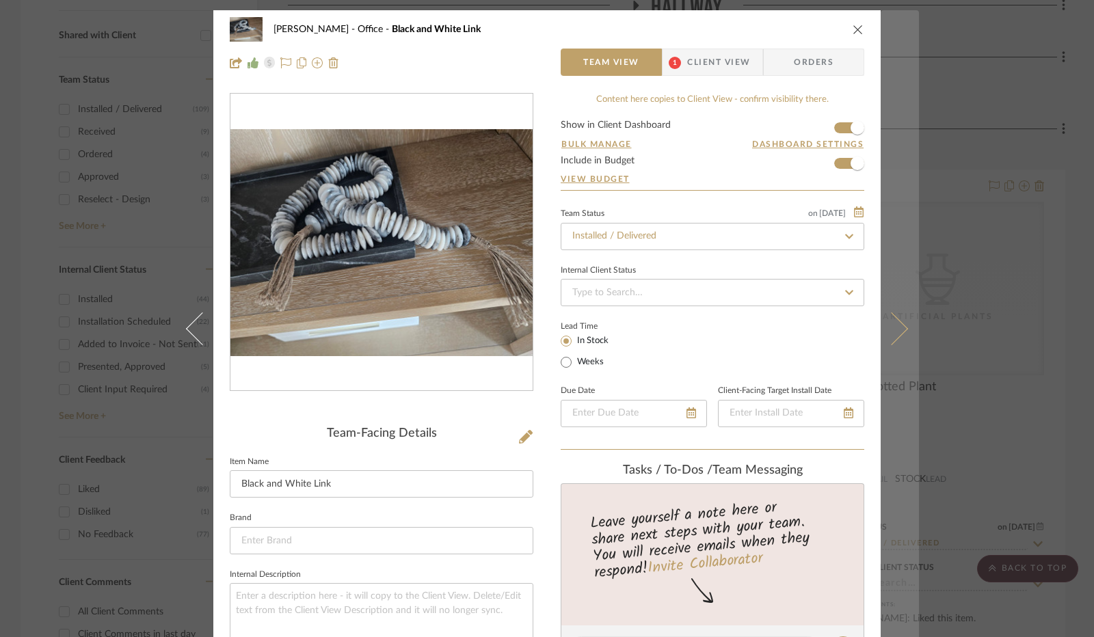
click at [898, 305] on button at bounding box center [899, 328] width 38 height 637
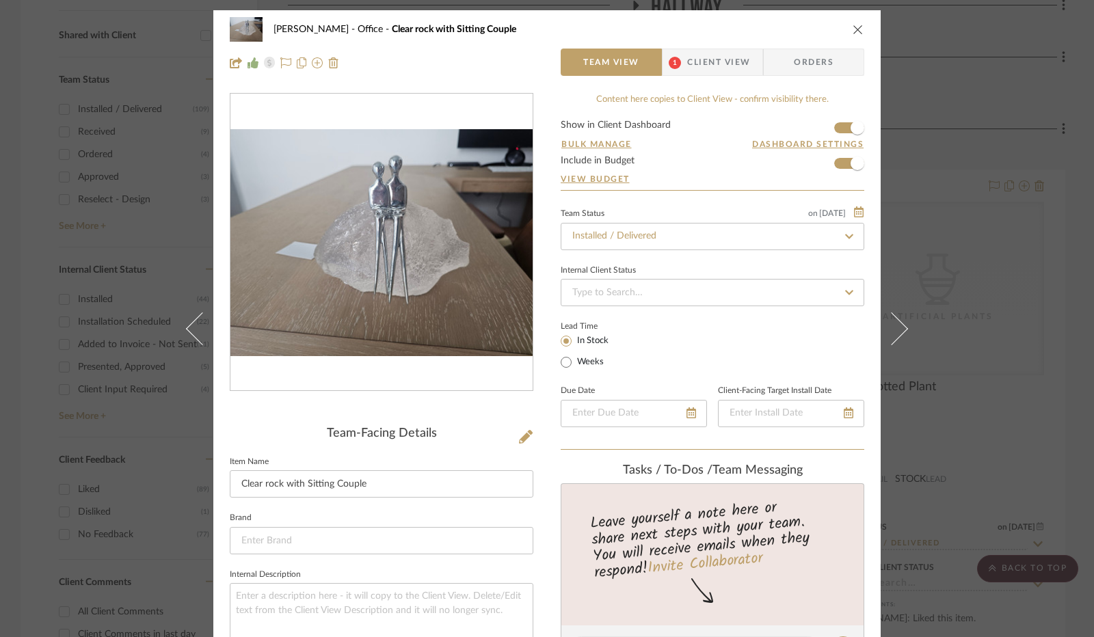
click at [852, 29] on icon "close" at bounding box center [857, 29] width 11 height 11
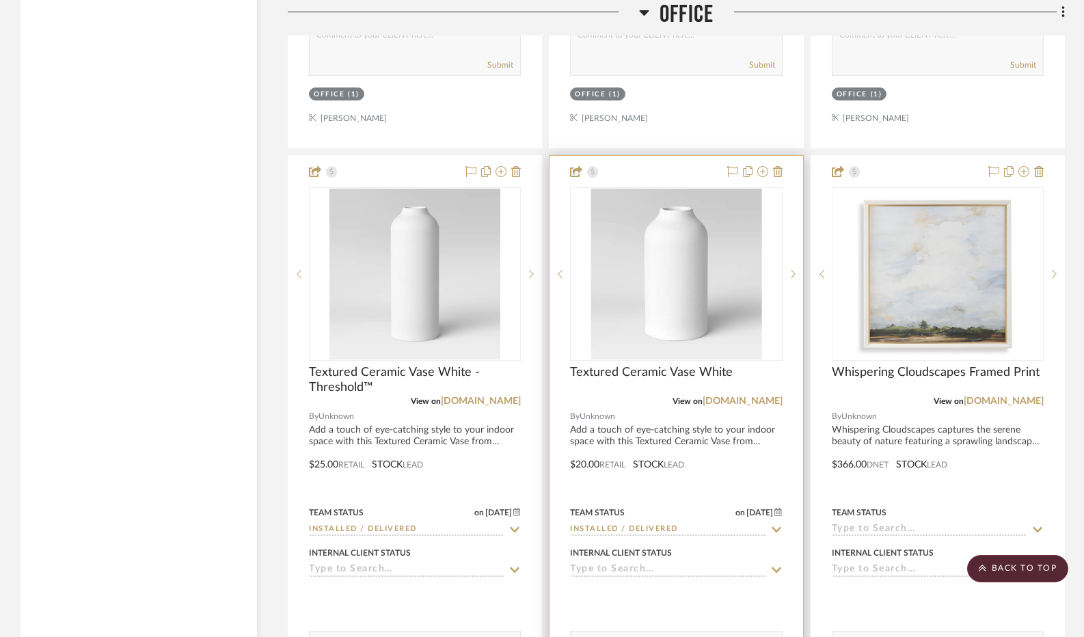
scroll to position [3691, 0]
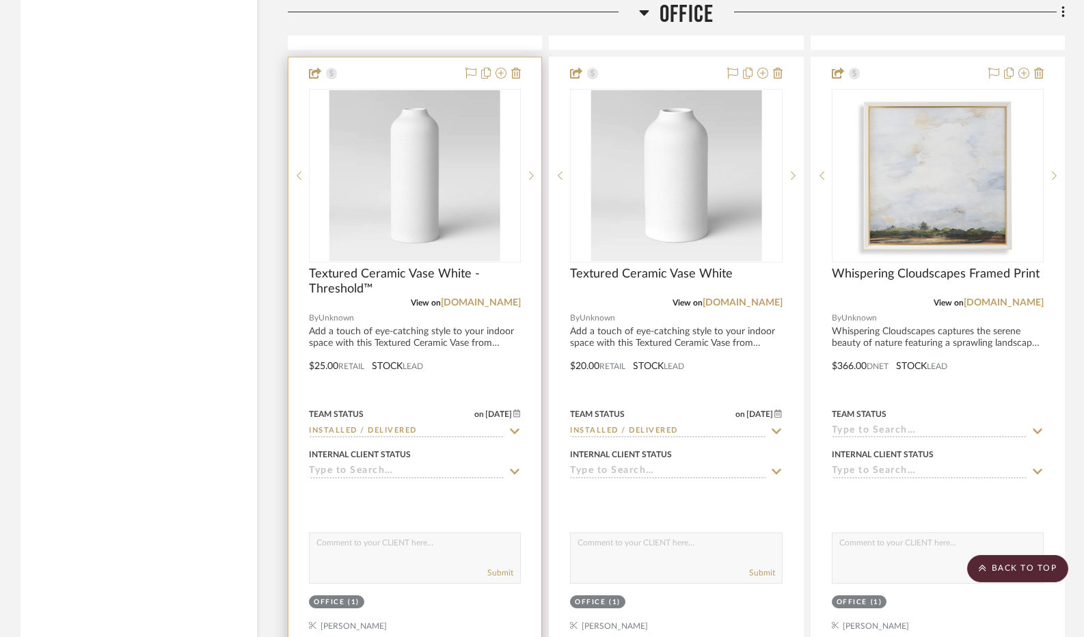
click at [404, 215] on img "0" at bounding box center [414, 175] width 171 height 171
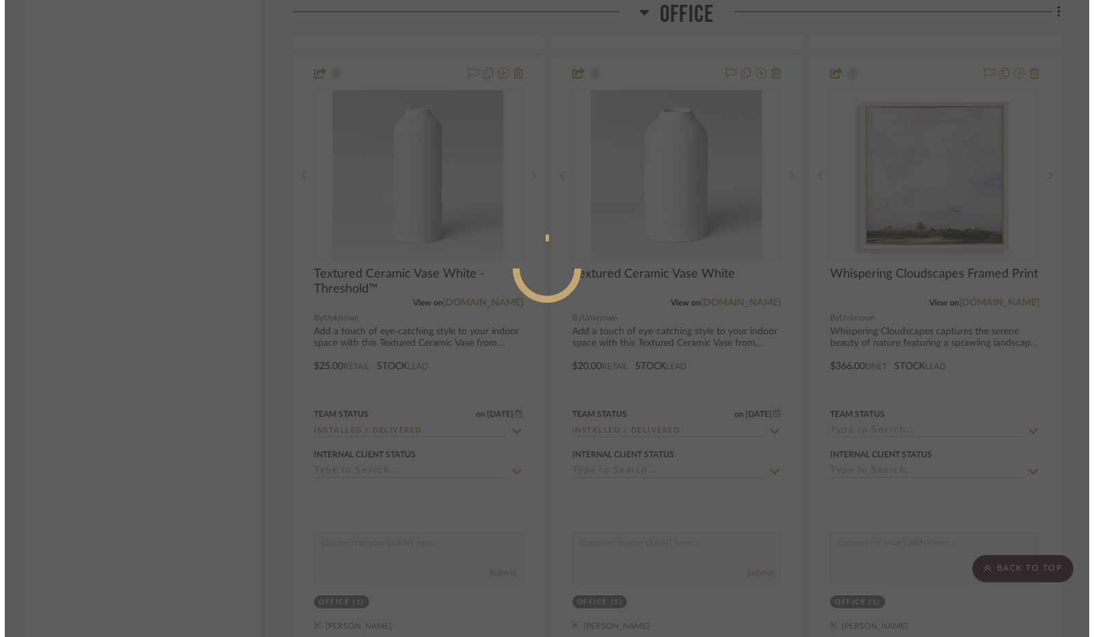
scroll to position [0, 0]
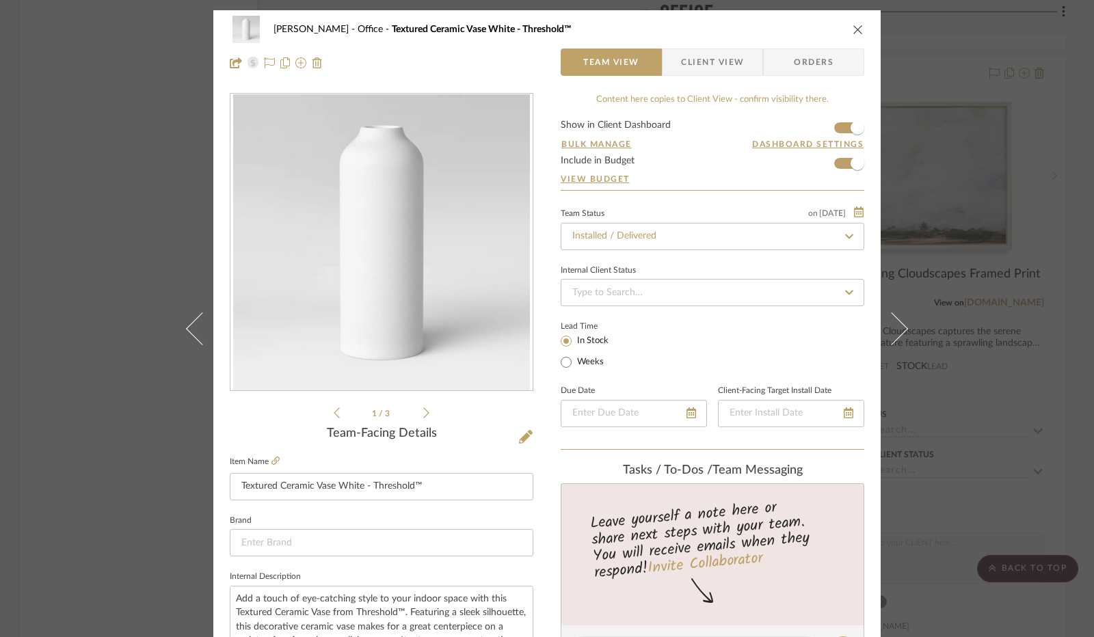
click at [852, 25] on icon "close" at bounding box center [857, 29] width 11 height 11
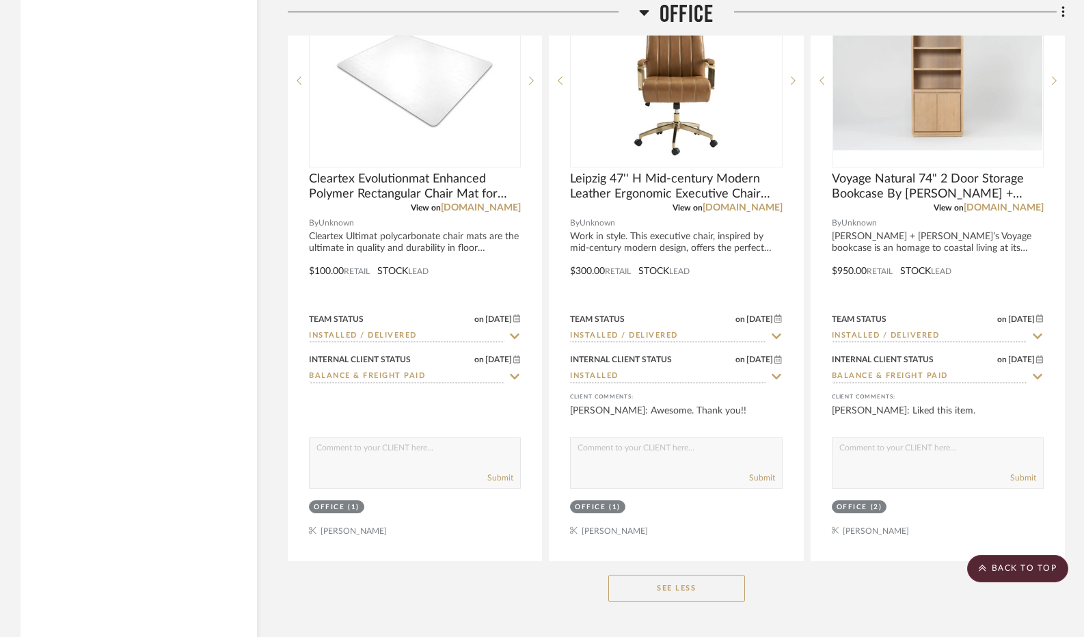
scroll to position [5811, 0]
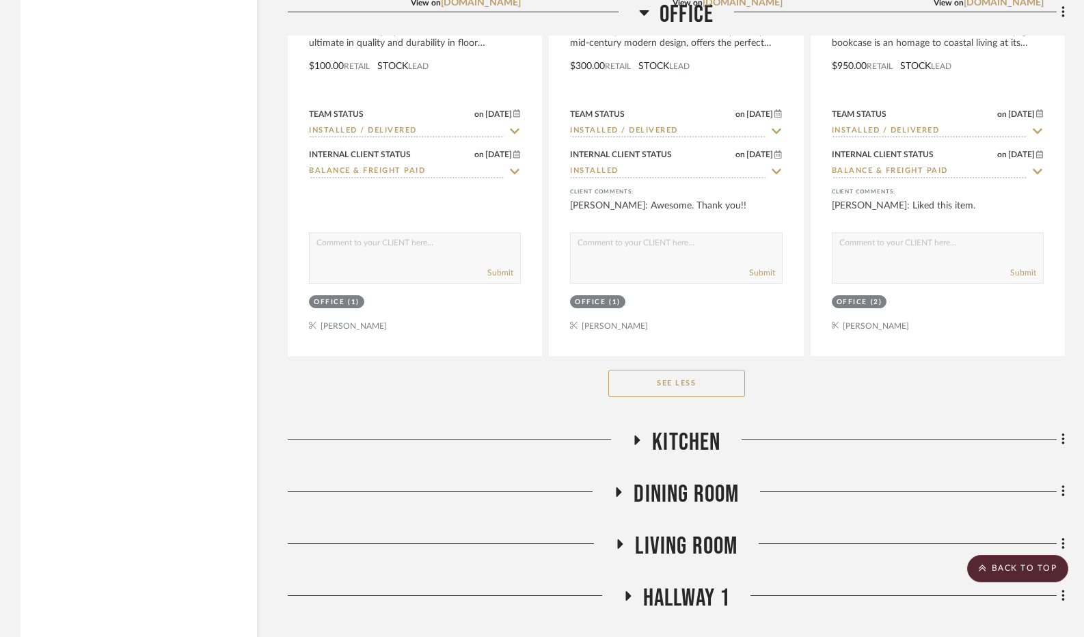
click at [645, 19] on icon at bounding box center [644, 12] width 10 height 16
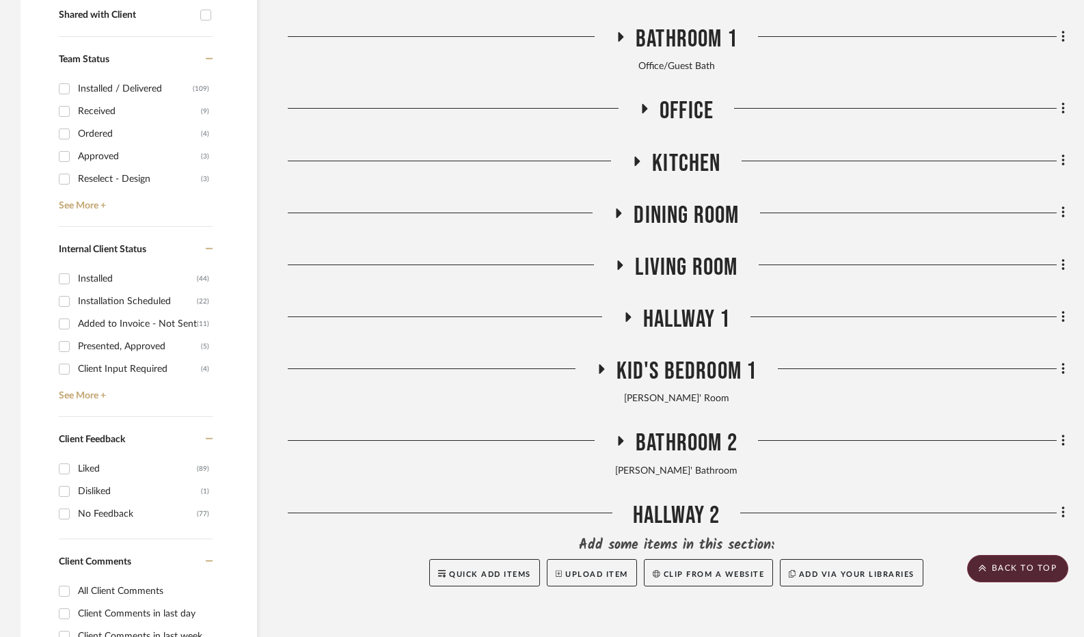
scroll to position [550, 0]
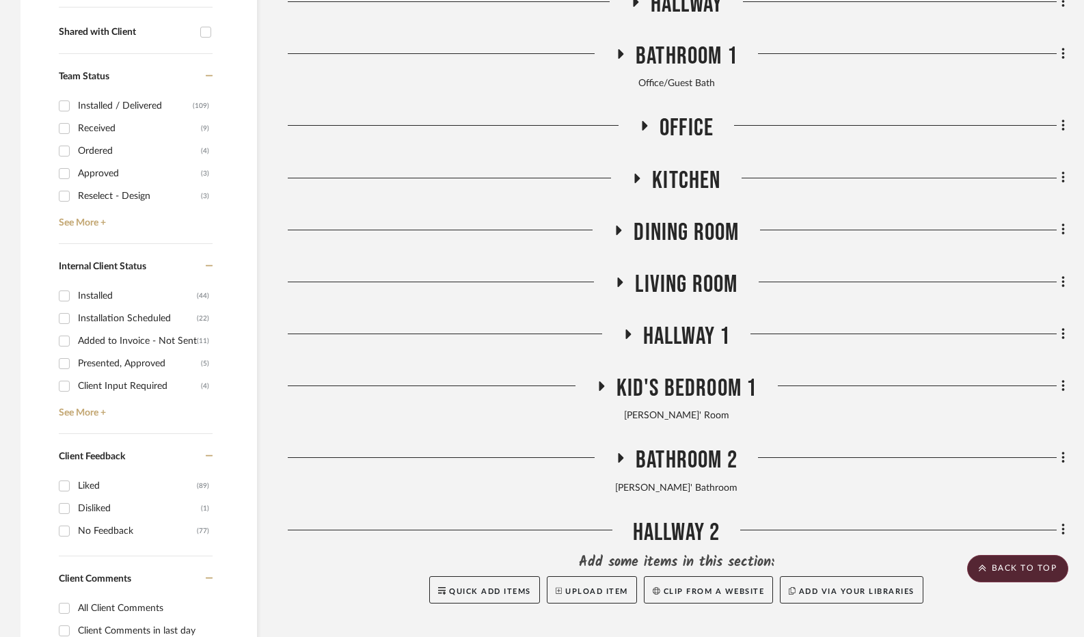
click at [638, 172] on h3 "Kitchen" at bounding box center [676, 180] width 89 height 29
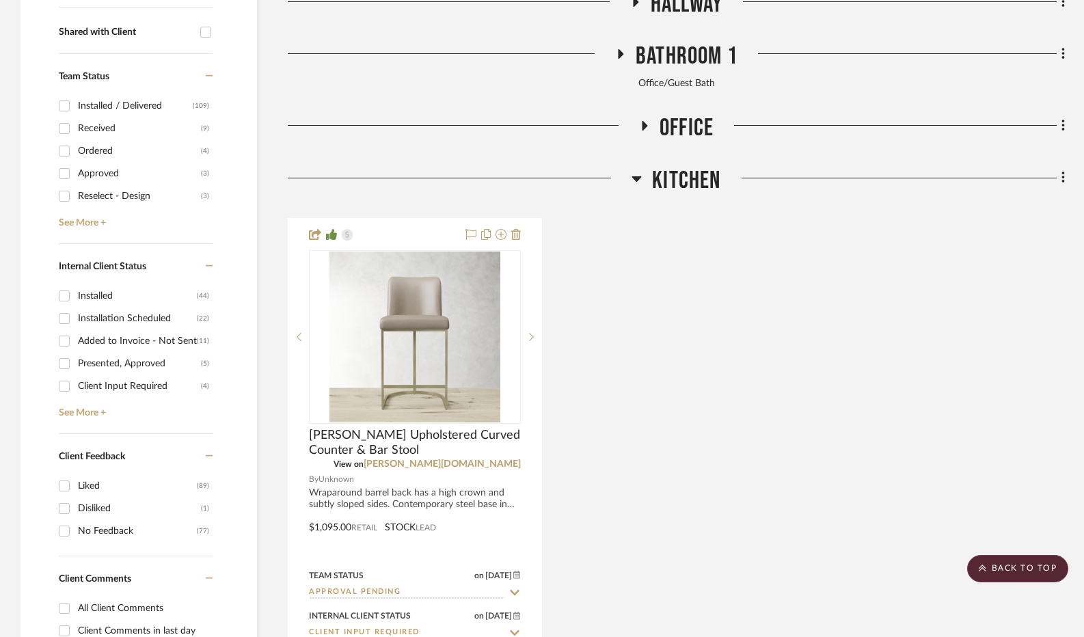
click at [638, 172] on icon at bounding box center [637, 178] width 10 height 16
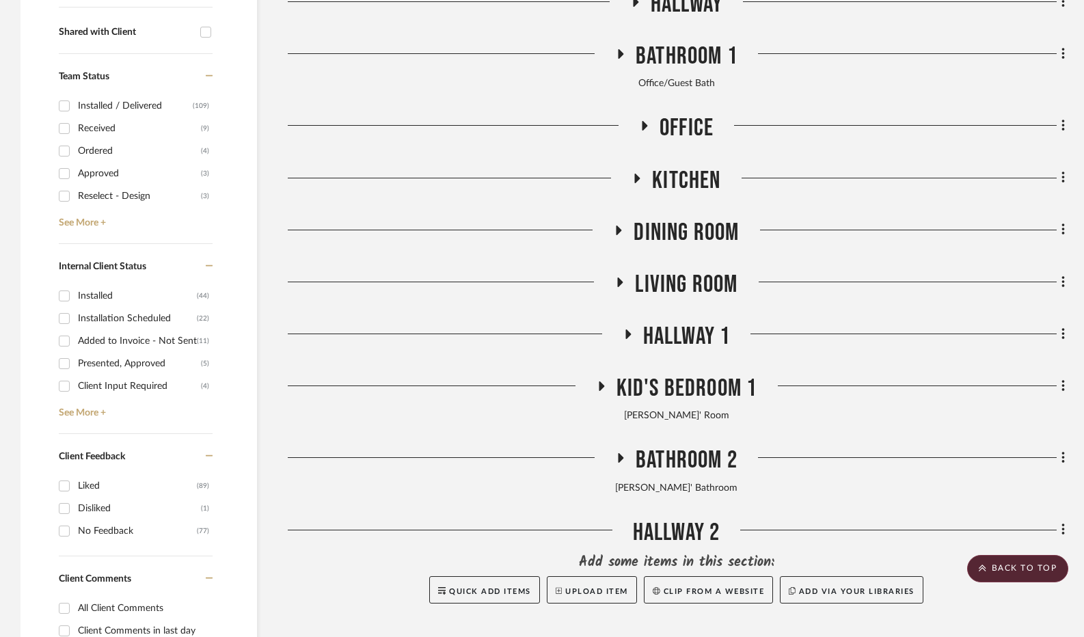
click at [619, 234] on icon at bounding box center [618, 230] width 16 height 10
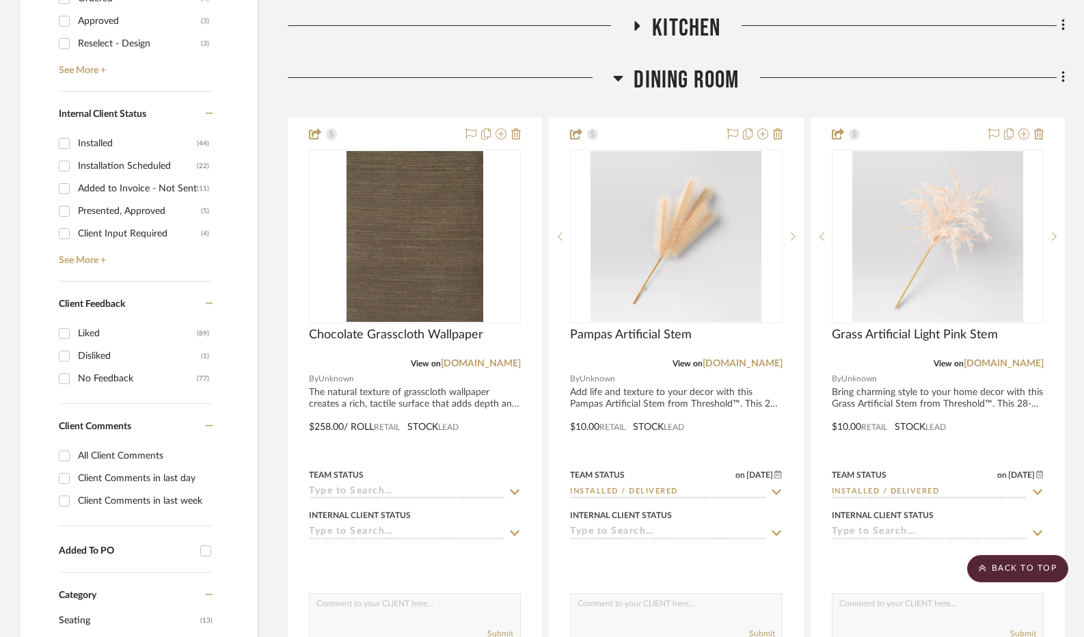
scroll to position [755, 0]
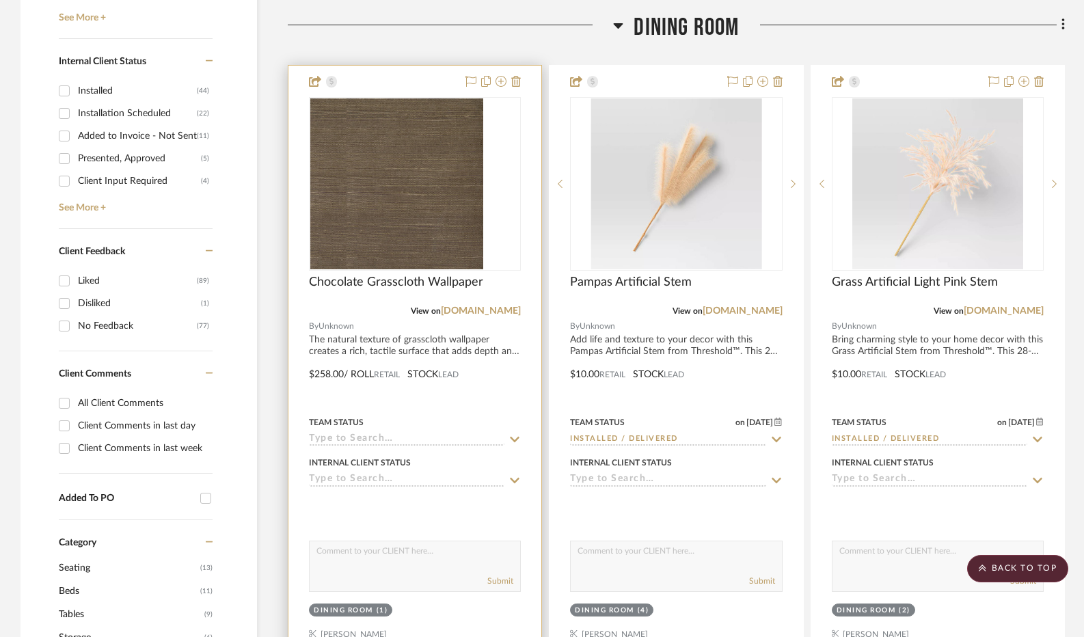
click at [364, 230] on div at bounding box center [415, 184] width 212 height 174
click at [439, 196] on img "0" at bounding box center [415, 183] width 137 height 171
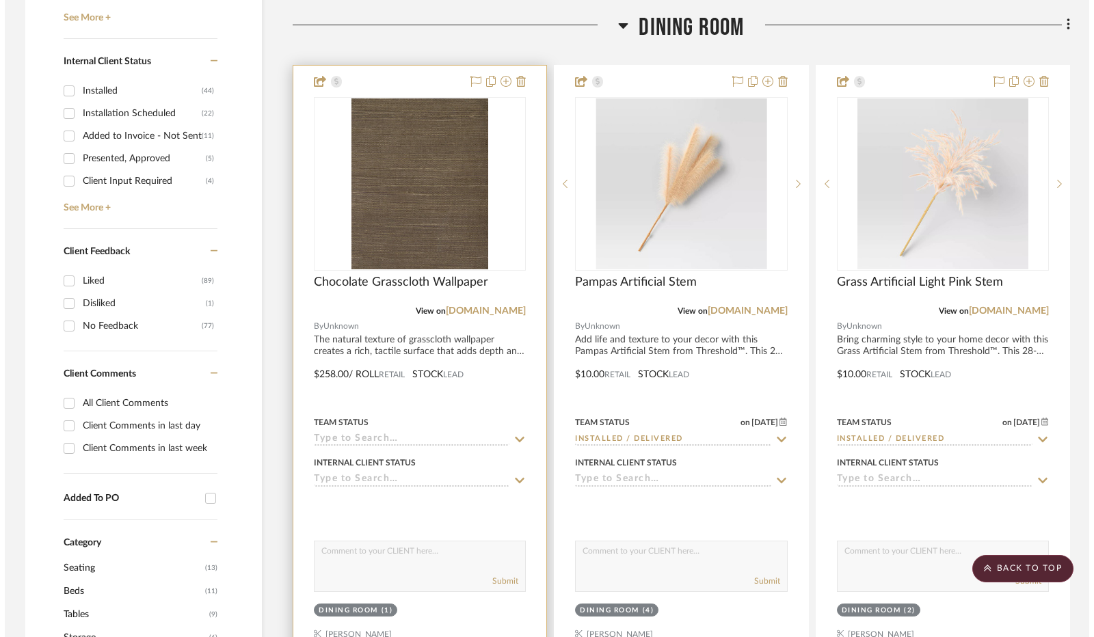
scroll to position [0, 0]
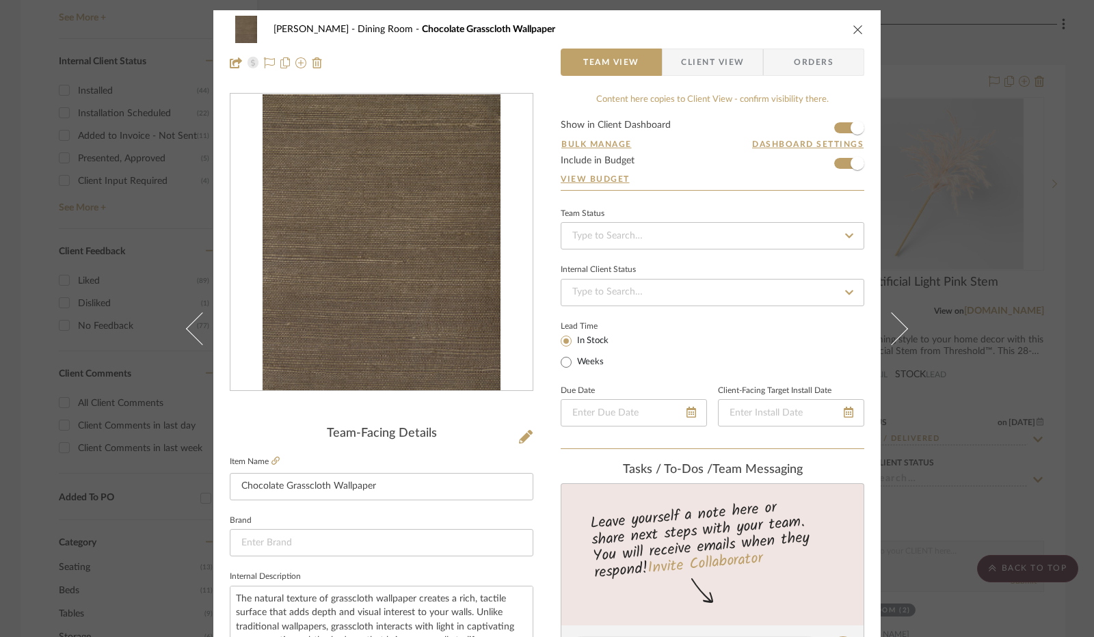
click at [852, 27] on icon "close" at bounding box center [857, 29] width 11 height 11
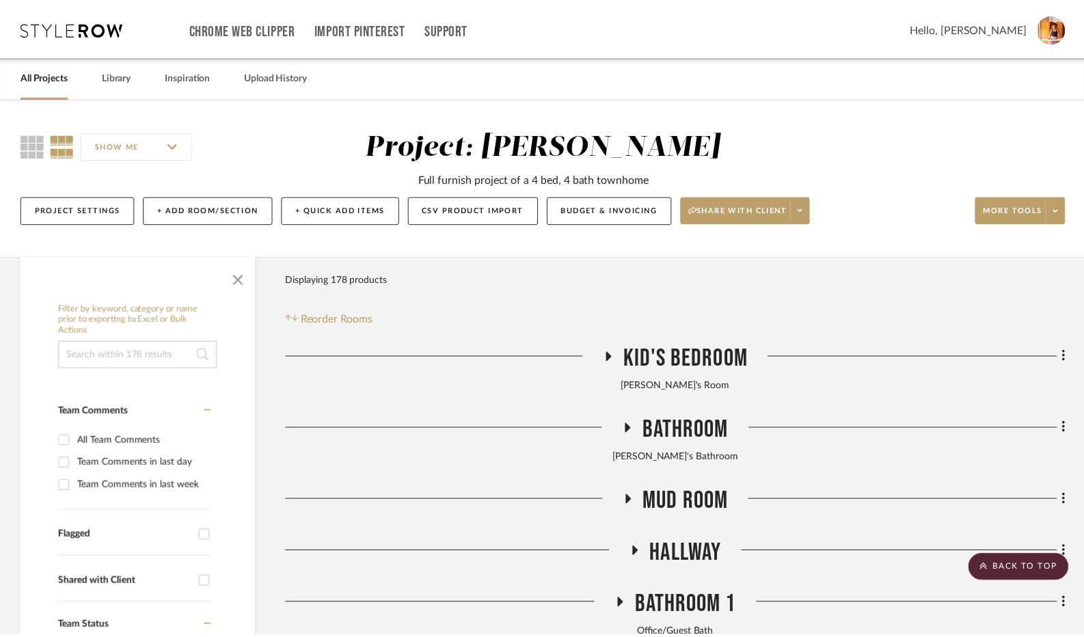
scroll to position [755, 0]
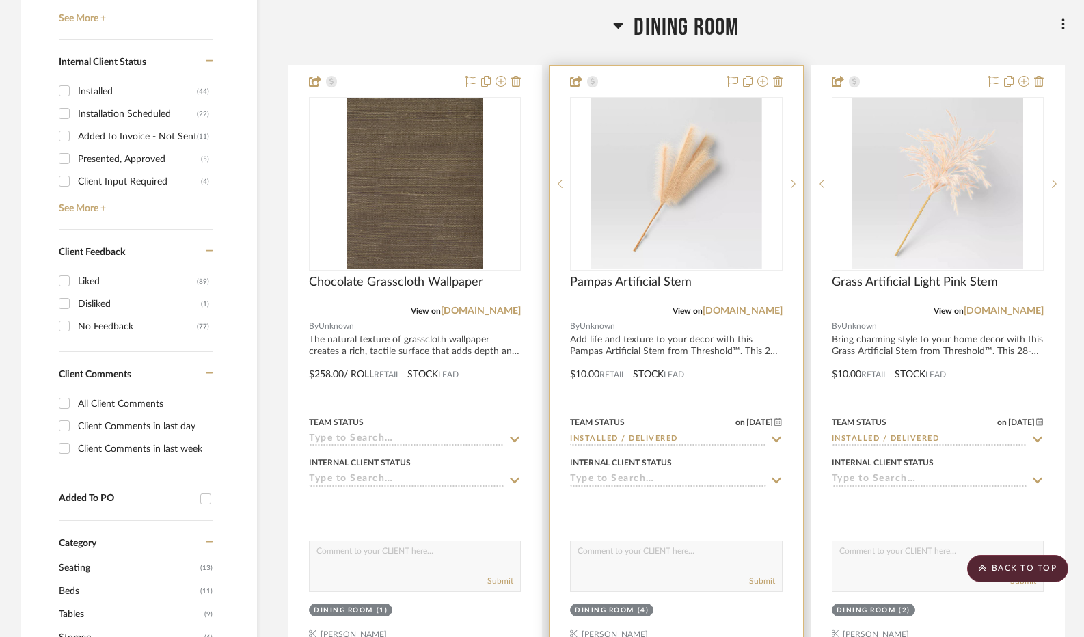
click at [695, 188] on img "0" at bounding box center [676, 183] width 171 height 171
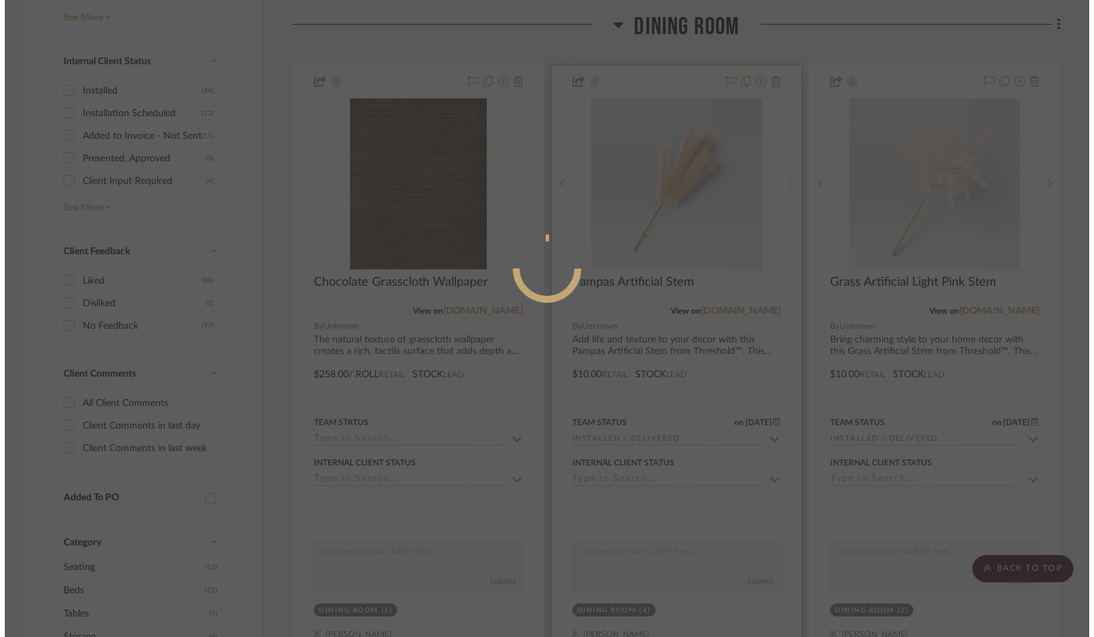
scroll to position [0, 0]
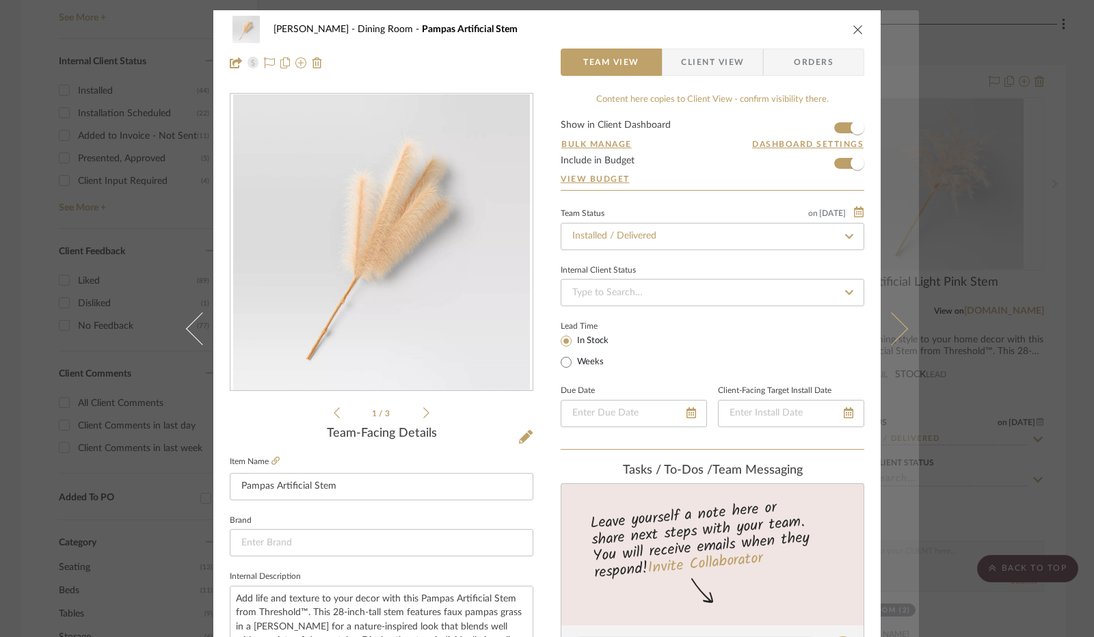
click at [891, 176] on button at bounding box center [899, 328] width 38 height 637
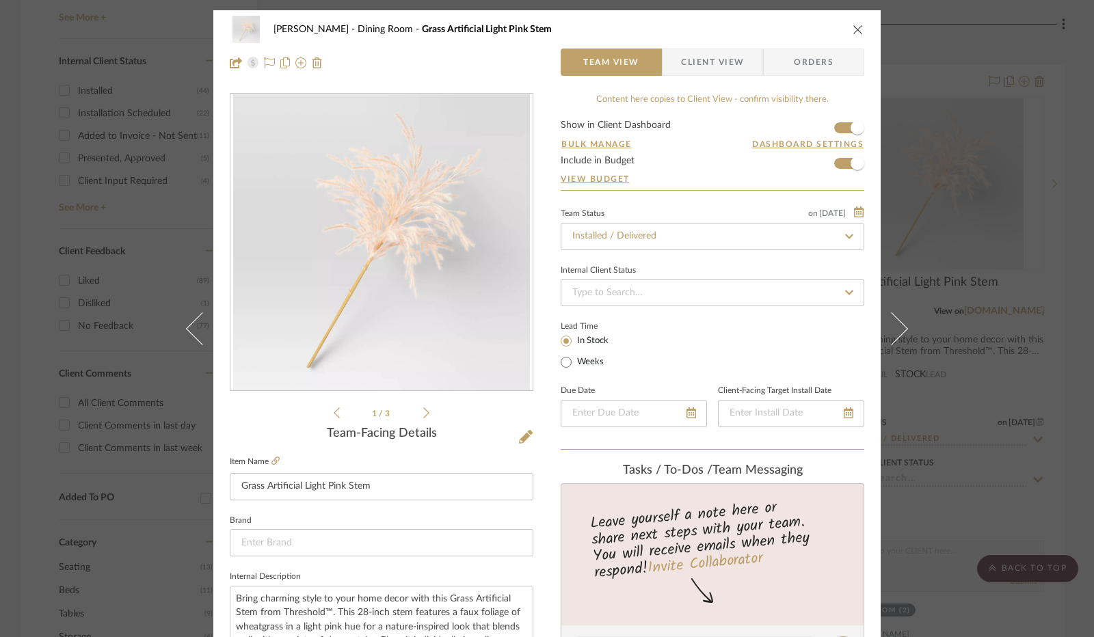
drag, startPoint x: 848, startPoint y: 29, endPoint x: 840, endPoint y: 30, distance: 8.2
click at [840, 30] on div "[PERSON_NAME] Dining Room Grass Artificial Light Pink Stem" at bounding box center [547, 29] width 634 height 27
click at [852, 27] on icon "close" at bounding box center [857, 29] width 11 height 11
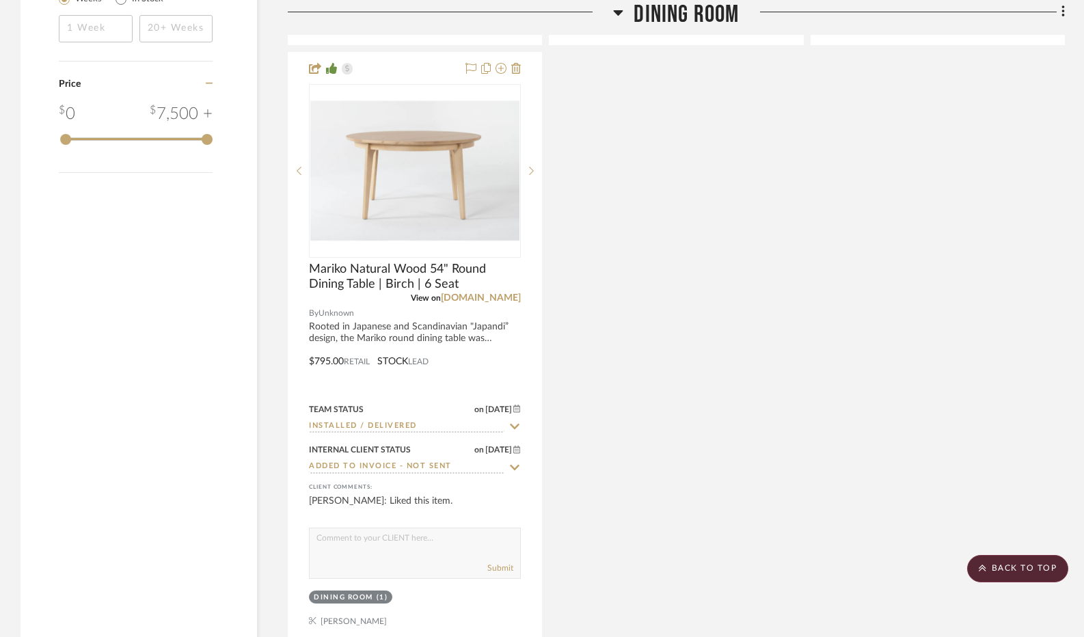
scroll to position [1986, 0]
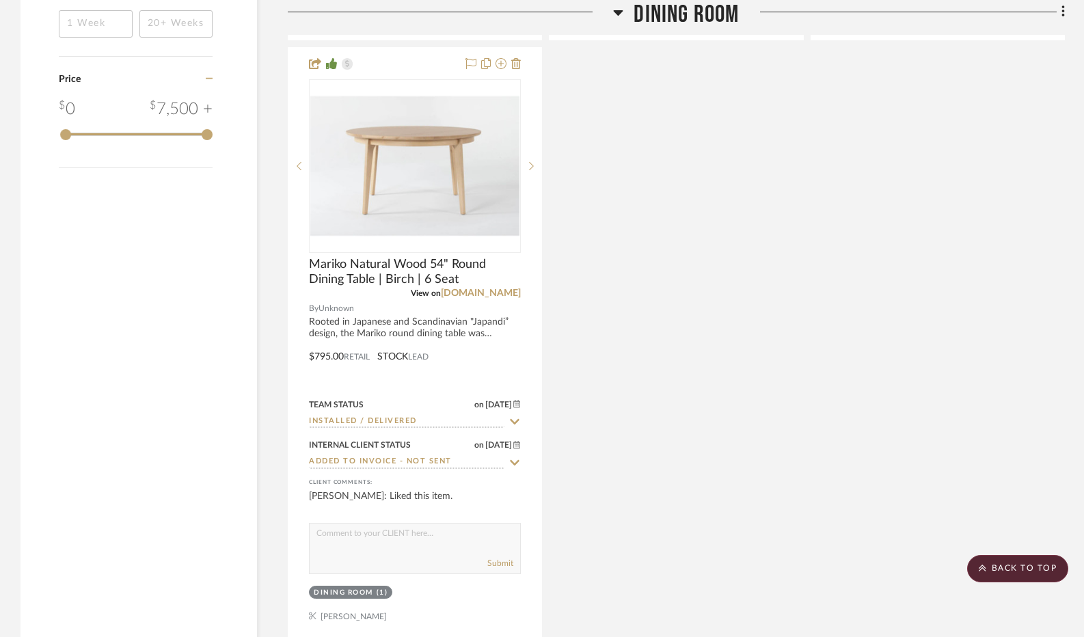
click at [610, 14] on div at bounding box center [450, 17] width 325 height 35
click at [619, 14] on icon at bounding box center [619, 12] width 10 height 5
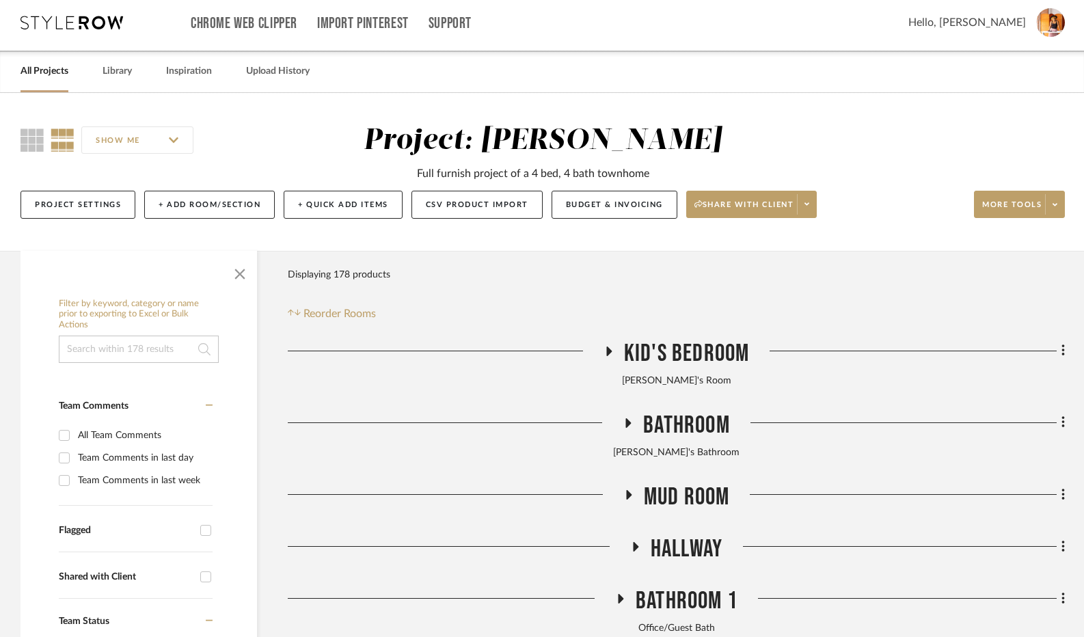
scroll to position [3, 0]
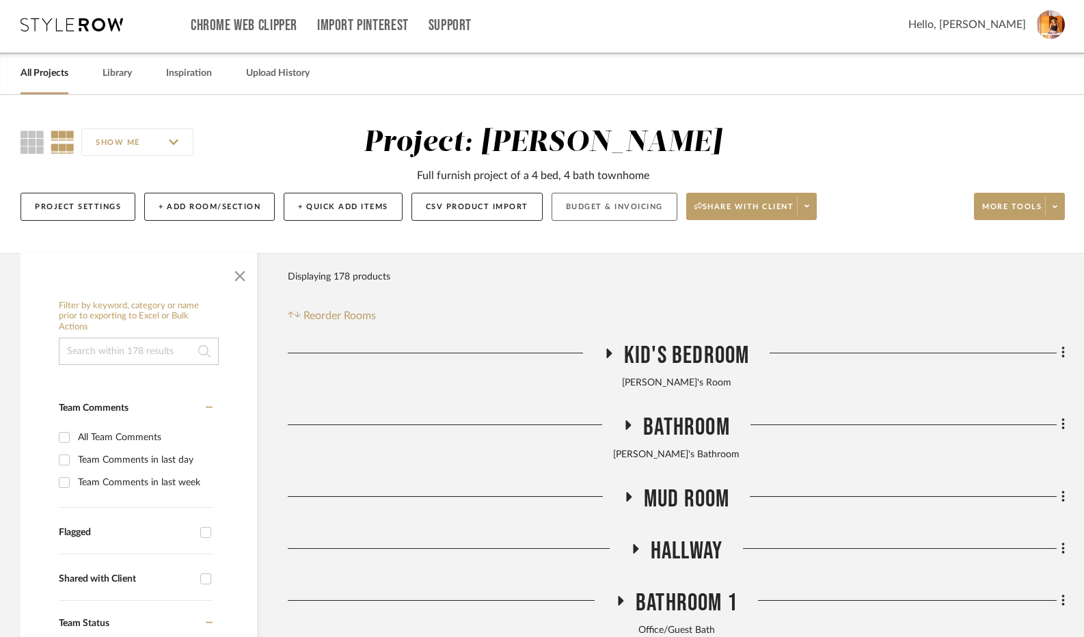
click at [587, 209] on button "Budget & Invoicing" at bounding box center [615, 207] width 126 height 28
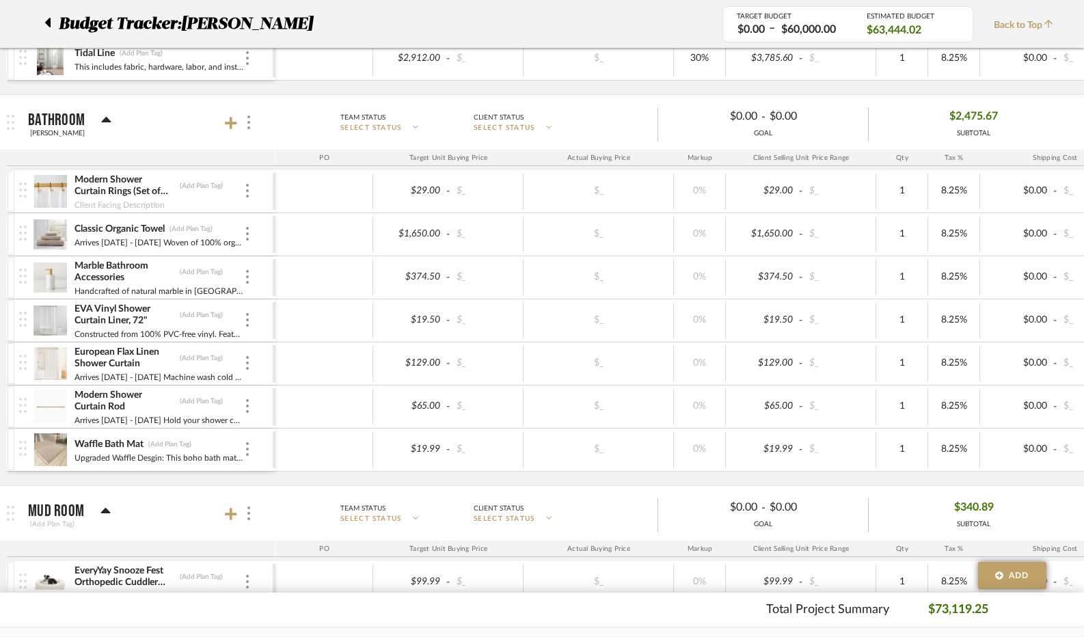
scroll to position [1299, 0]
click at [106, 113] on icon at bounding box center [106, 118] width 10 height 16
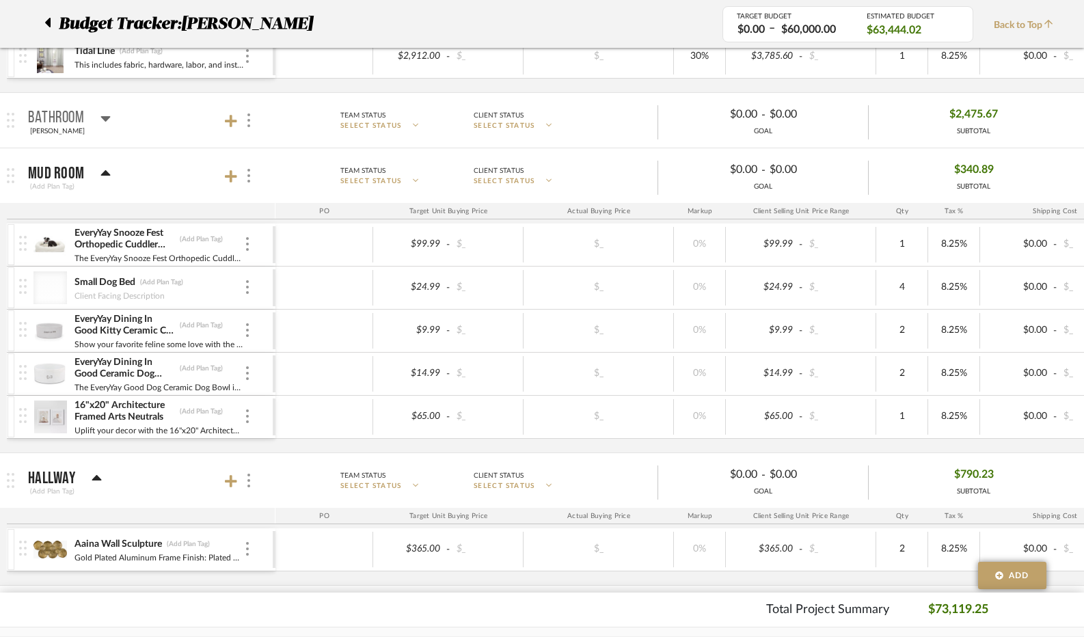
click at [105, 170] on icon at bounding box center [105, 173] width 10 height 16
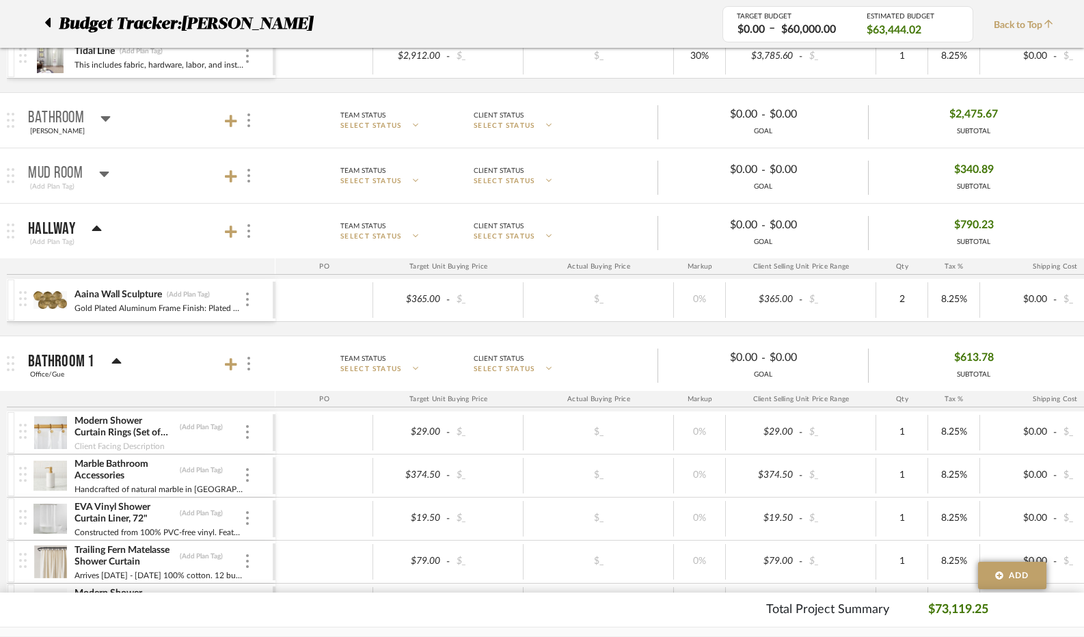
click at [93, 226] on icon at bounding box center [97, 228] width 10 height 5
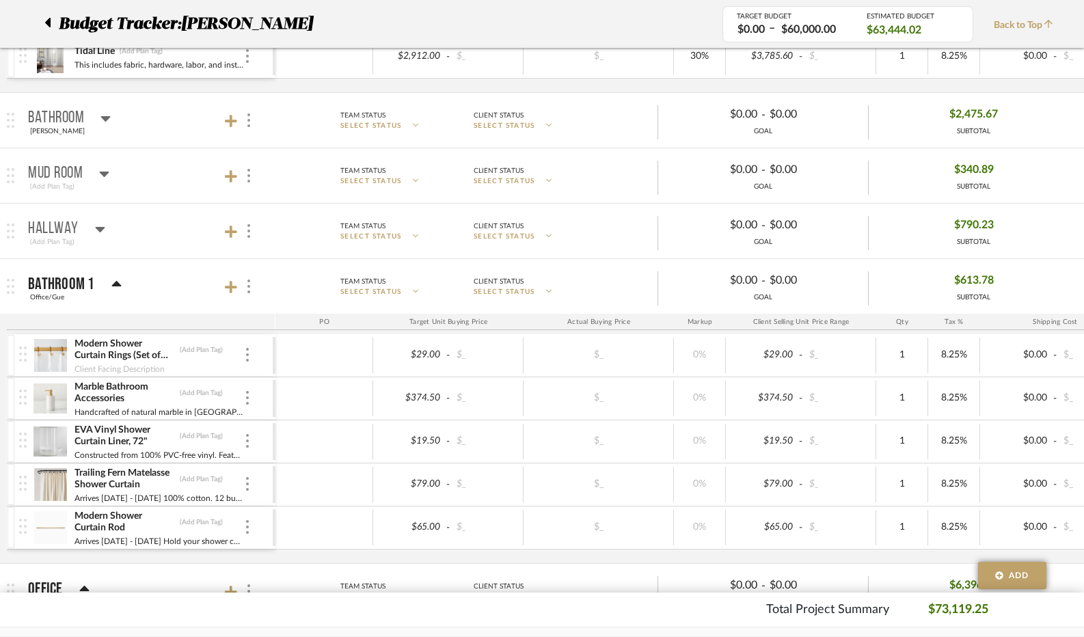
click at [121, 270] on mat-panel-title "Bathroom 1 Office/Gue" at bounding box center [148, 286] width 241 height 33
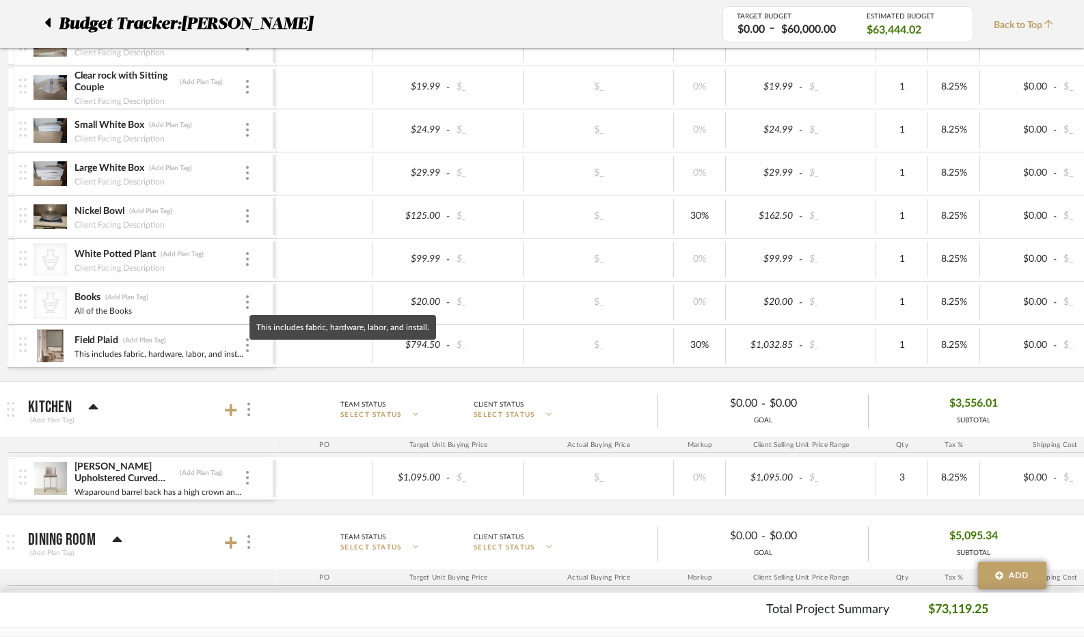
scroll to position [2256, 0]
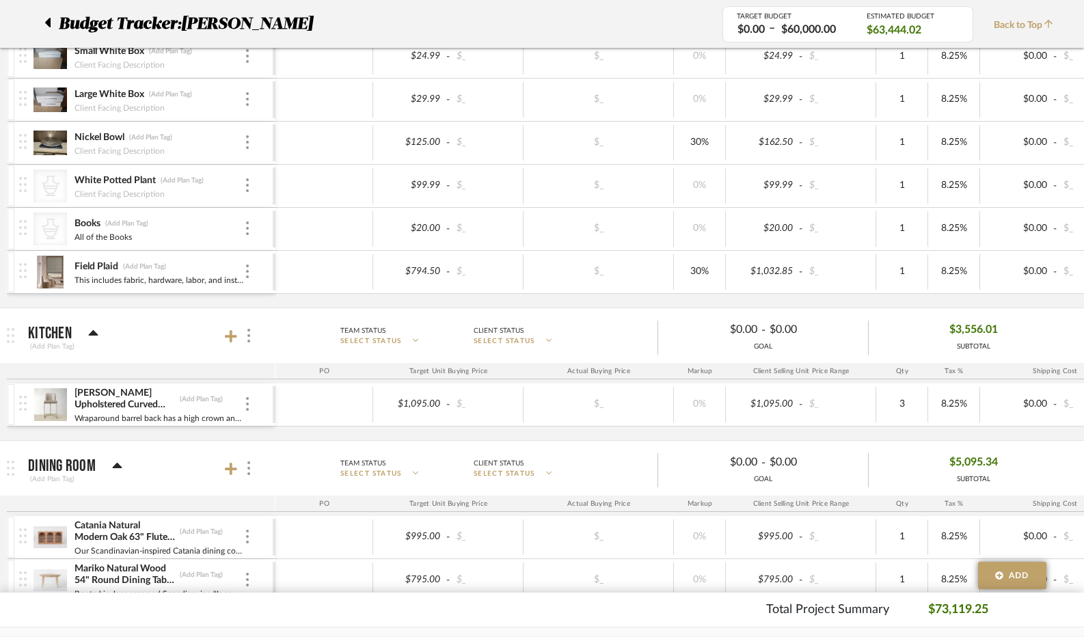
click at [95, 325] on icon at bounding box center [93, 333] width 10 height 16
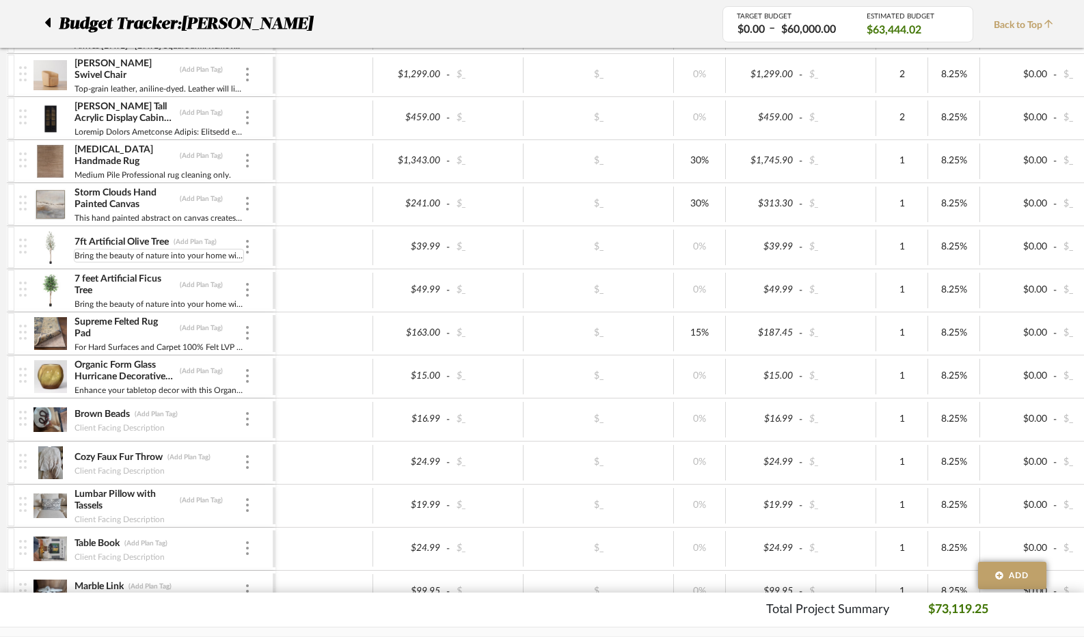
scroll to position [3076, 0]
click at [59, 273] on img at bounding box center [49, 289] width 33 height 33
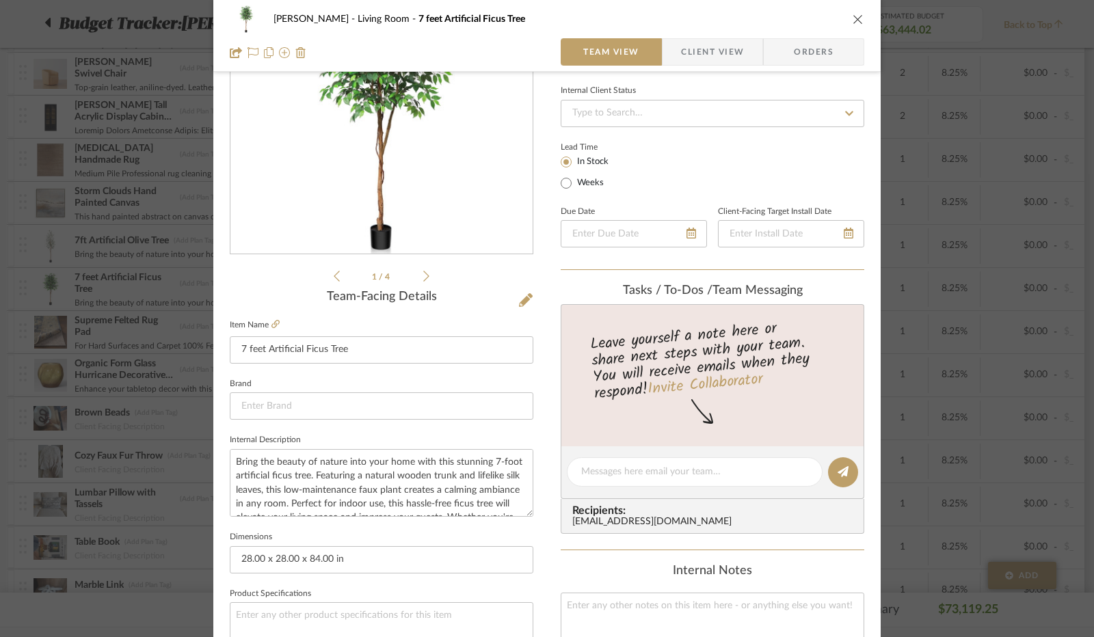
scroll to position [0, 0]
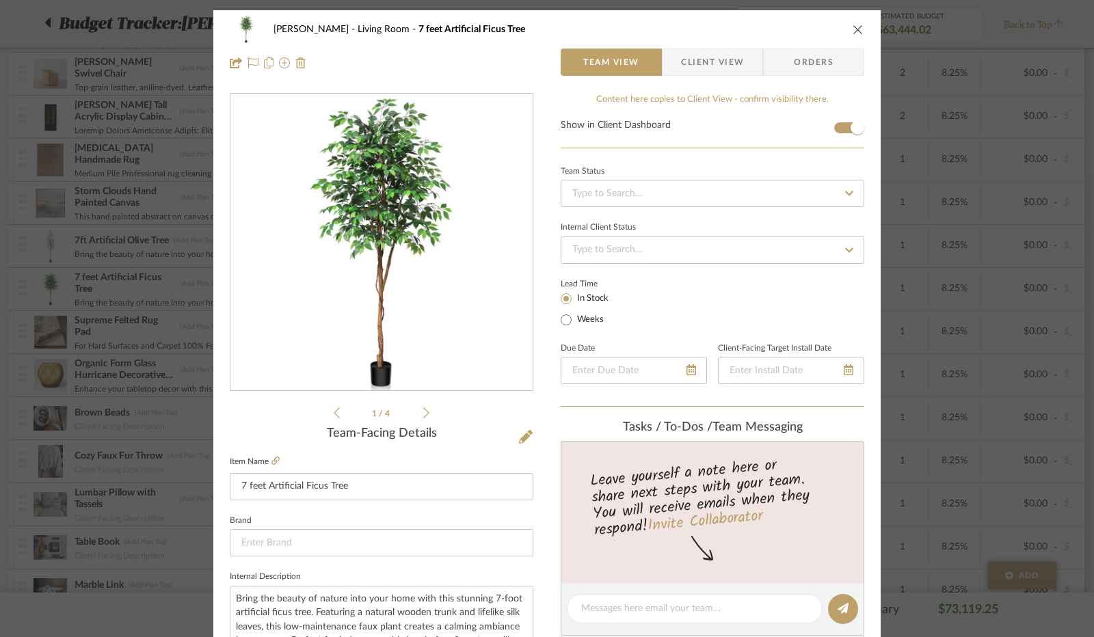
click at [695, 69] on span "Client View" at bounding box center [712, 62] width 63 height 27
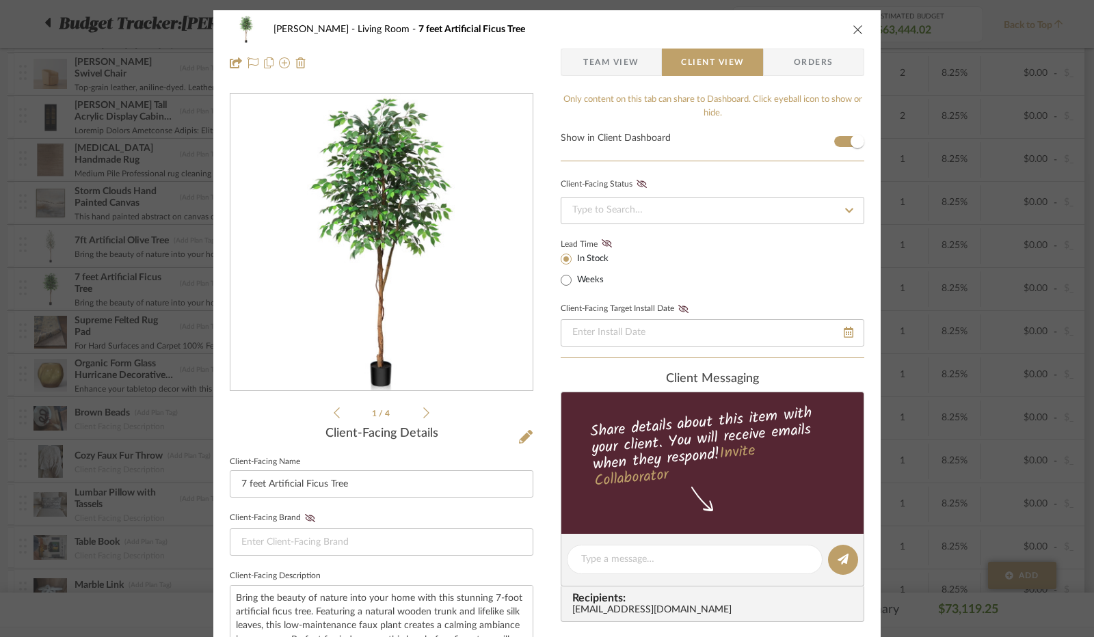
click at [858, 25] on icon "close" at bounding box center [857, 29] width 11 height 11
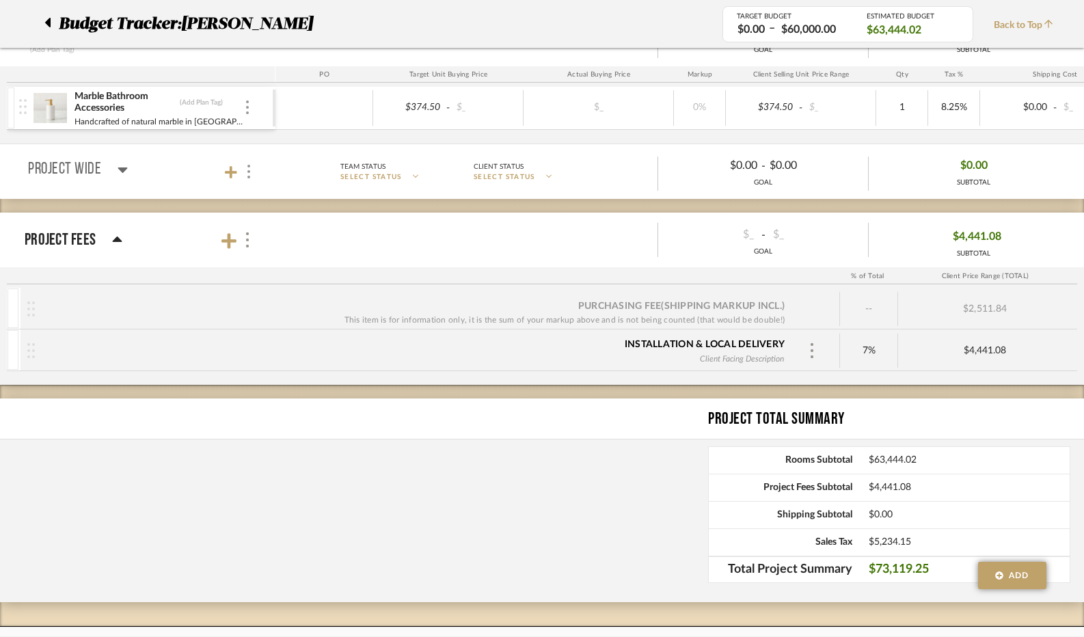
scroll to position [6921, 0]
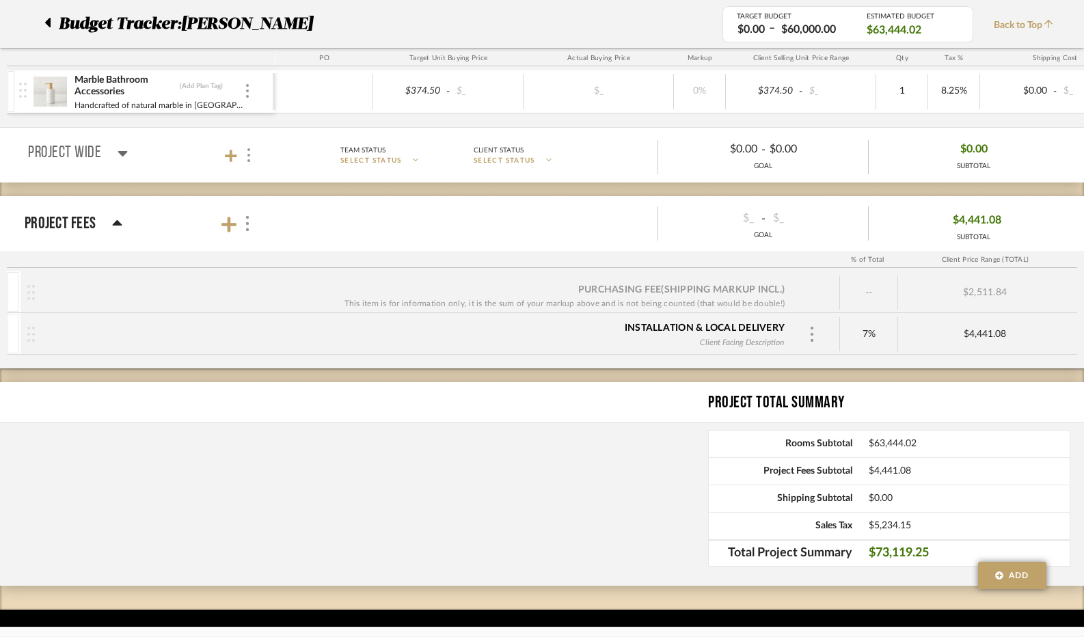
click at [52, 23] on div at bounding box center [51, 24] width 14 height 25
click at [48, 27] on icon at bounding box center [47, 22] width 6 height 16
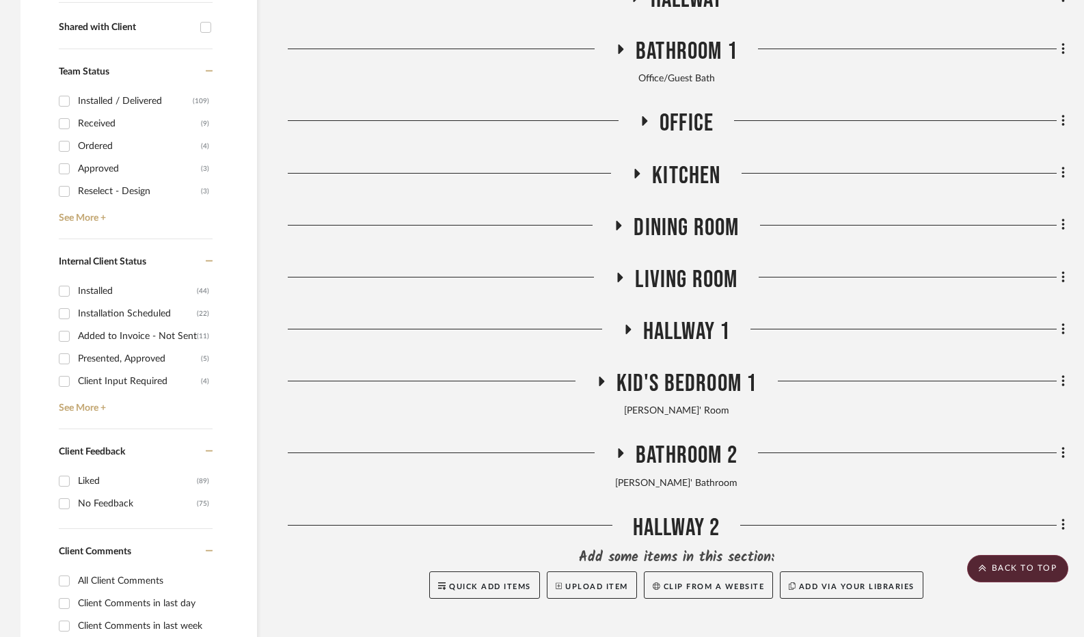
scroll to position [479, 0]
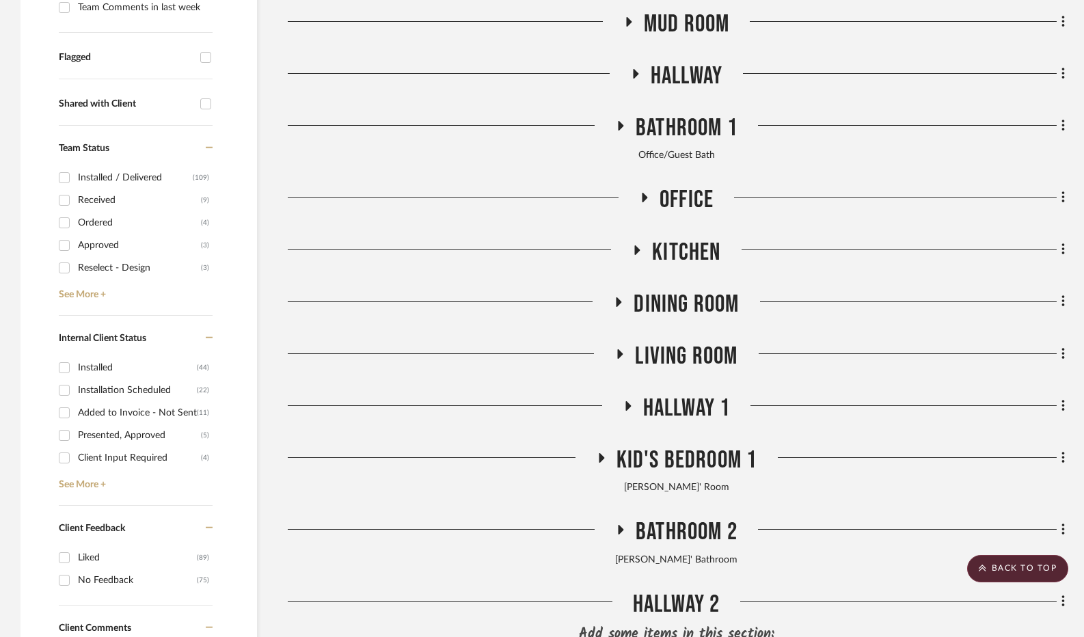
click at [619, 357] on icon at bounding box center [620, 354] width 5 height 10
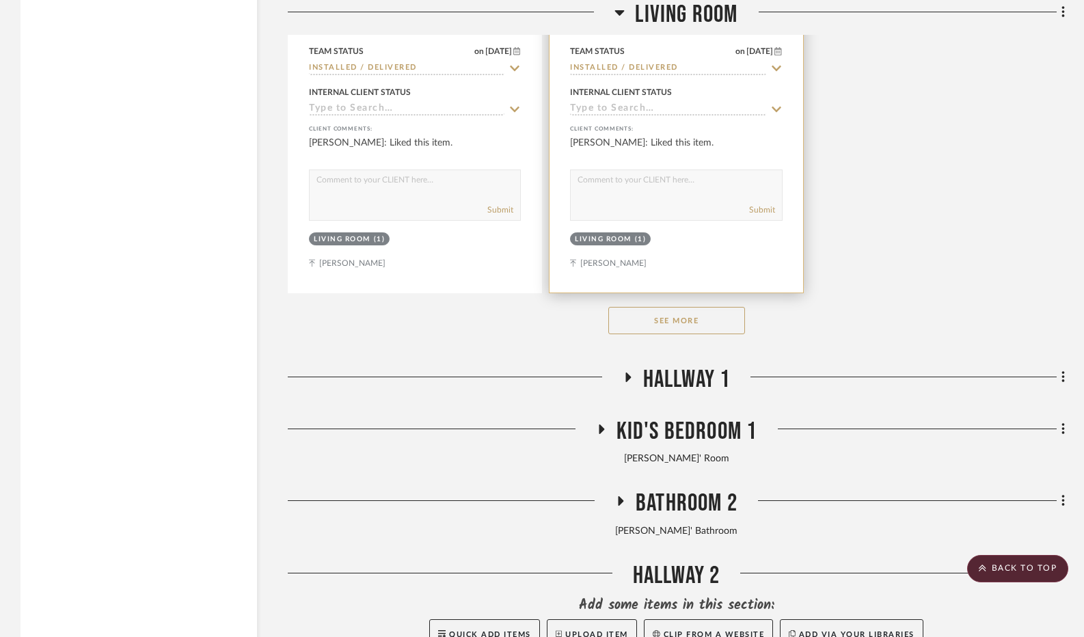
scroll to position [2393, 0]
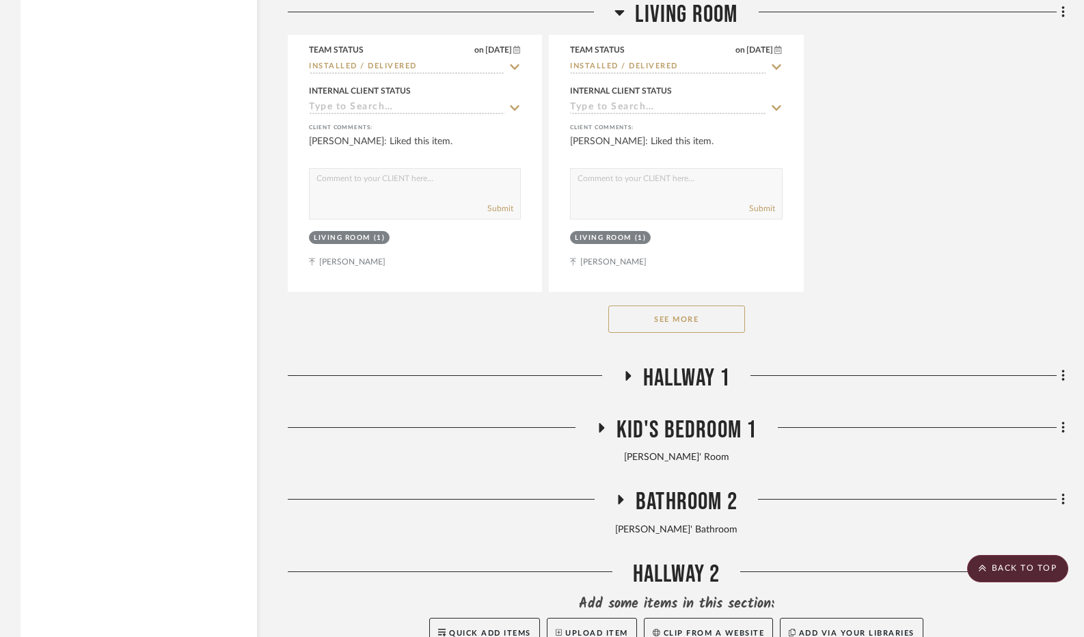
click at [703, 327] on button "See More" at bounding box center [676, 319] width 137 height 27
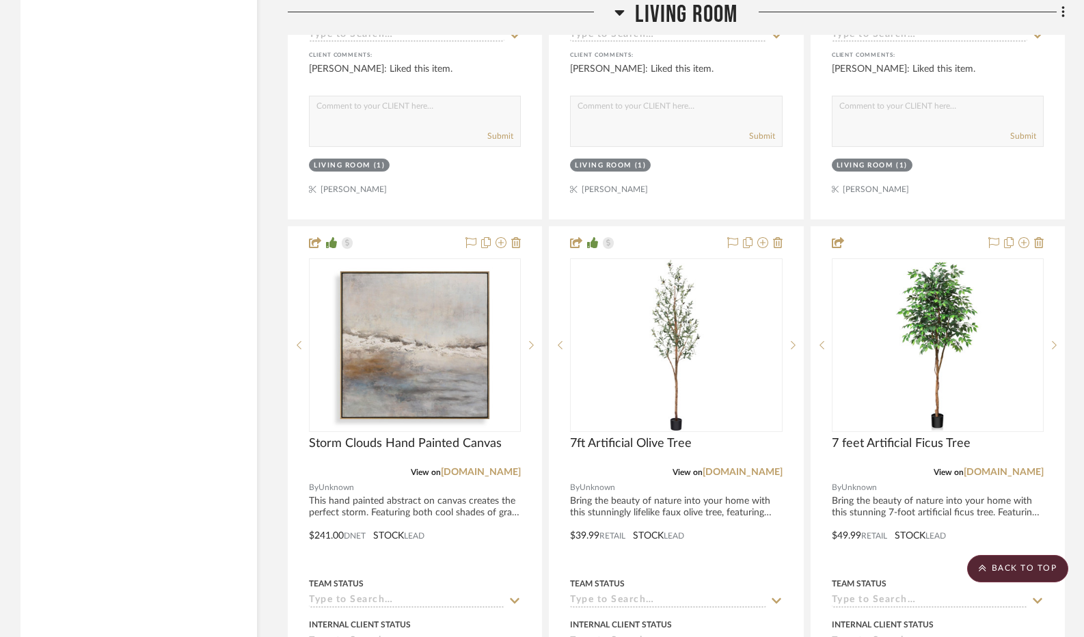
scroll to position [6152, 0]
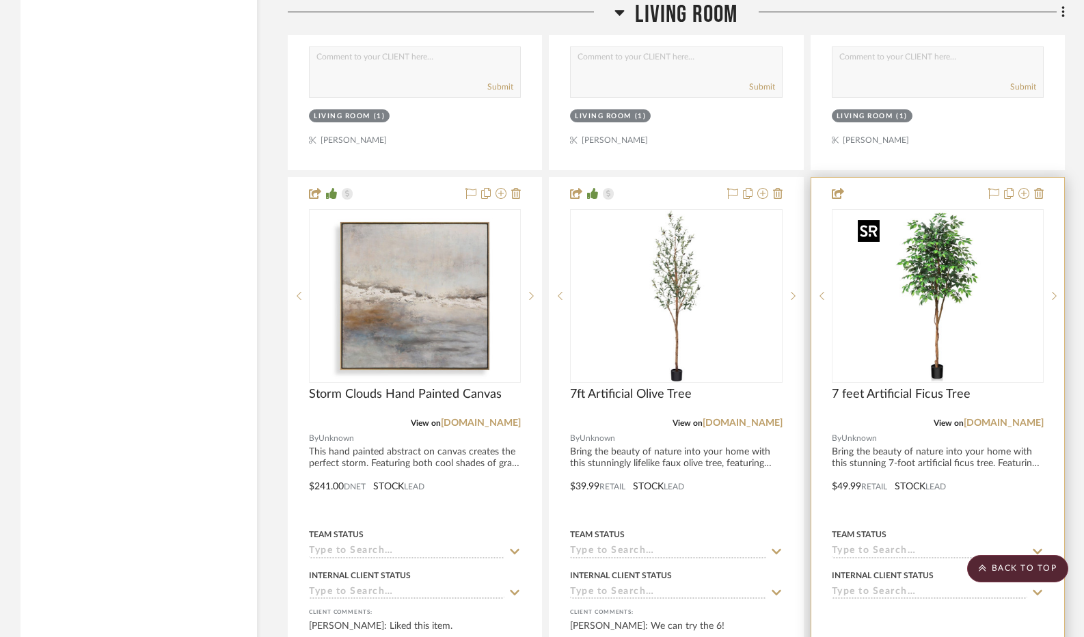
click at [963, 287] on img "0" at bounding box center [937, 296] width 171 height 171
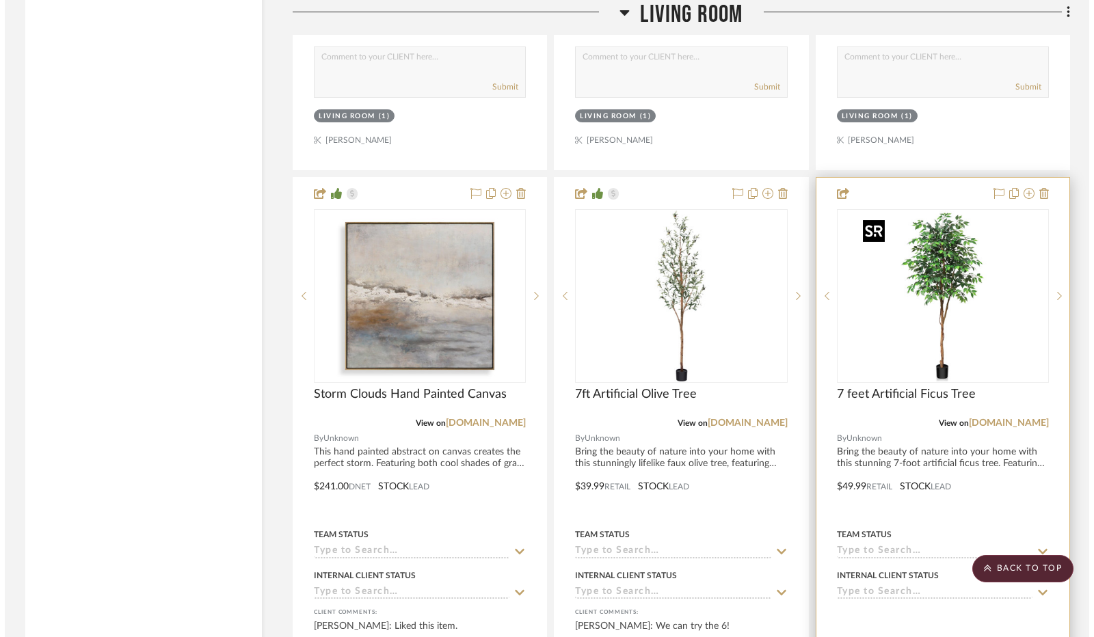
scroll to position [0, 0]
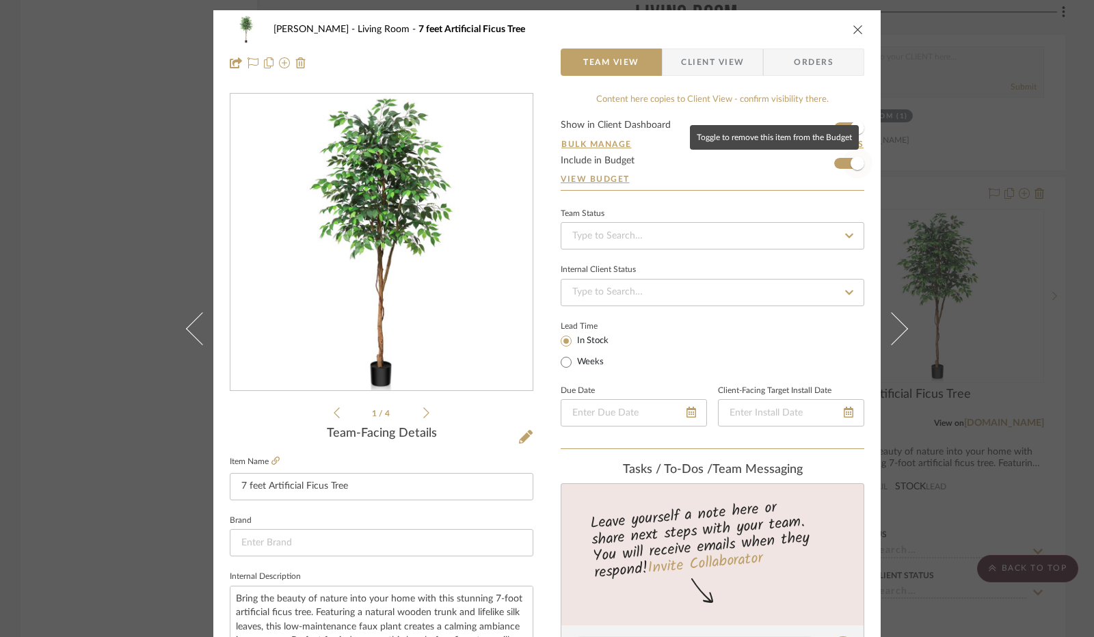
click at [844, 161] on span "button" at bounding box center [857, 163] width 30 height 30
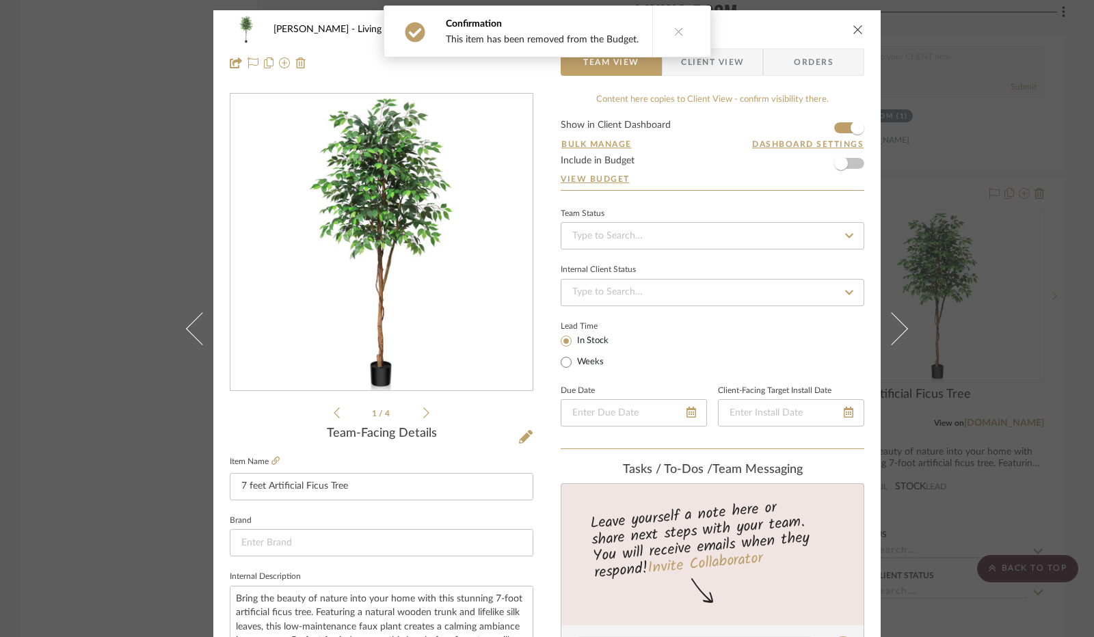
click at [855, 33] on icon "close" at bounding box center [857, 29] width 11 height 11
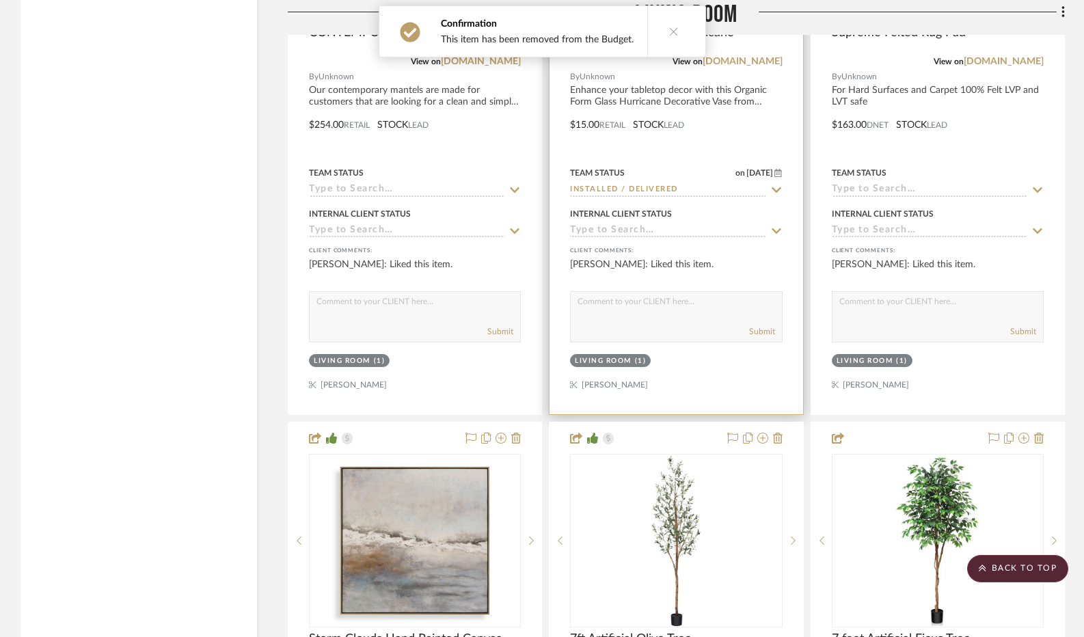
scroll to position [5879, 0]
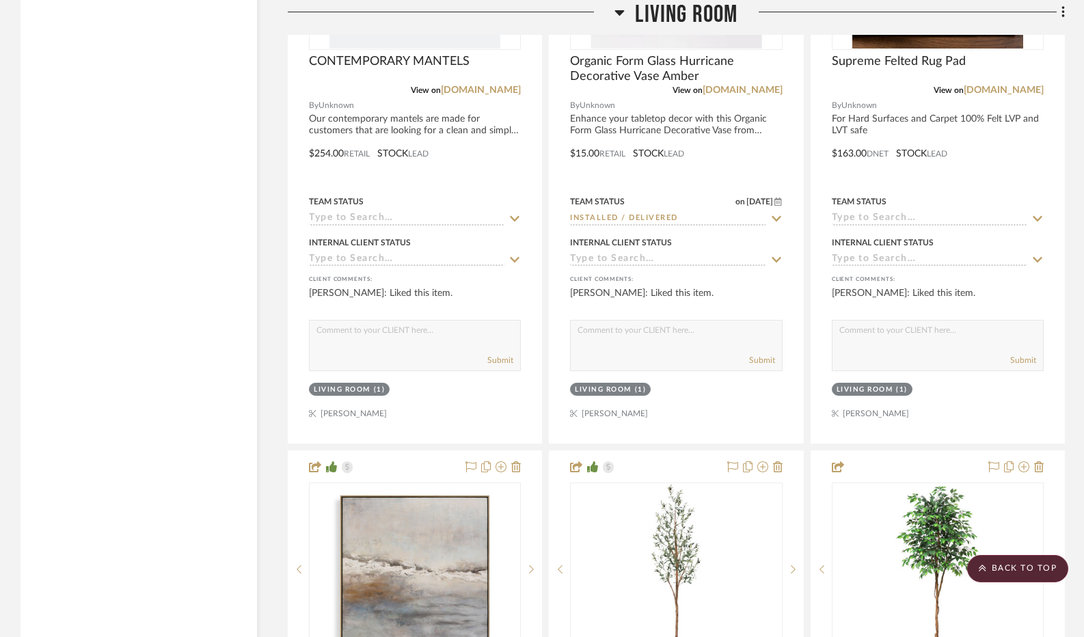
click at [623, 14] on icon at bounding box center [620, 12] width 10 height 16
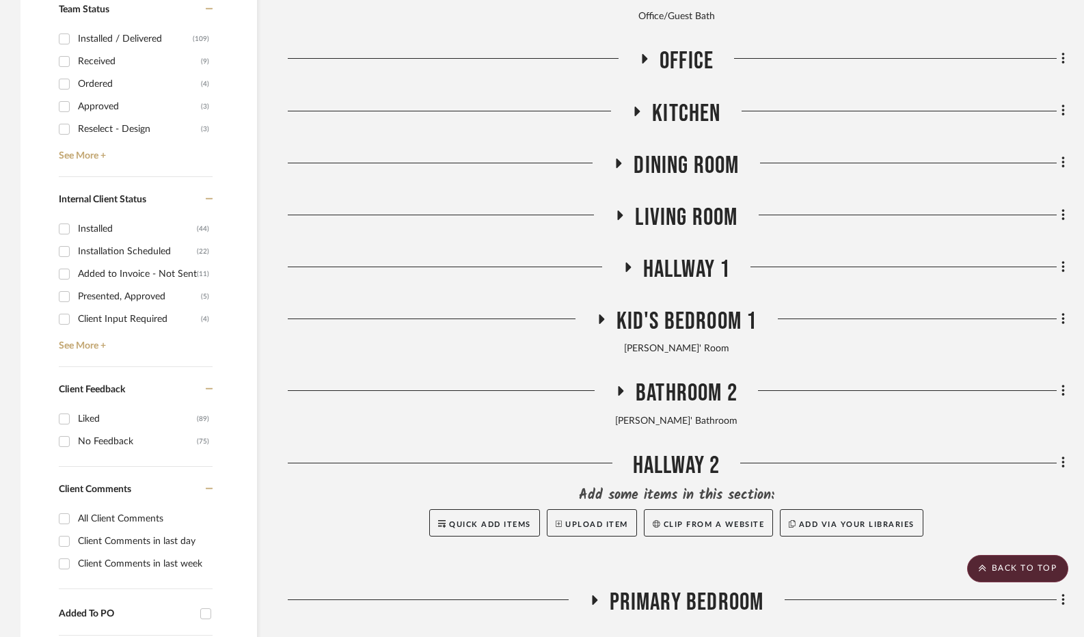
scroll to position [596, 0]
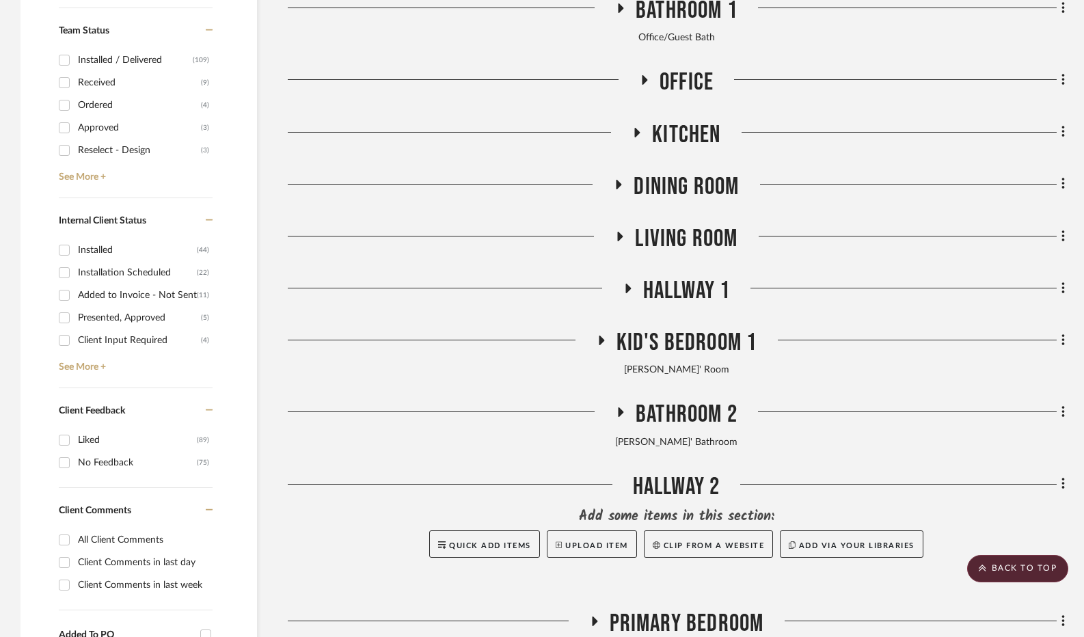
click at [605, 338] on icon at bounding box center [601, 341] width 16 height 10
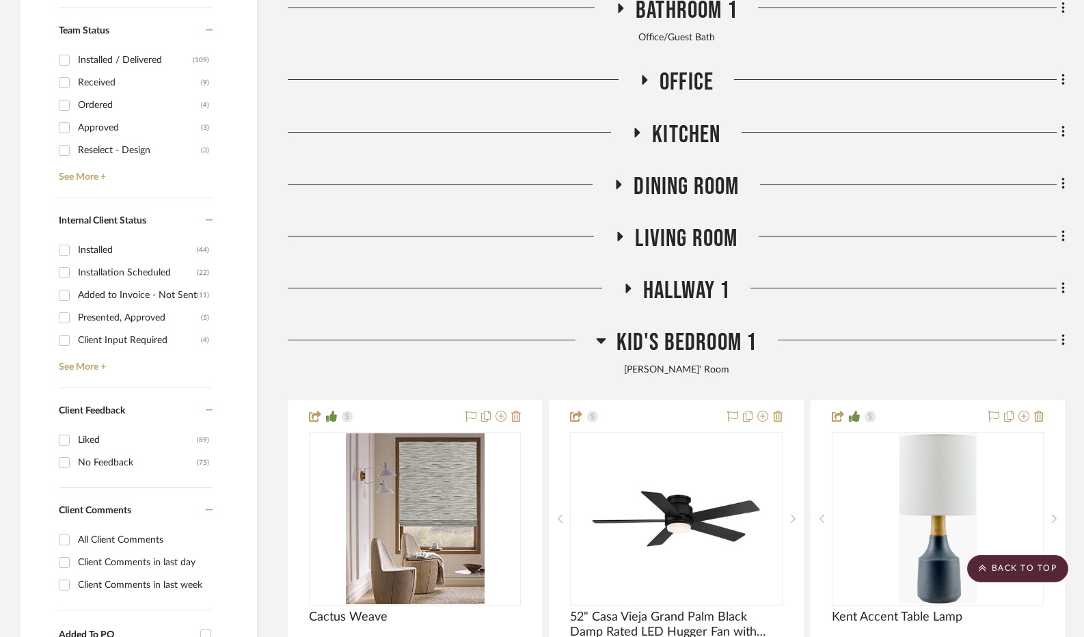
scroll to position [801, 0]
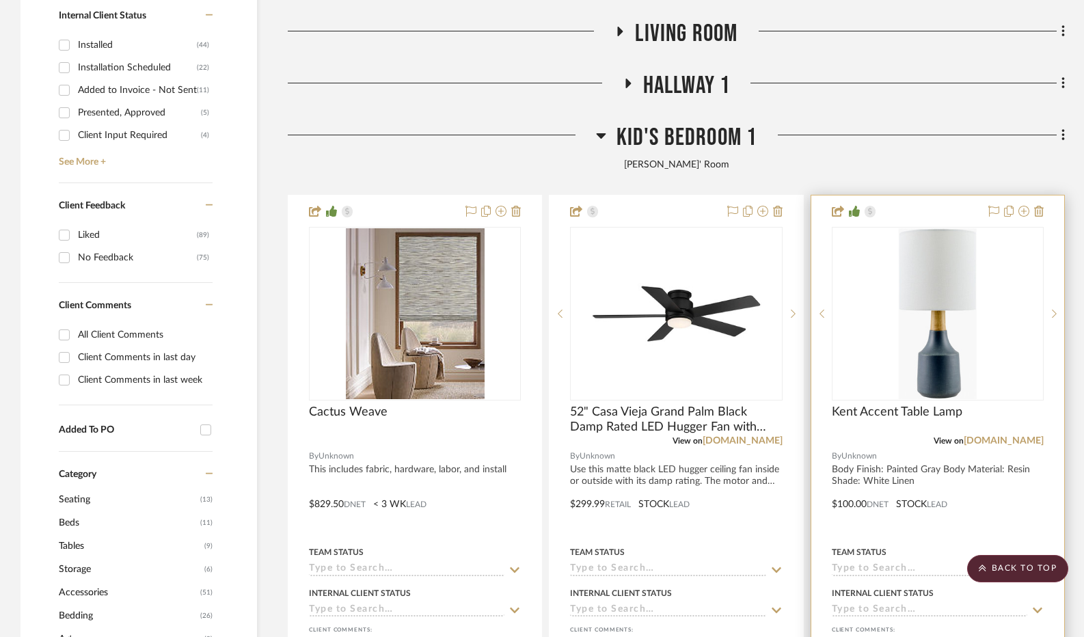
click at [942, 293] on img "0" at bounding box center [938, 313] width 78 height 171
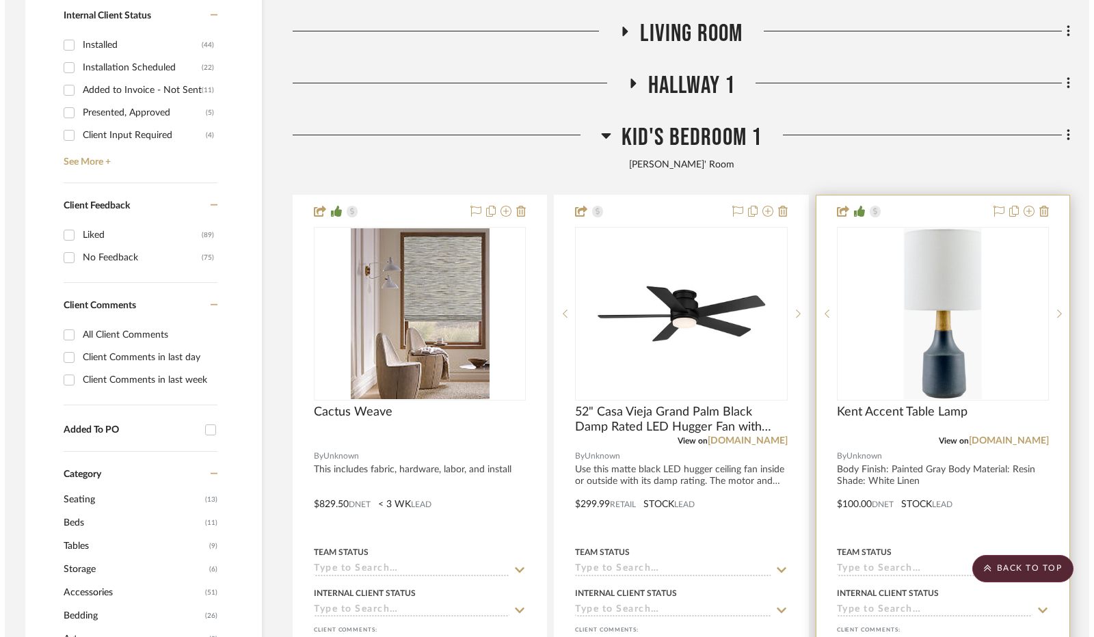
scroll to position [0, 0]
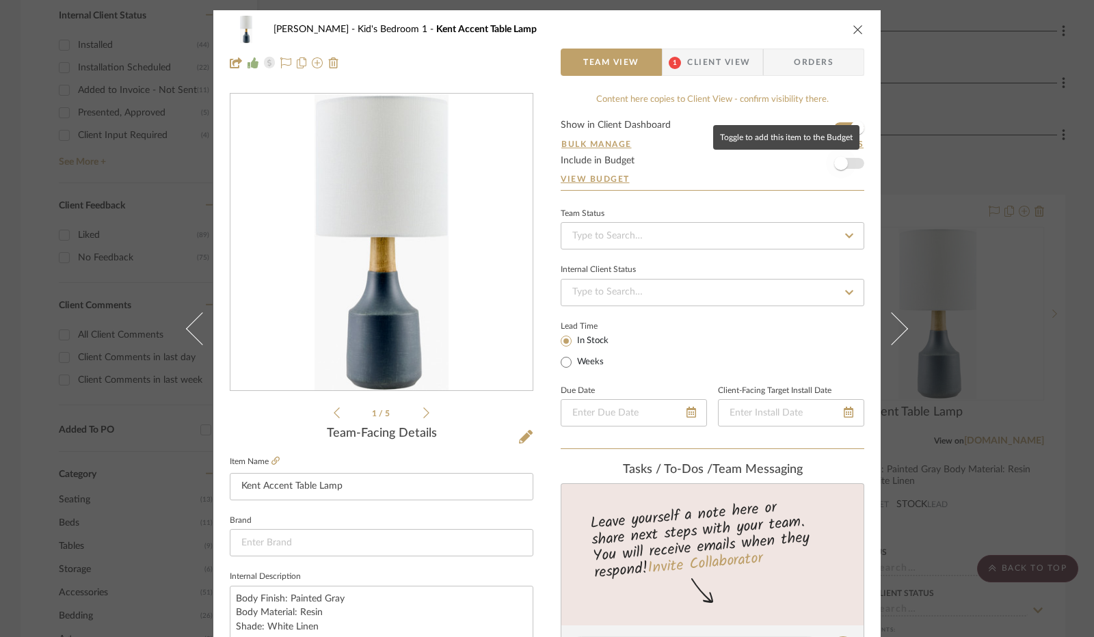
click at [839, 162] on span "button" at bounding box center [841, 164] width 14 height 14
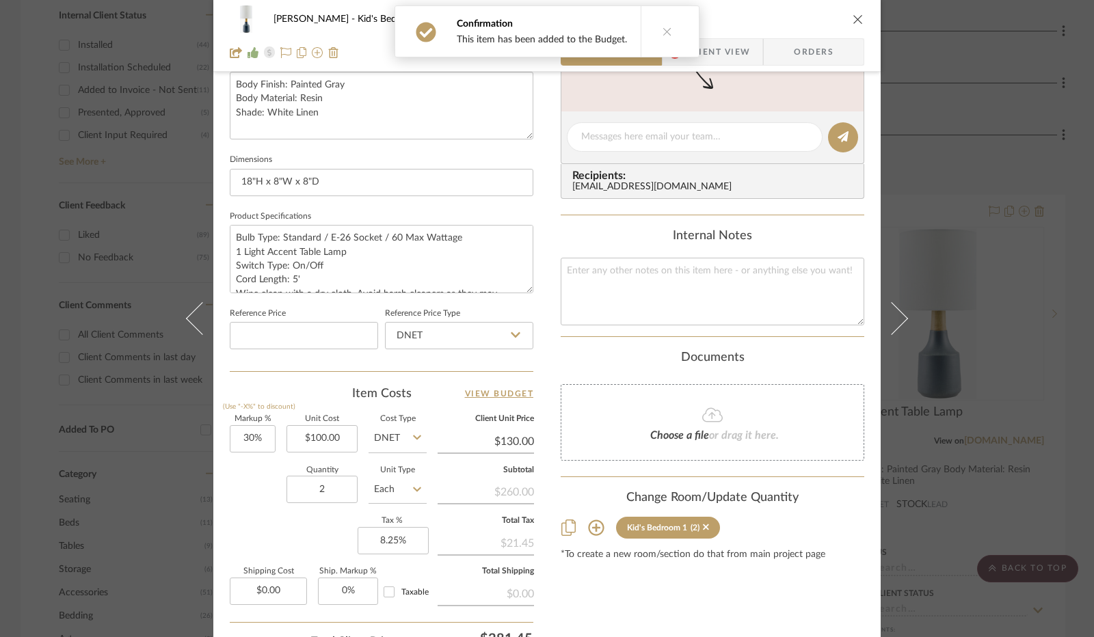
scroll to position [615, 0]
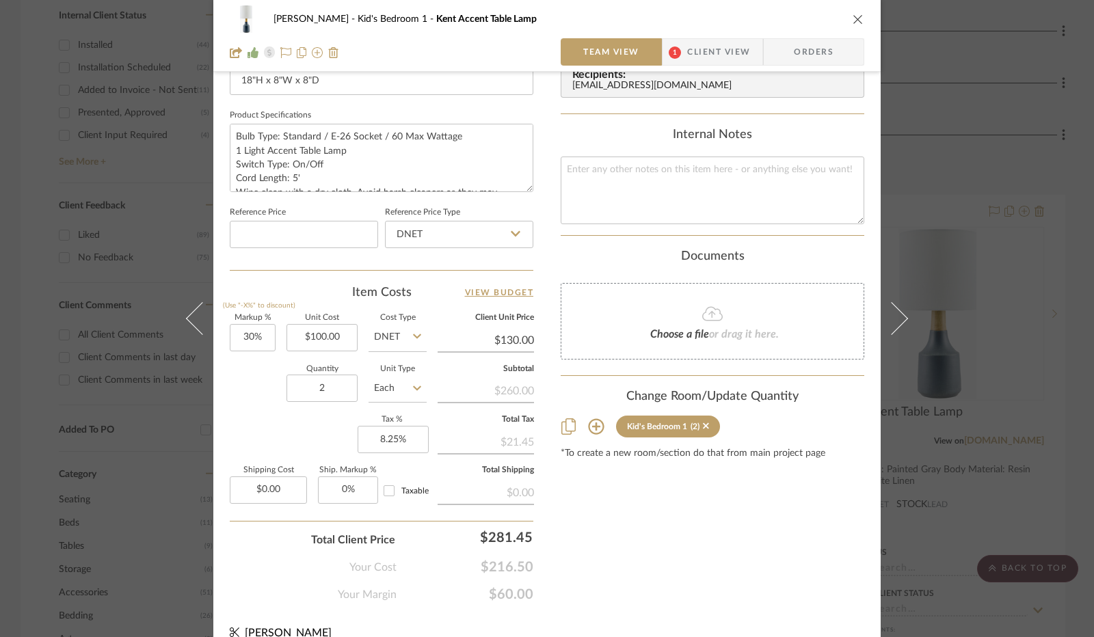
click at [852, 23] on icon "close" at bounding box center [857, 19] width 11 height 11
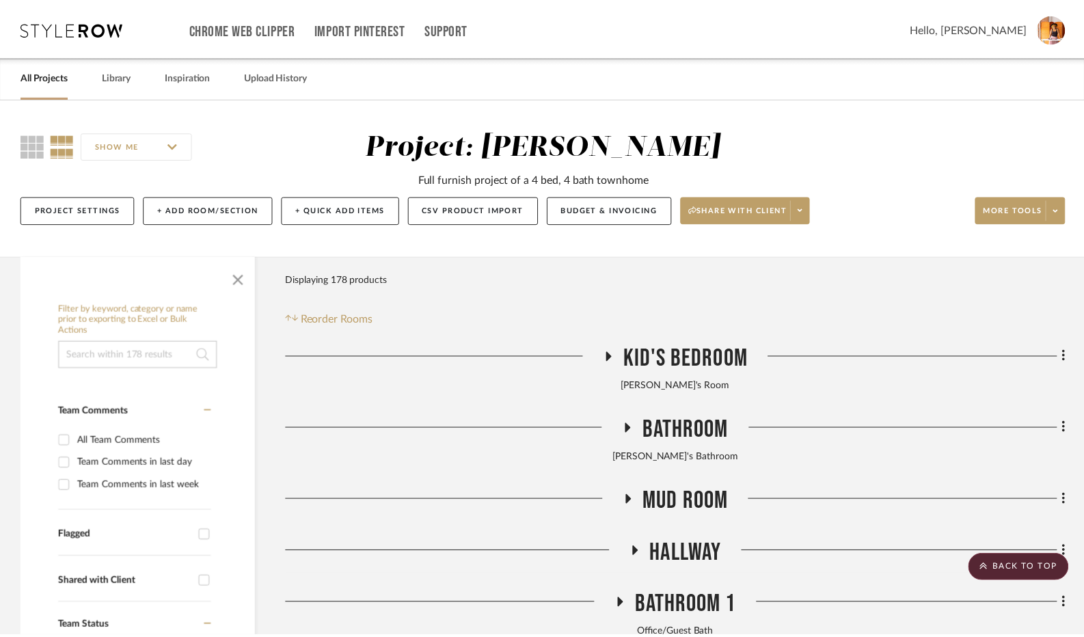
scroll to position [801, 0]
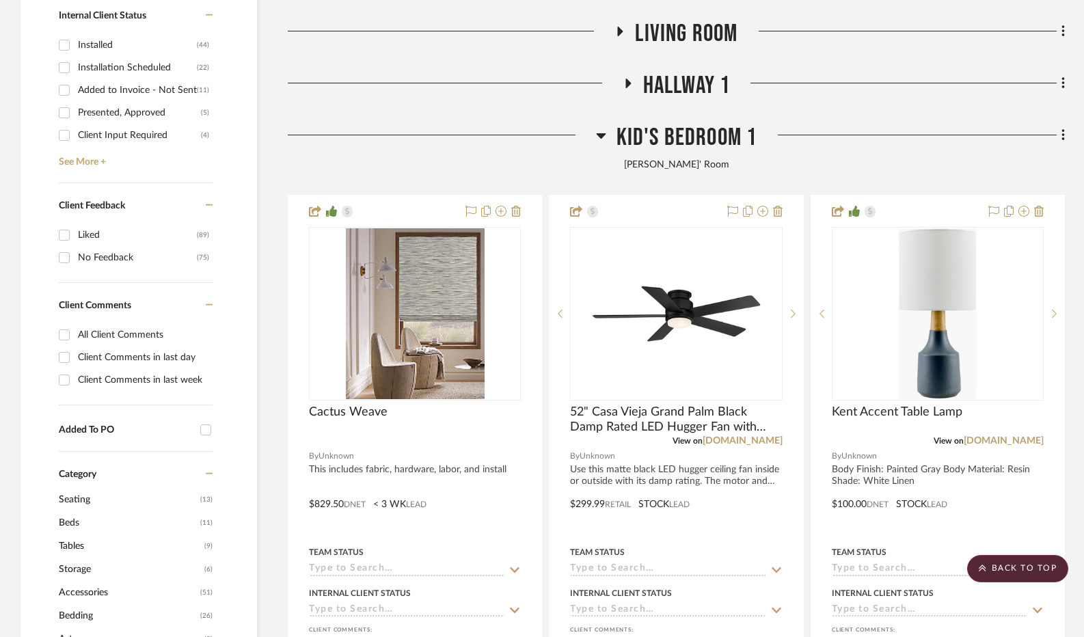
click at [601, 137] on icon at bounding box center [601, 135] width 10 height 5
